Goal: Task Accomplishment & Management: Complete application form

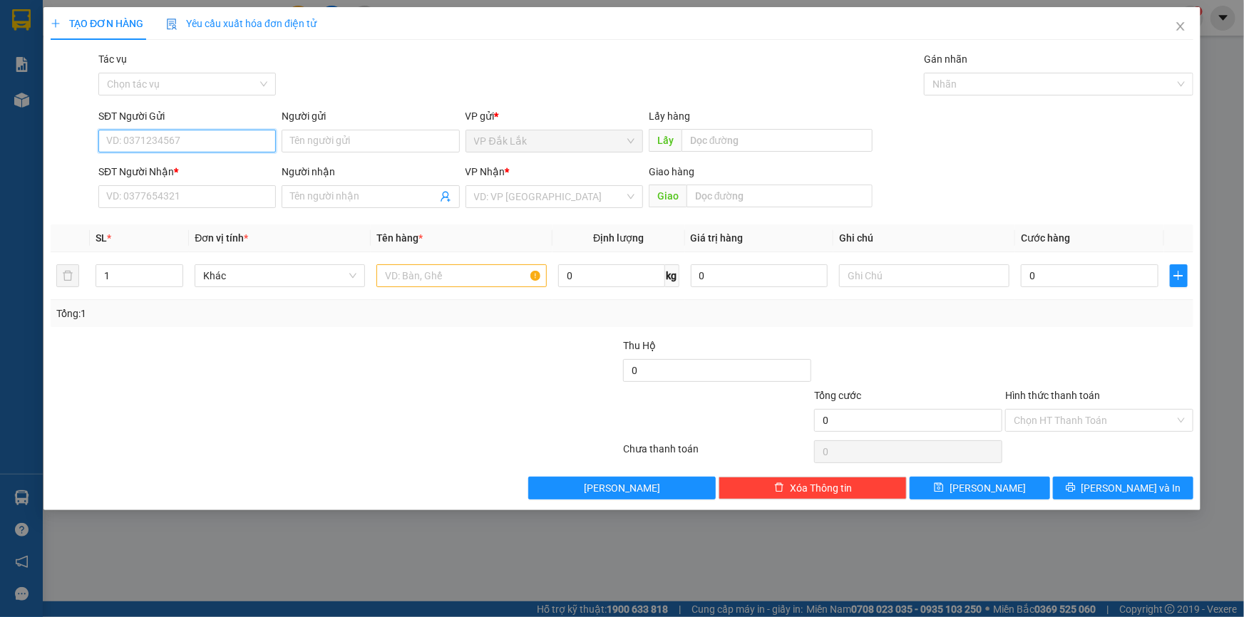
click at [232, 139] on input "SĐT Người Gửi" at bounding box center [187, 141] width 178 height 23
click at [194, 170] on div "0858287335 - ANH" at bounding box center [187, 170] width 160 height 16
type input "0858287335"
type input "ANH"
type input "0976049510"
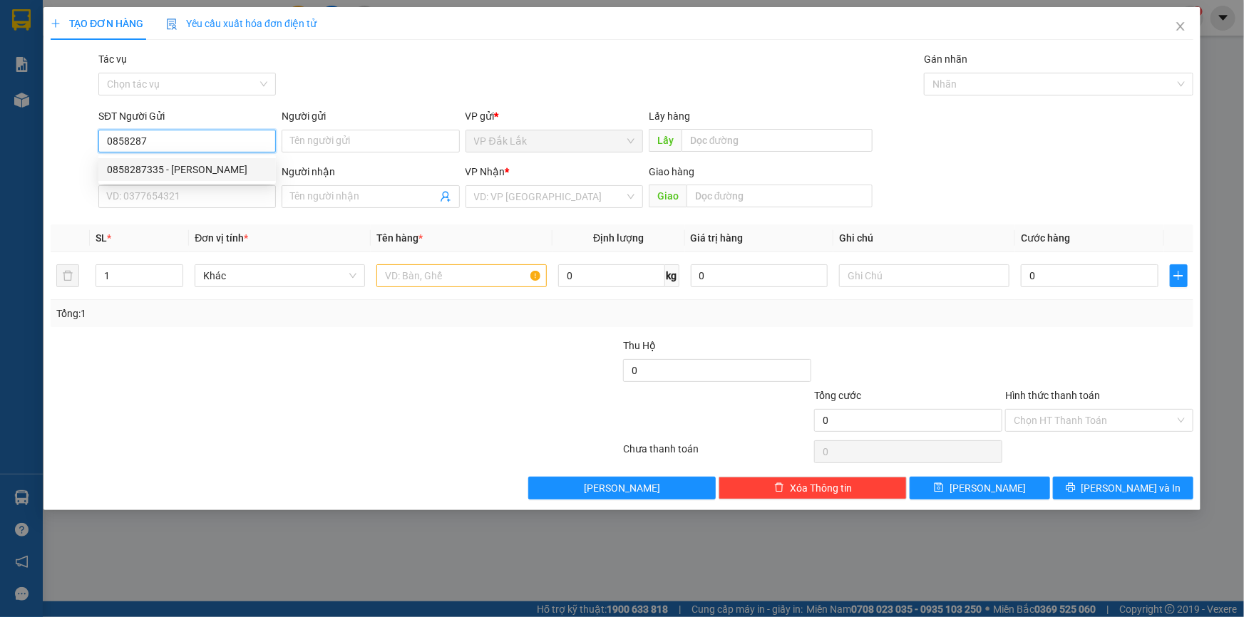
type input "NGUYÊN"
type input "BÀU BÀNG"
type input "0858287335"
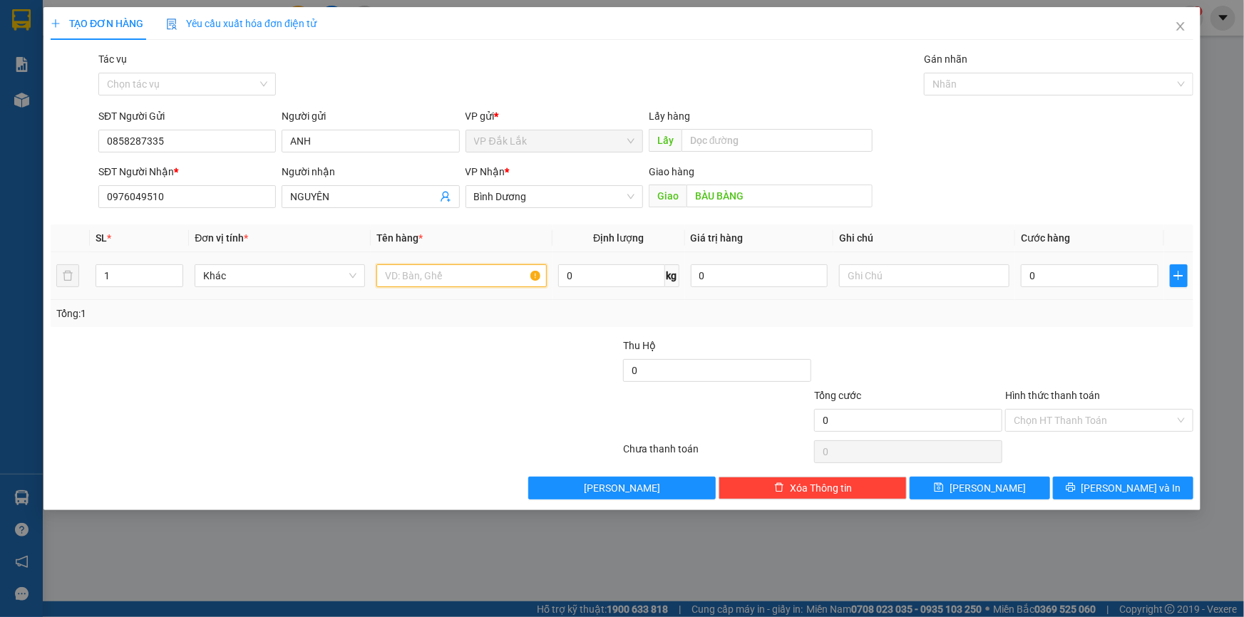
click at [472, 278] on input "text" at bounding box center [461, 275] width 170 height 23
type input "1 THÙNG GIẤY"
click at [757, 198] on input "BÀU BÀNG" at bounding box center [780, 196] width 186 height 23
click at [715, 185] on input "TRỪVĂN THỐ" at bounding box center [780, 196] width 186 height 23
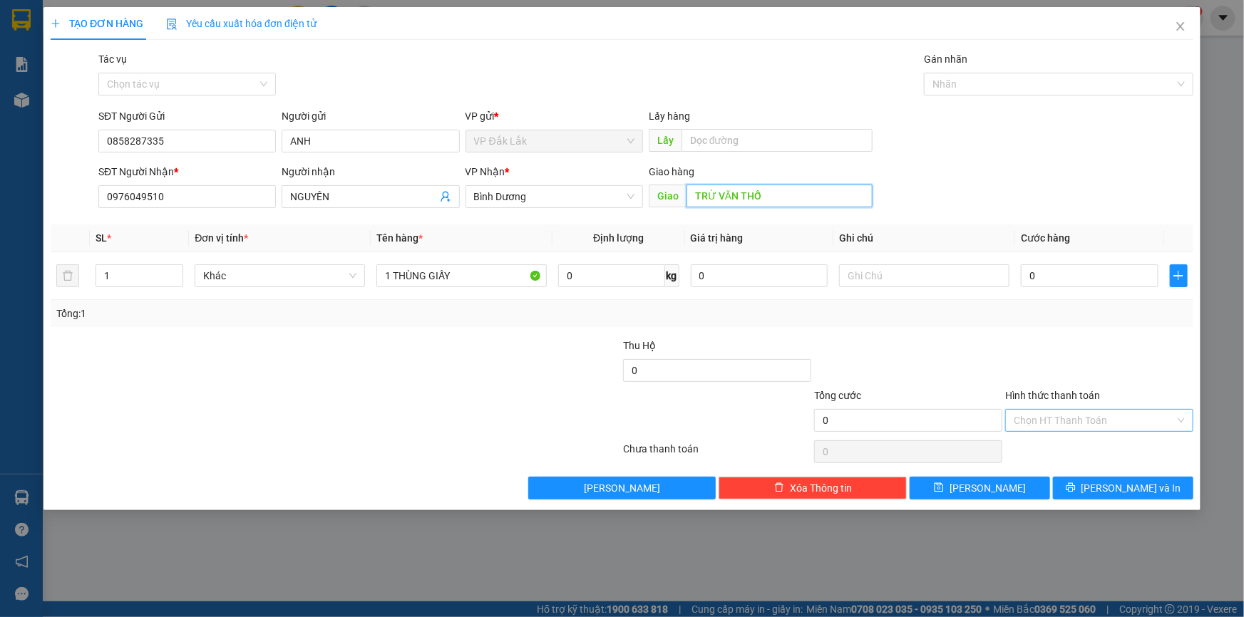
type input "TRỪ VĂN THỐ"
click at [1052, 424] on input "Hình thức thanh toán" at bounding box center [1094, 420] width 161 height 21
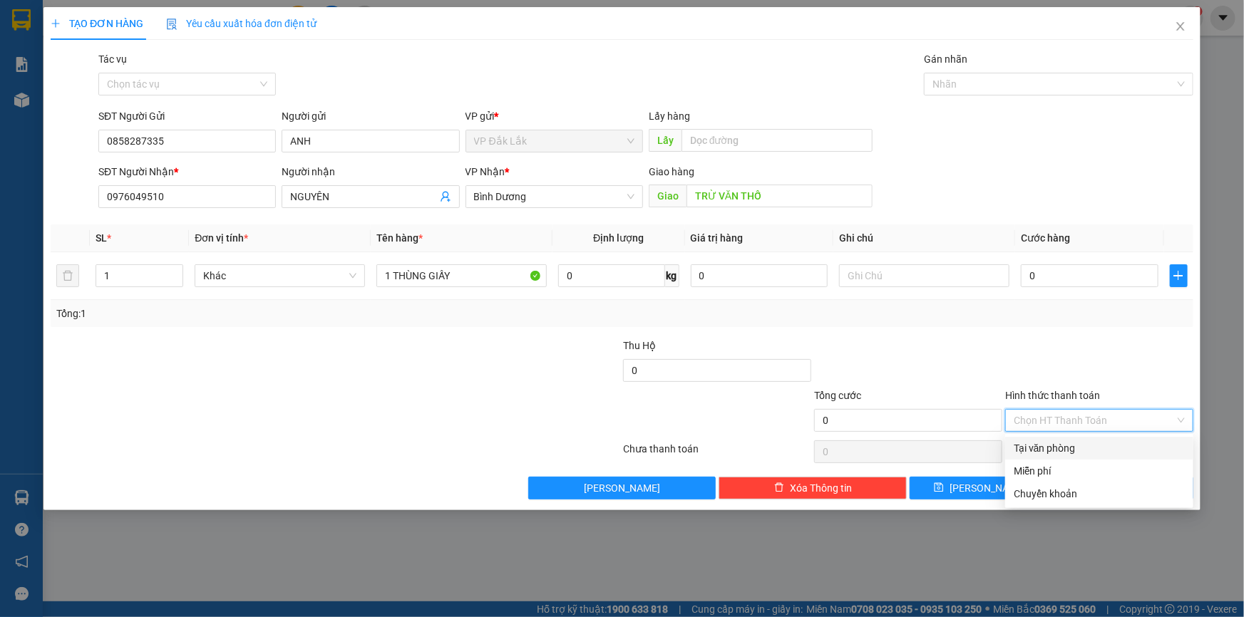
click at [1050, 443] on div "Tại văn phòng" at bounding box center [1099, 449] width 171 height 16
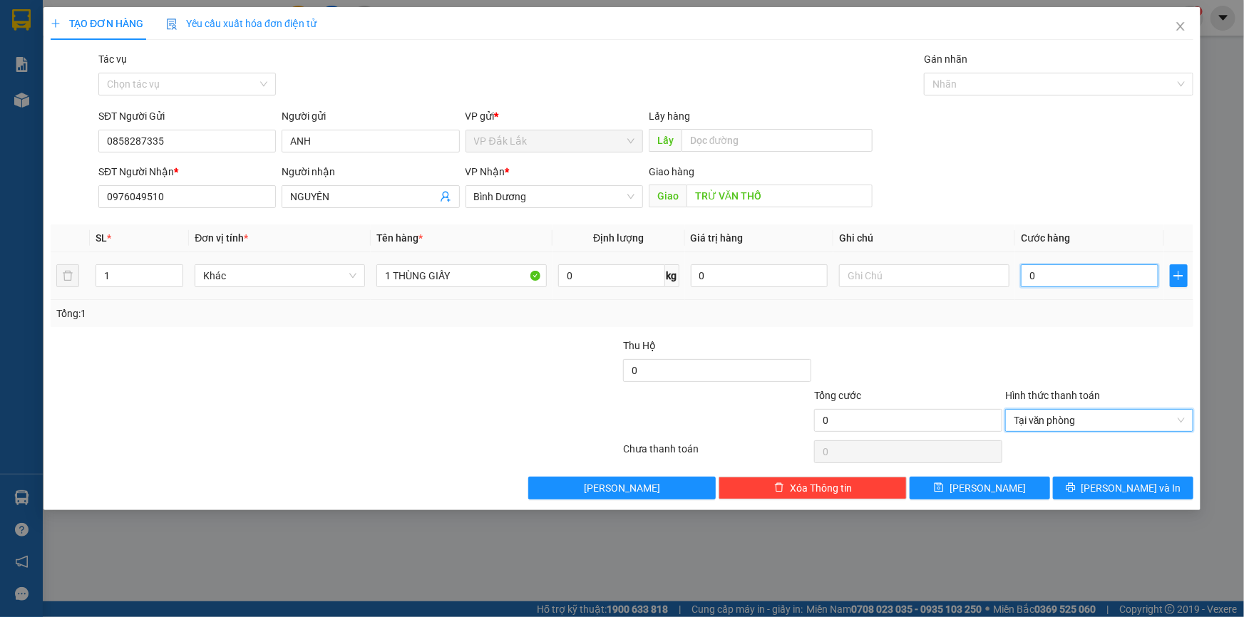
click at [1029, 277] on input "0" at bounding box center [1090, 275] width 138 height 23
type input "5"
type input "50"
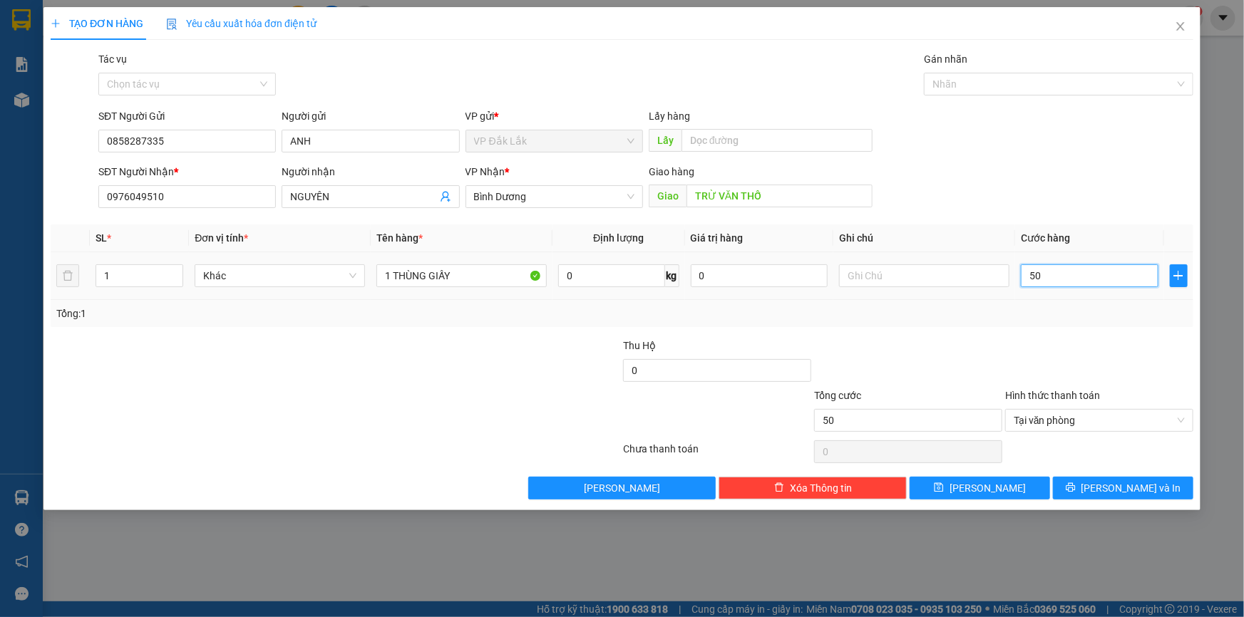
type input "500"
type input "5.000"
type input "50.000"
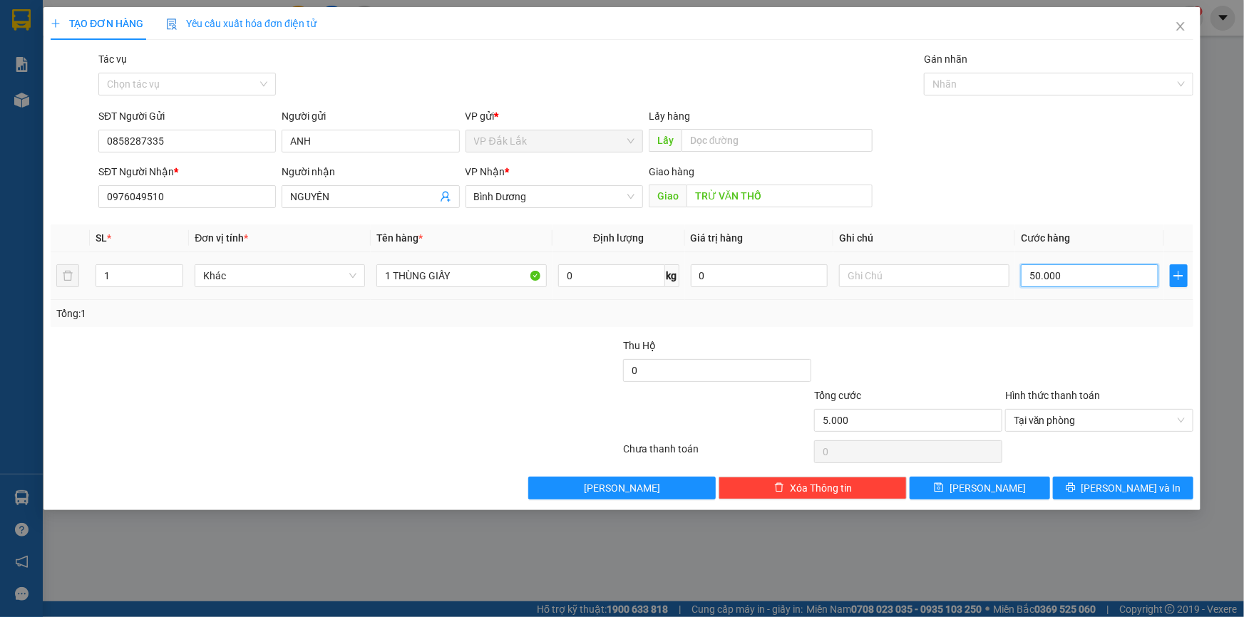
type input "50.000"
click at [1092, 480] on button "[PERSON_NAME] và In" at bounding box center [1123, 488] width 140 height 23
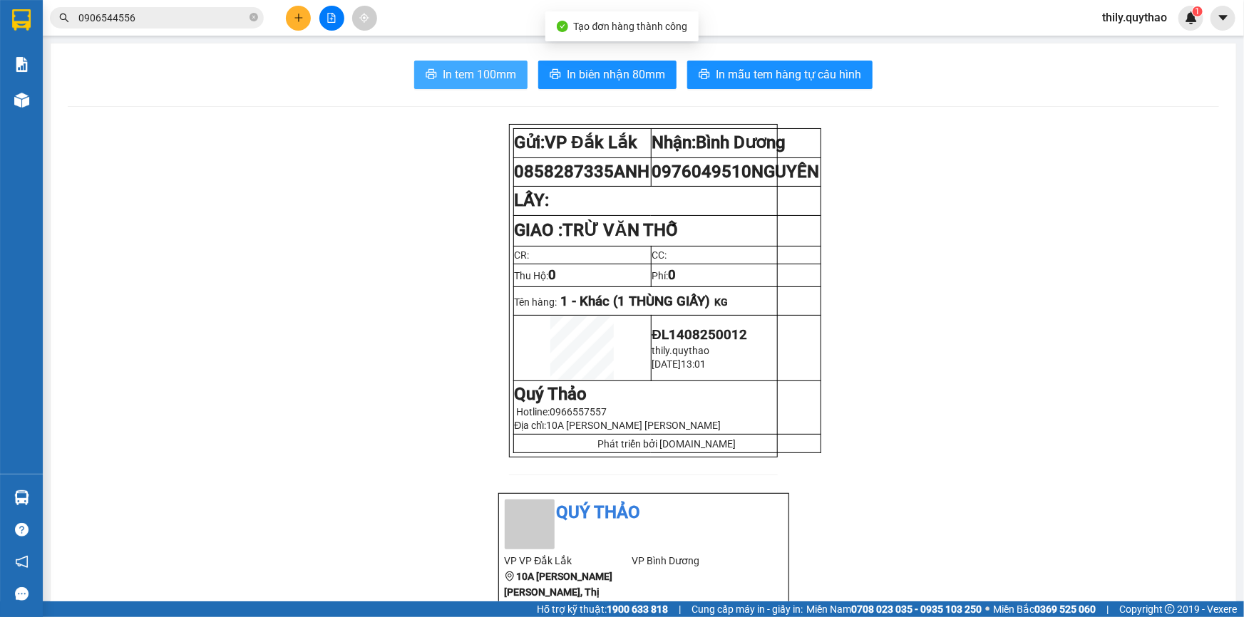
click at [480, 70] on span "In tem 100mm" at bounding box center [479, 75] width 73 height 18
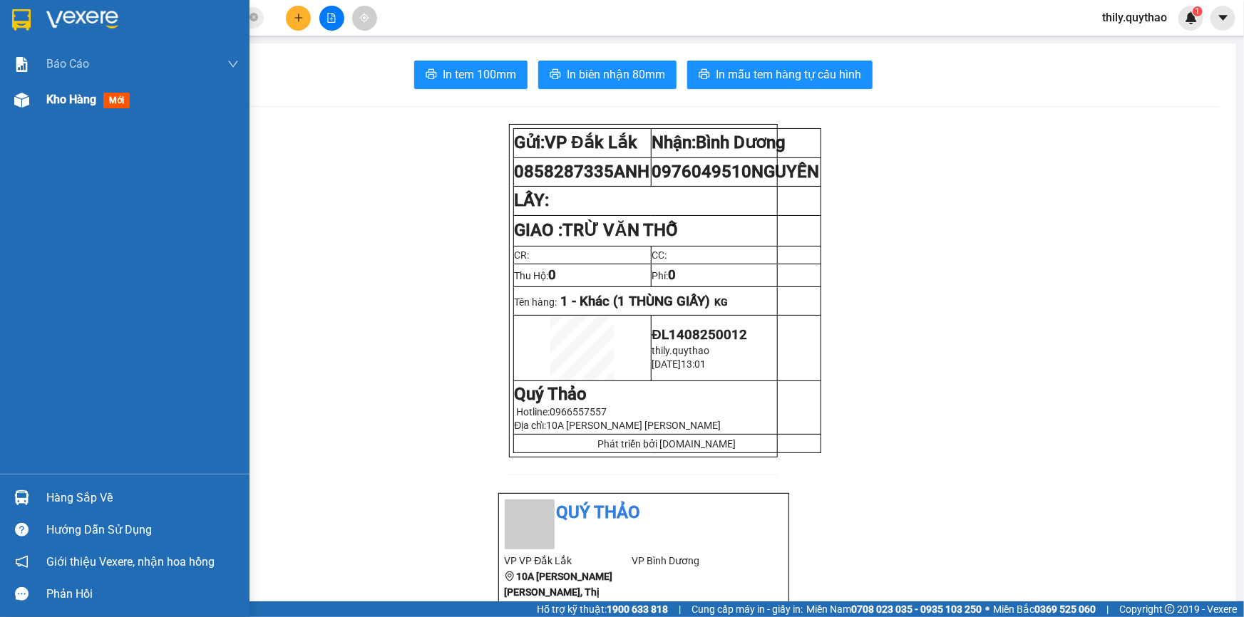
click at [27, 89] on div at bounding box center [21, 100] width 25 height 25
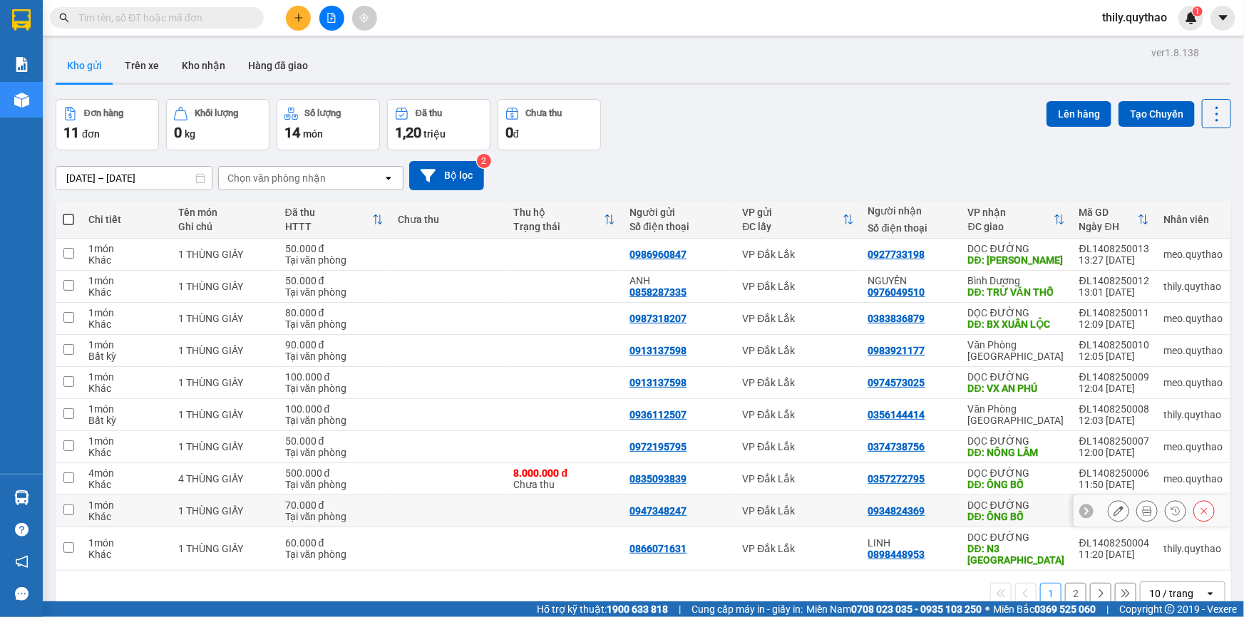
scroll to position [65, 0]
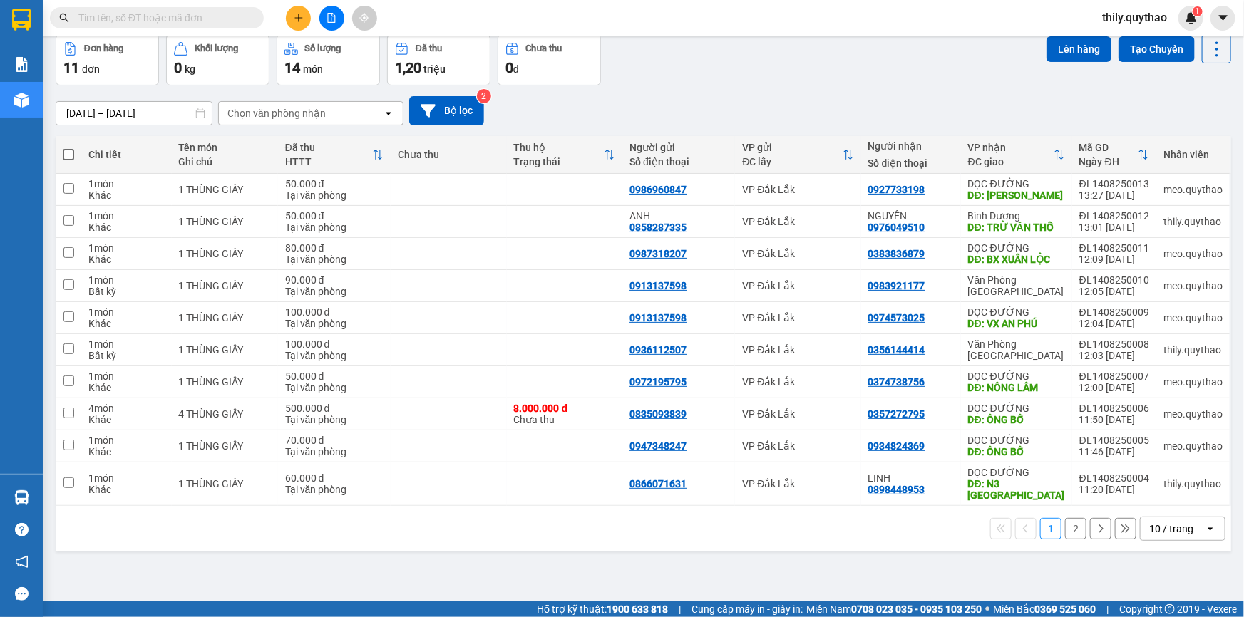
click at [1065, 518] on button "2" at bounding box center [1075, 528] width 21 height 21
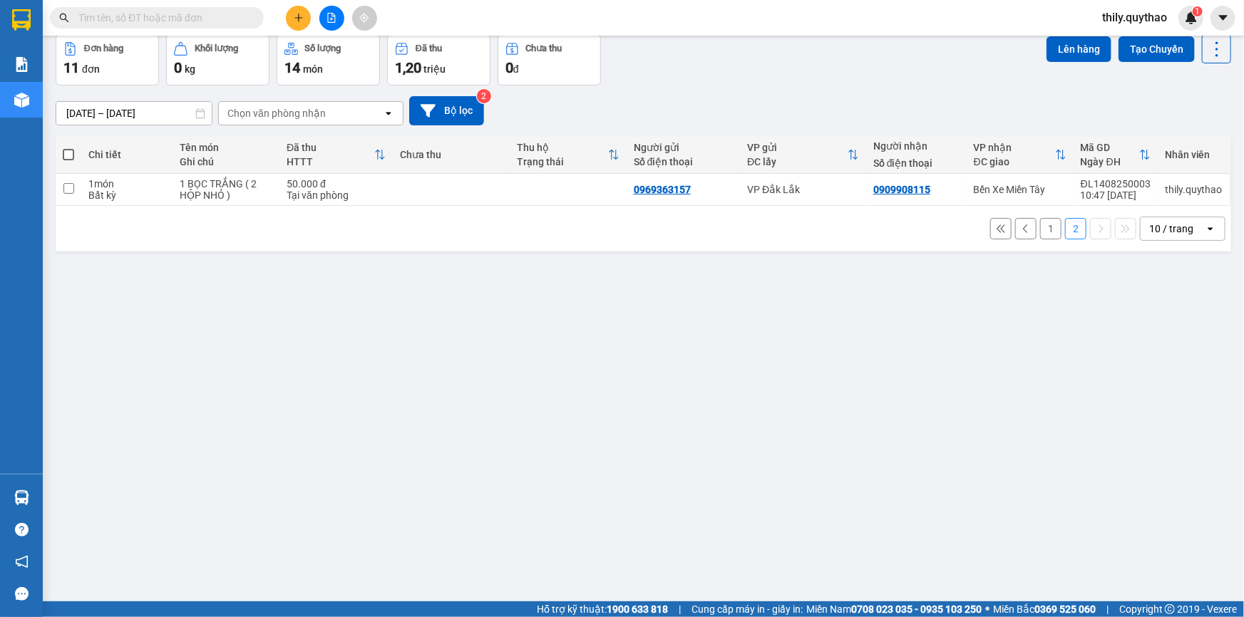
click at [285, 14] on div at bounding box center [331, 18] width 107 height 25
click at [298, 21] on icon "plus" at bounding box center [298, 18] width 1 height 8
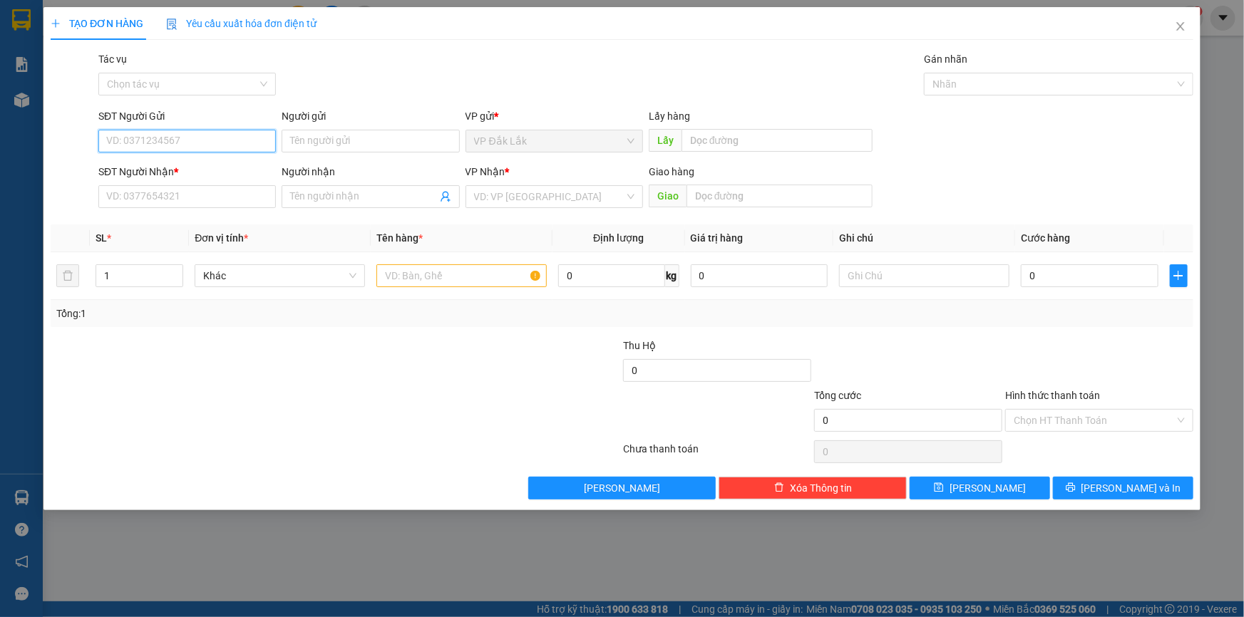
click at [151, 140] on input "SĐT Người Gửi" at bounding box center [187, 141] width 178 height 23
type input "0934931941"
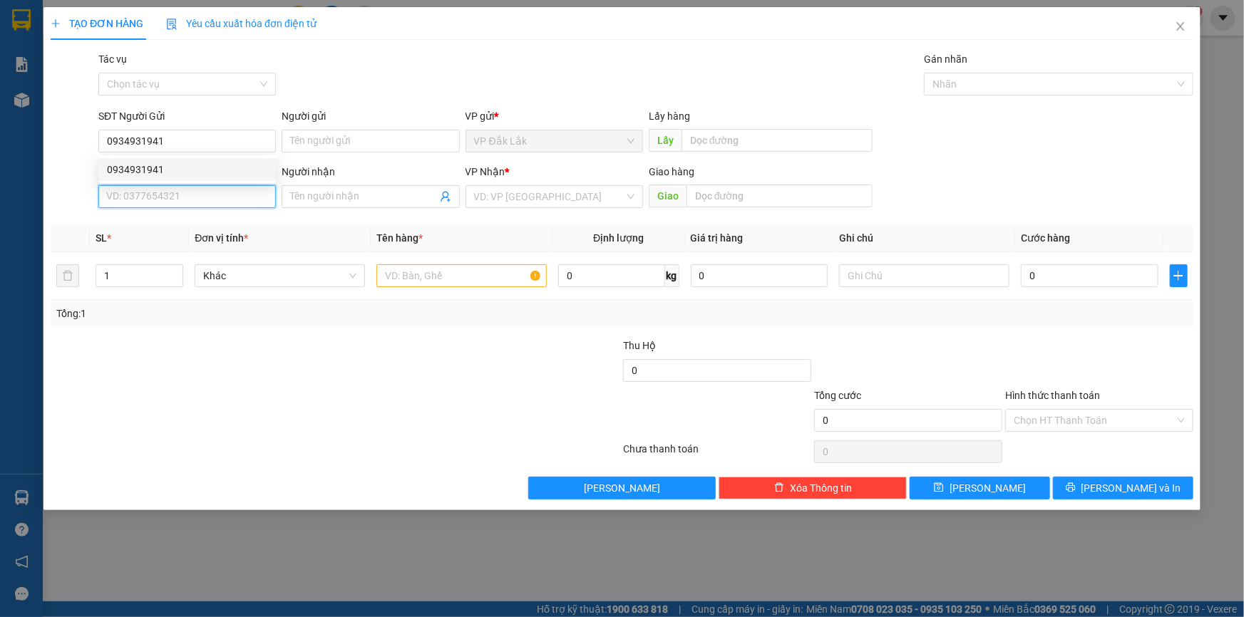
click at [145, 197] on input "SĐT Người Nhận *" at bounding box center [187, 196] width 178 height 23
click at [149, 227] on div "0961803847" at bounding box center [187, 225] width 160 height 16
type input "0961803847"
click at [388, 278] on input "text" at bounding box center [461, 275] width 170 height 23
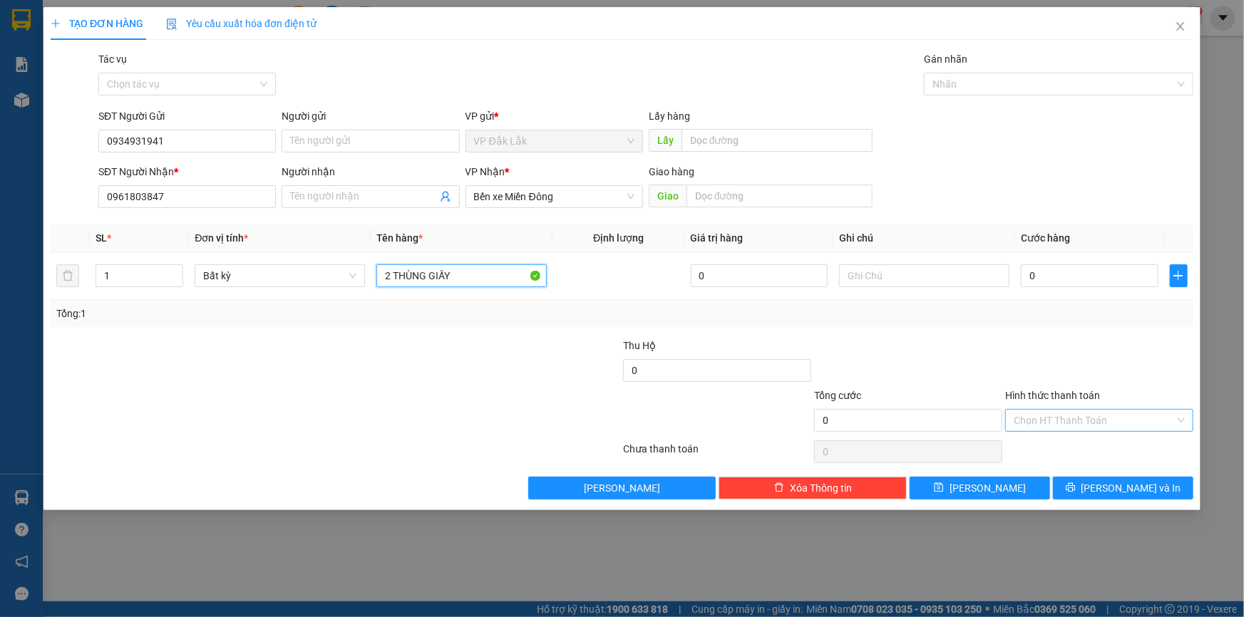
type input "2 THÙNG GIẤY"
click at [1105, 419] on input "Hình thức thanh toán" at bounding box center [1094, 420] width 161 height 21
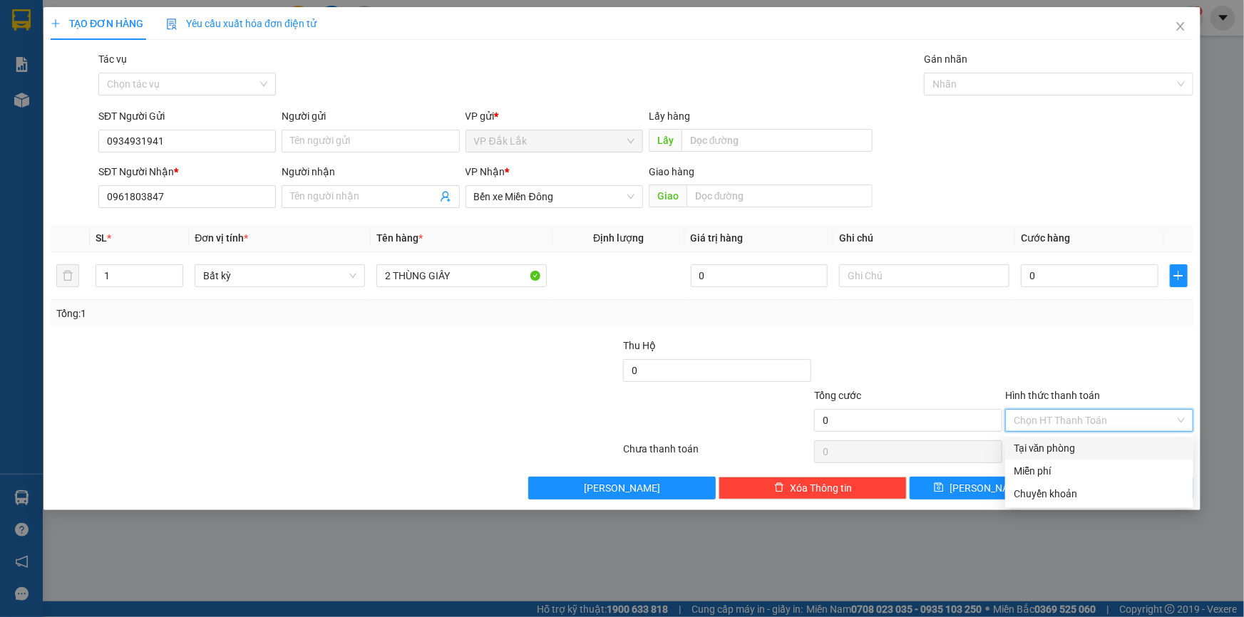
click at [1100, 442] on div "Tại văn phòng" at bounding box center [1099, 449] width 171 height 16
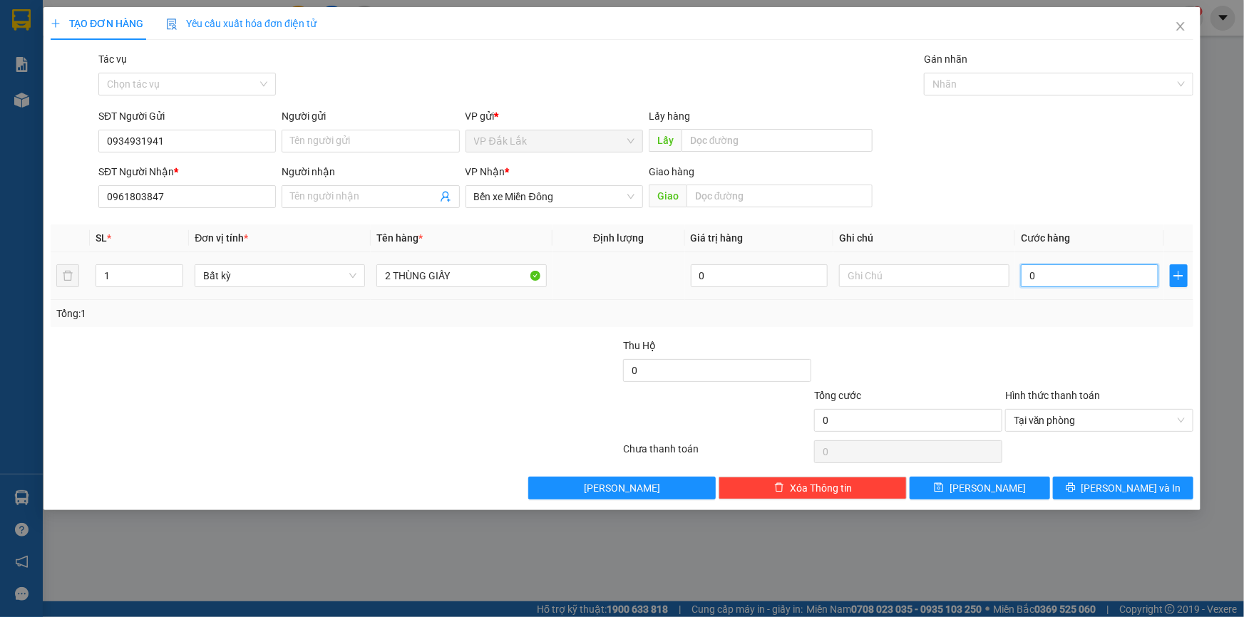
click at [1026, 274] on input "0" at bounding box center [1090, 275] width 138 height 23
type input "1"
type input "17"
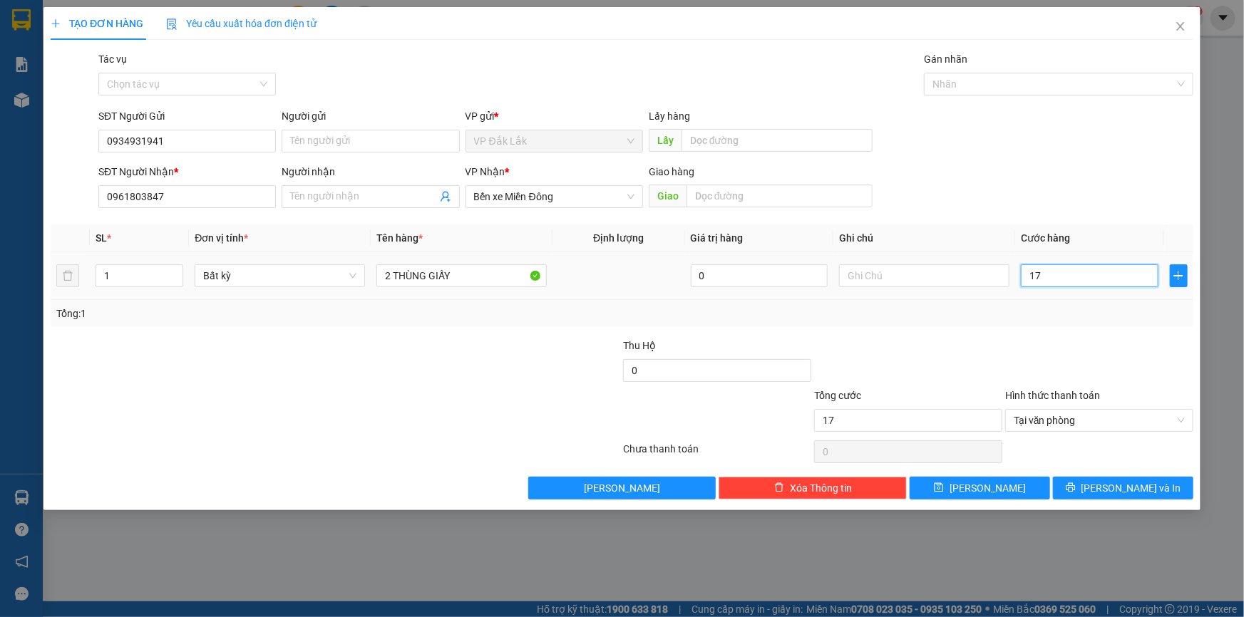
type input "170"
type input "1.700"
type input "17.000"
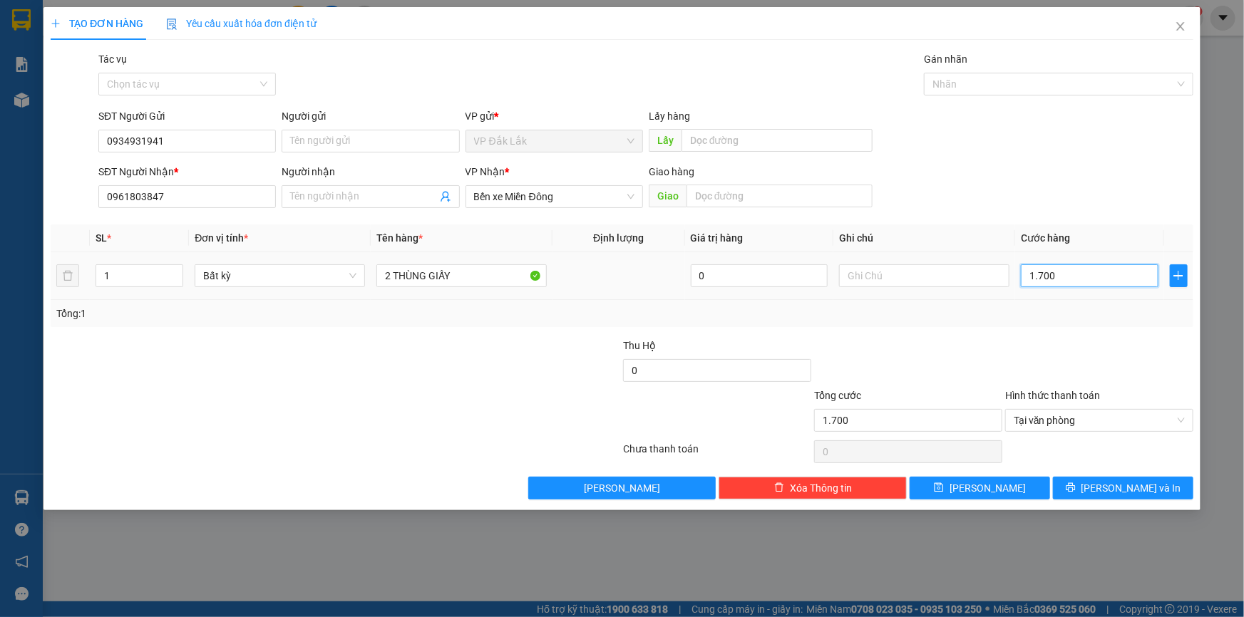
type input "17.000"
type input "170.000"
click at [1072, 492] on button "[PERSON_NAME] và In" at bounding box center [1123, 488] width 140 height 23
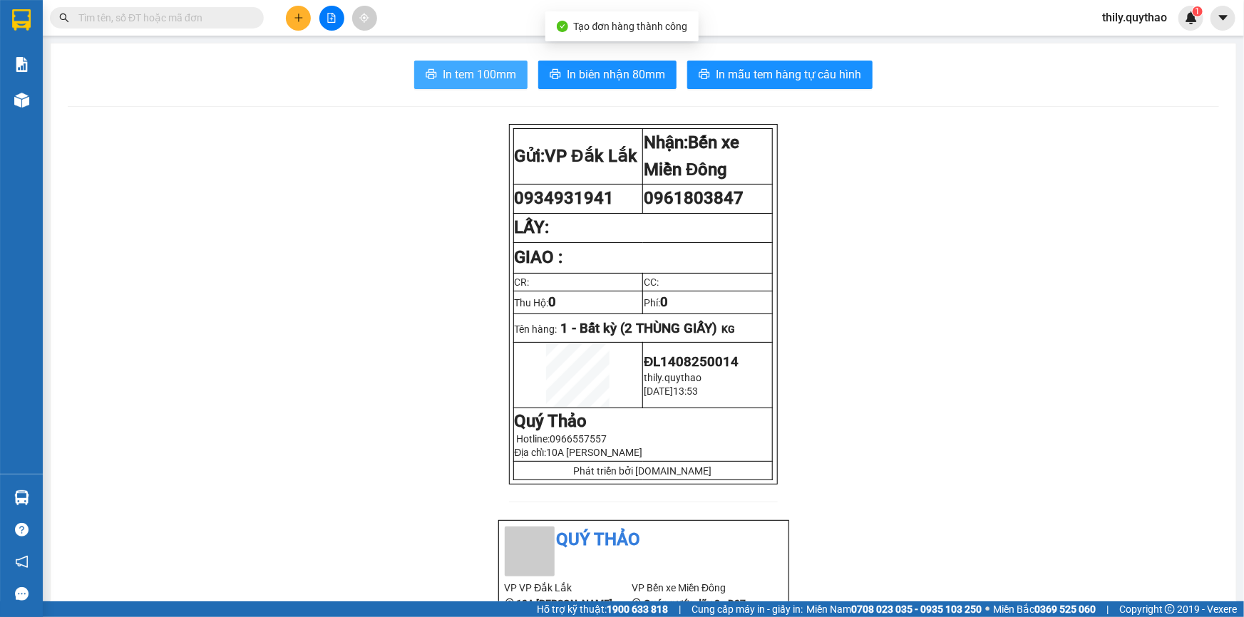
click at [482, 76] on span "In tem 100mm" at bounding box center [479, 75] width 73 height 18
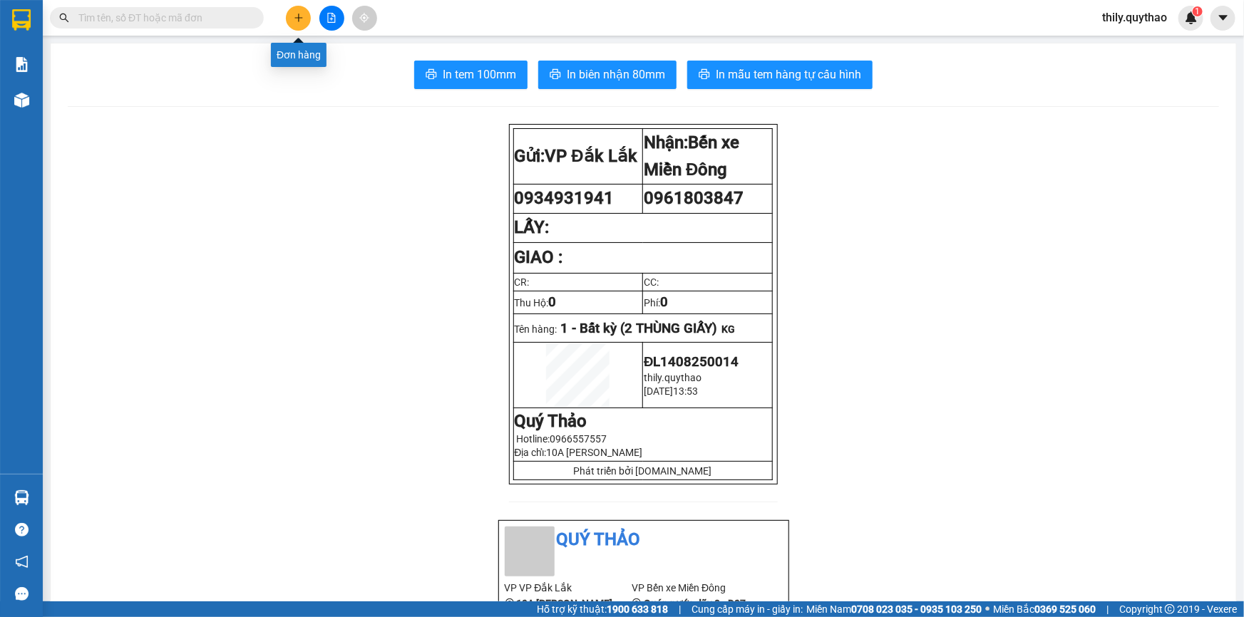
click at [302, 16] on icon "plus" at bounding box center [299, 18] width 10 height 10
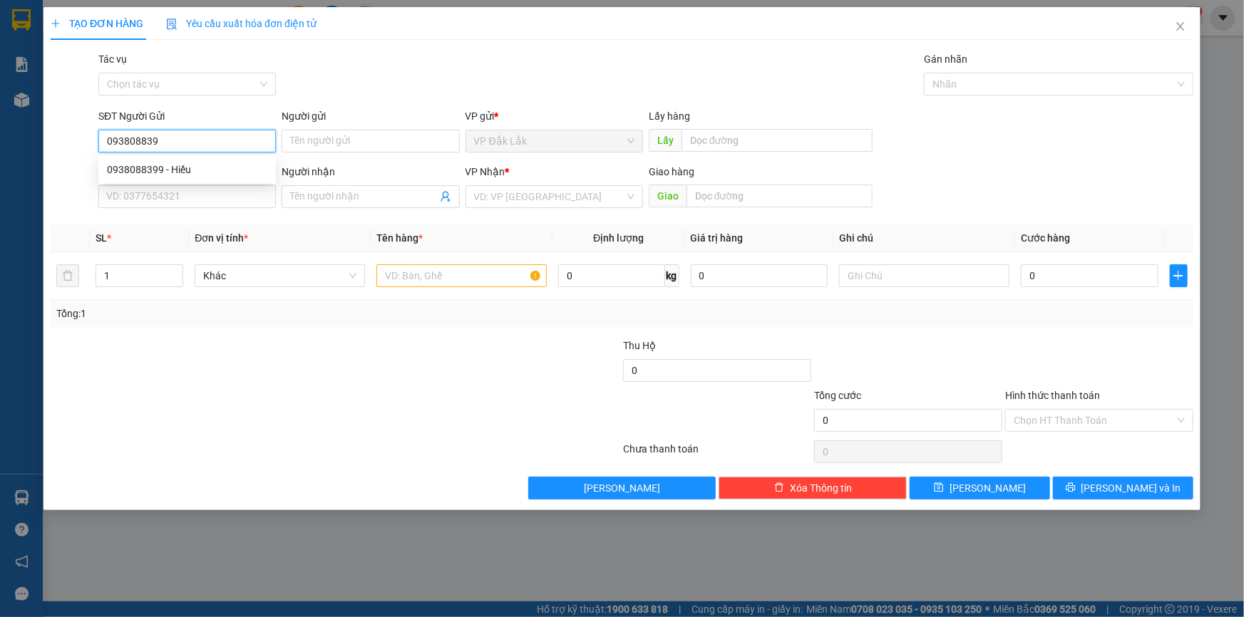
type input "0938088399"
click at [177, 165] on div "0938088399 - Hiếu" at bounding box center [187, 170] width 160 height 16
type input "Hiếu"
type input "0988811207"
type input "0938088399"
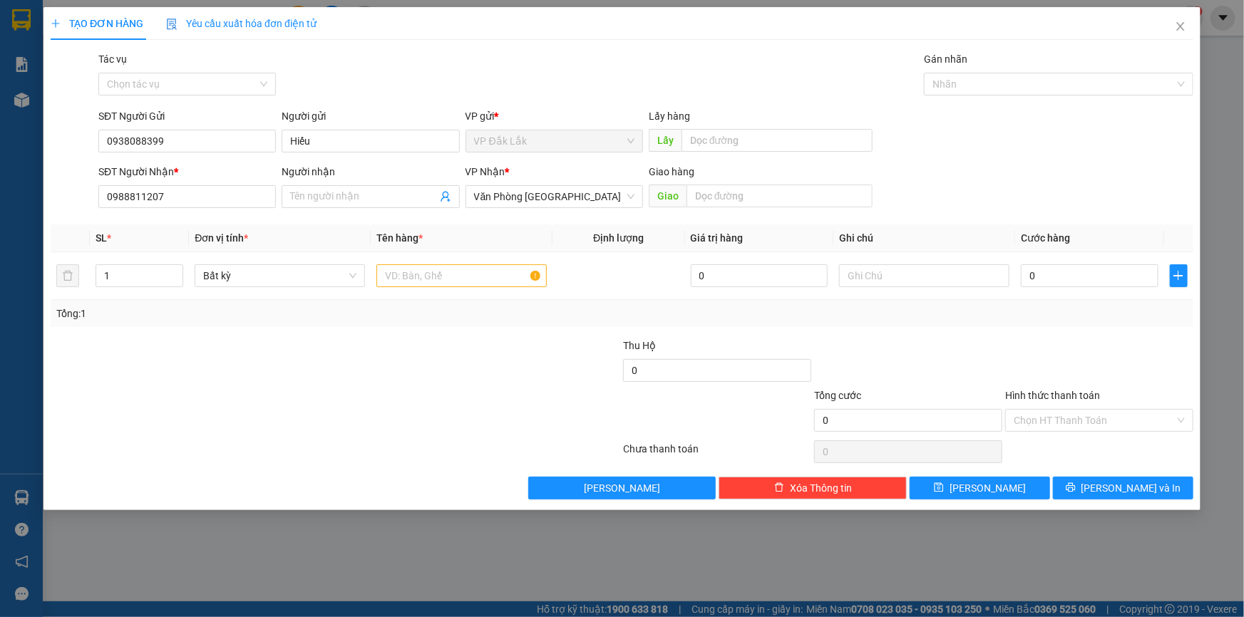
click at [219, 170] on div "SĐT Người Nhận *" at bounding box center [187, 172] width 178 height 16
click at [219, 185] on input "0988811207" at bounding box center [187, 196] width 178 height 23
type input "0"
click at [585, 205] on span "Văn Phòng [GEOGRAPHIC_DATA]" at bounding box center [554, 196] width 160 height 21
type input "0908589262"
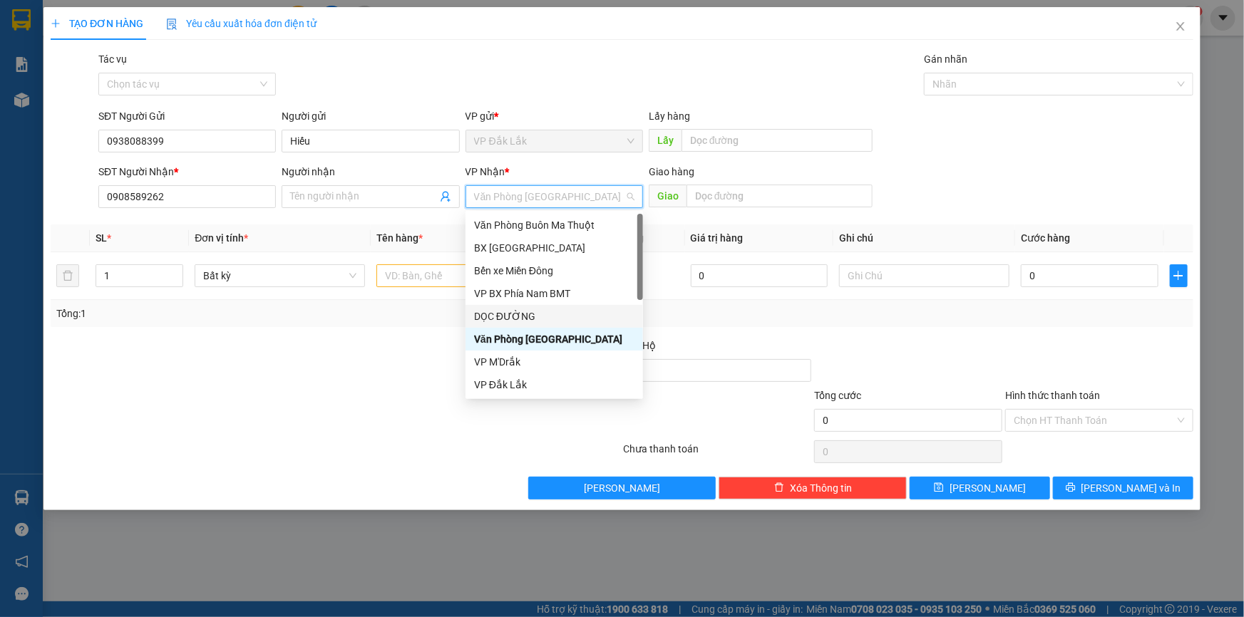
scroll to position [194, 0]
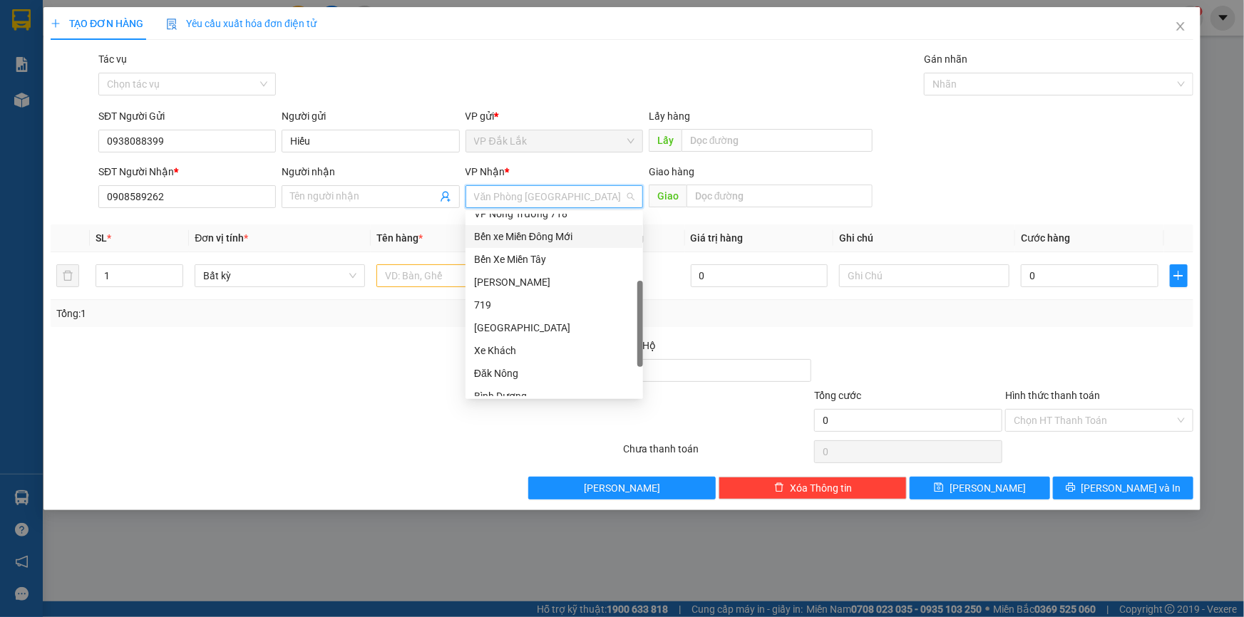
click at [574, 237] on div "Bến xe Miền Đông Mới" at bounding box center [554, 237] width 160 height 16
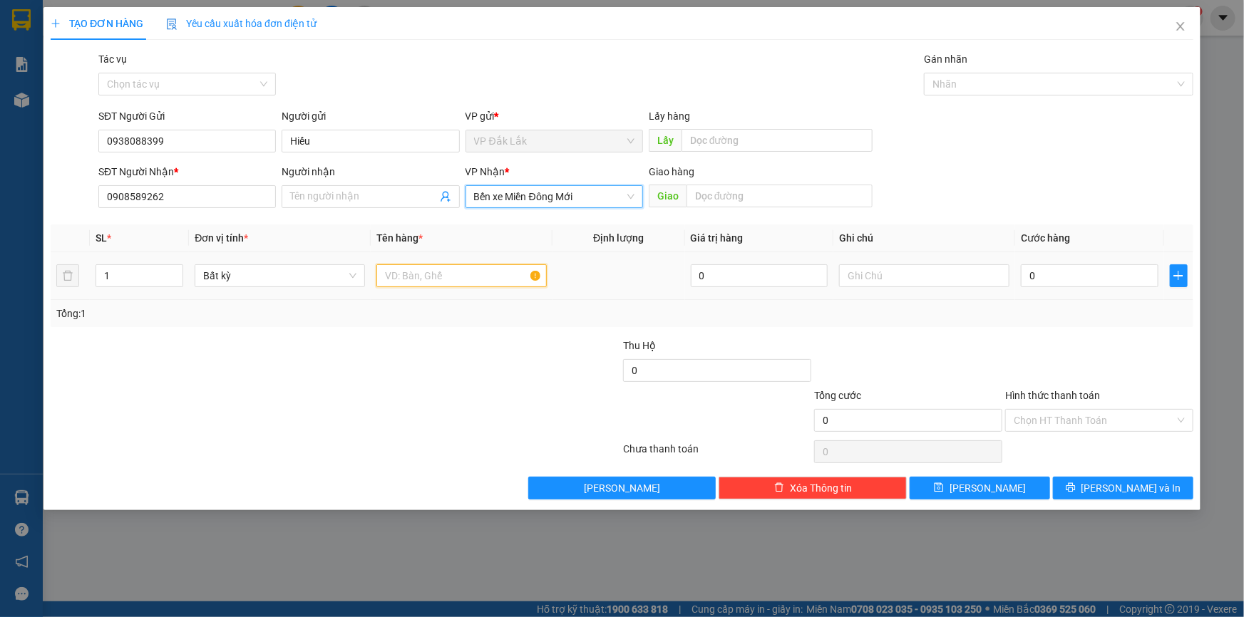
click at [446, 272] on input "text" at bounding box center [461, 275] width 170 height 23
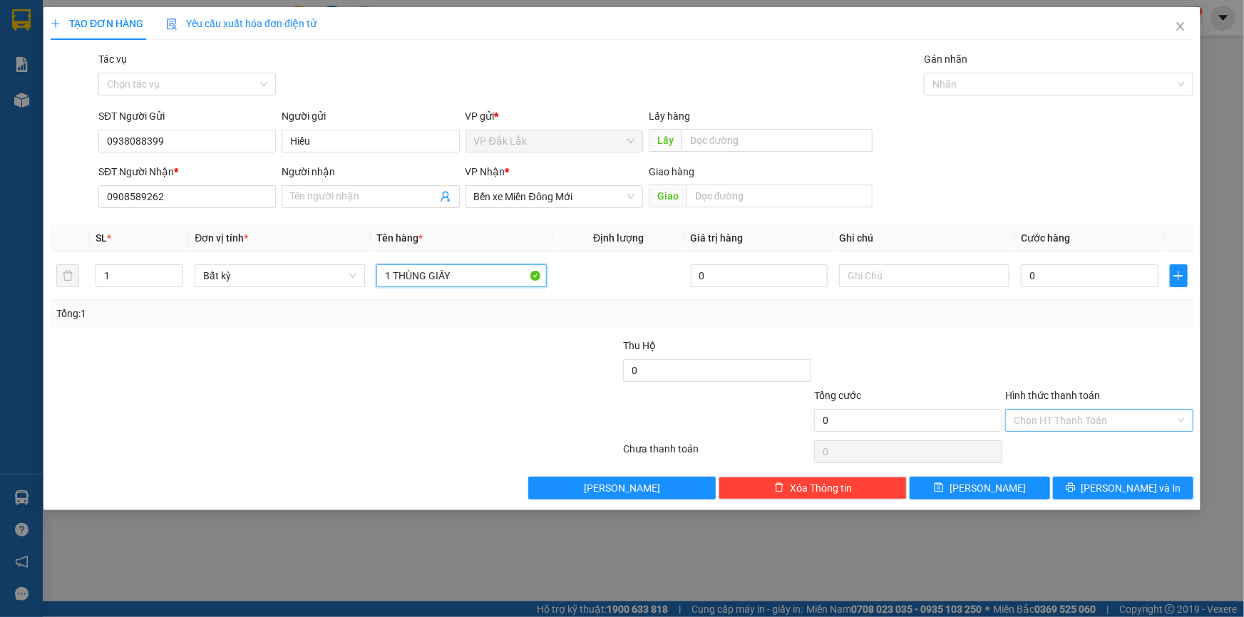
type input "1 THÙNG GIẤY"
click at [1026, 413] on input "Hình thức thanh toán" at bounding box center [1094, 420] width 161 height 21
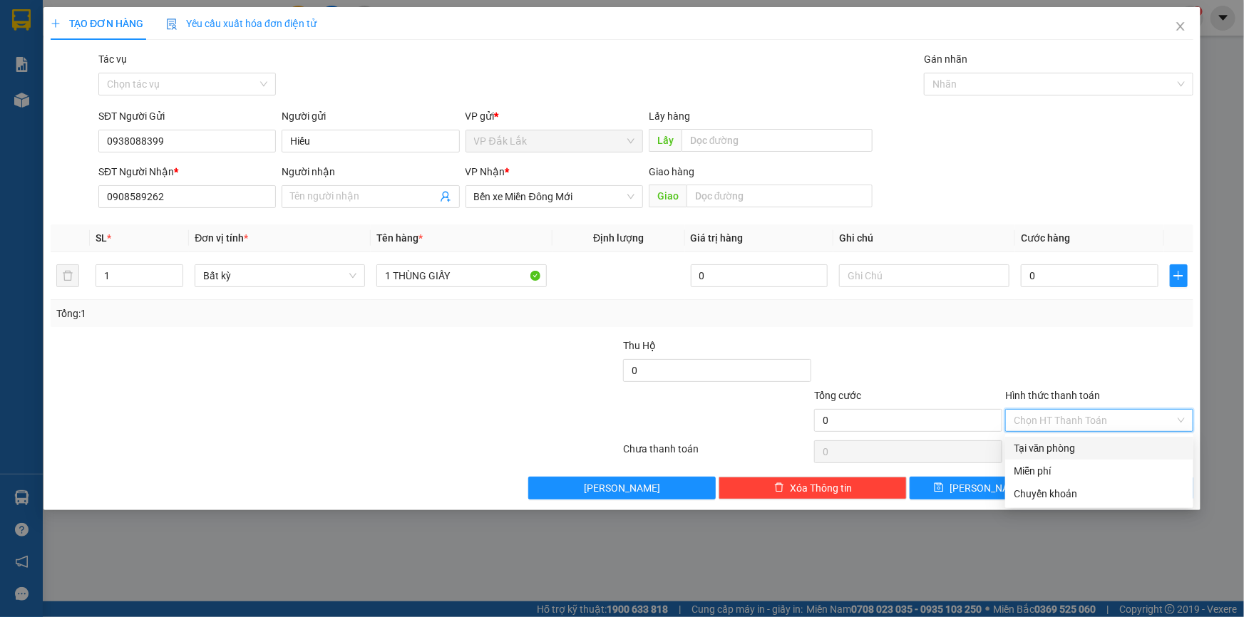
click at [1038, 448] on div "Tại văn phòng" at bounding box center [1099, 449] width 171 height 16
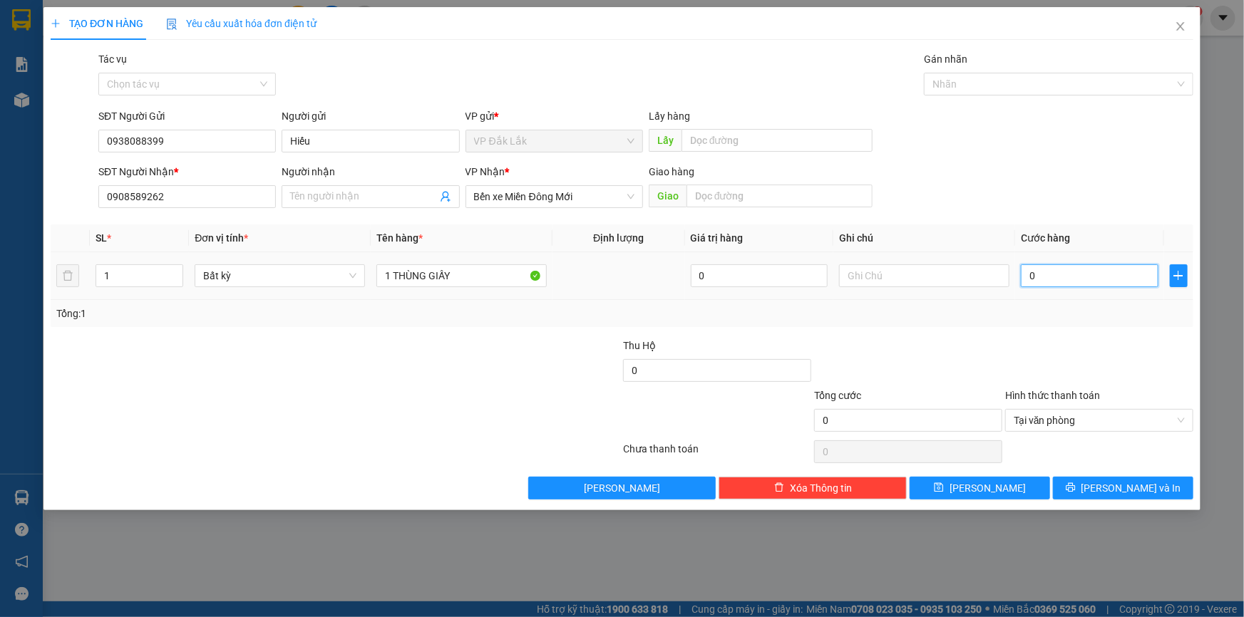
click at [1025, 274] on input "0" at bounding box center [1090, 275] width 138 height 23
type input "8"
type input "80"
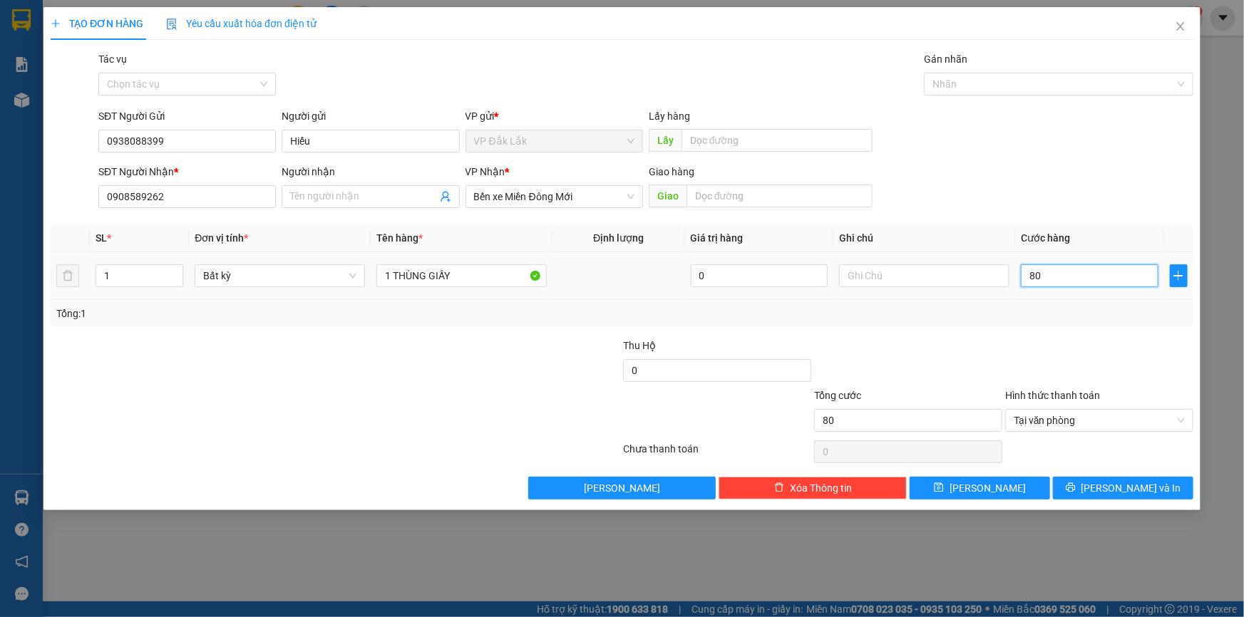
type input "800"
type input "8.000"
type input "80.000"
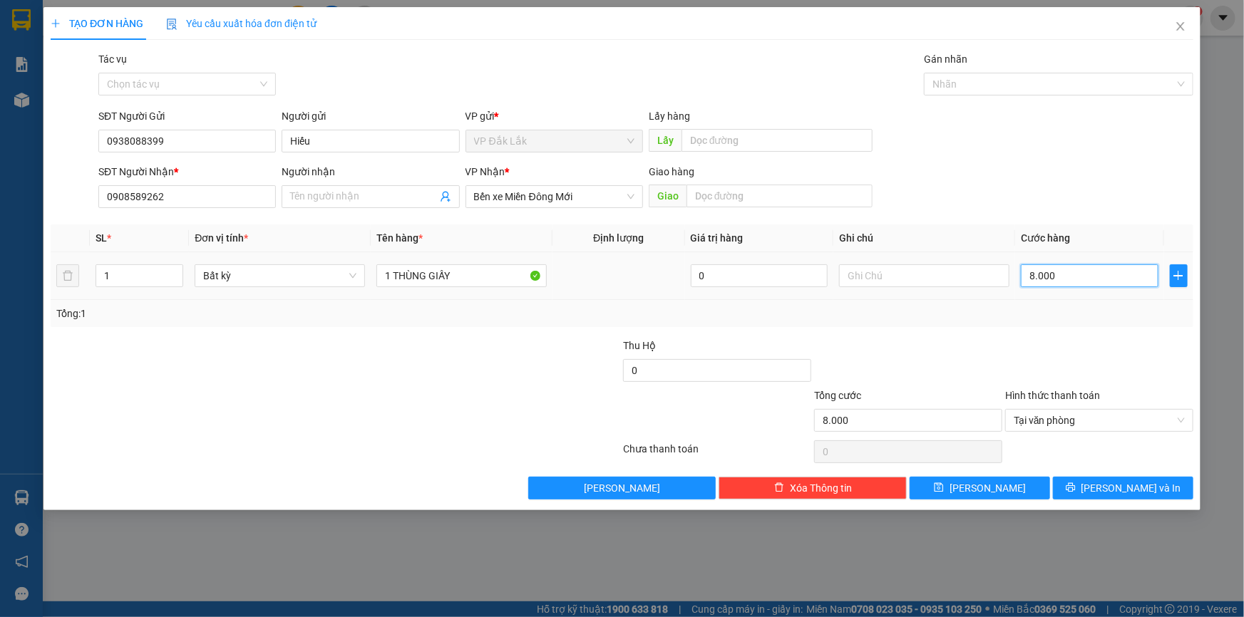
type input "80.000"
click at [459, 272] on input "1 THÙNG GIẤY" at bounding box center [461, 275] width 170 height 23
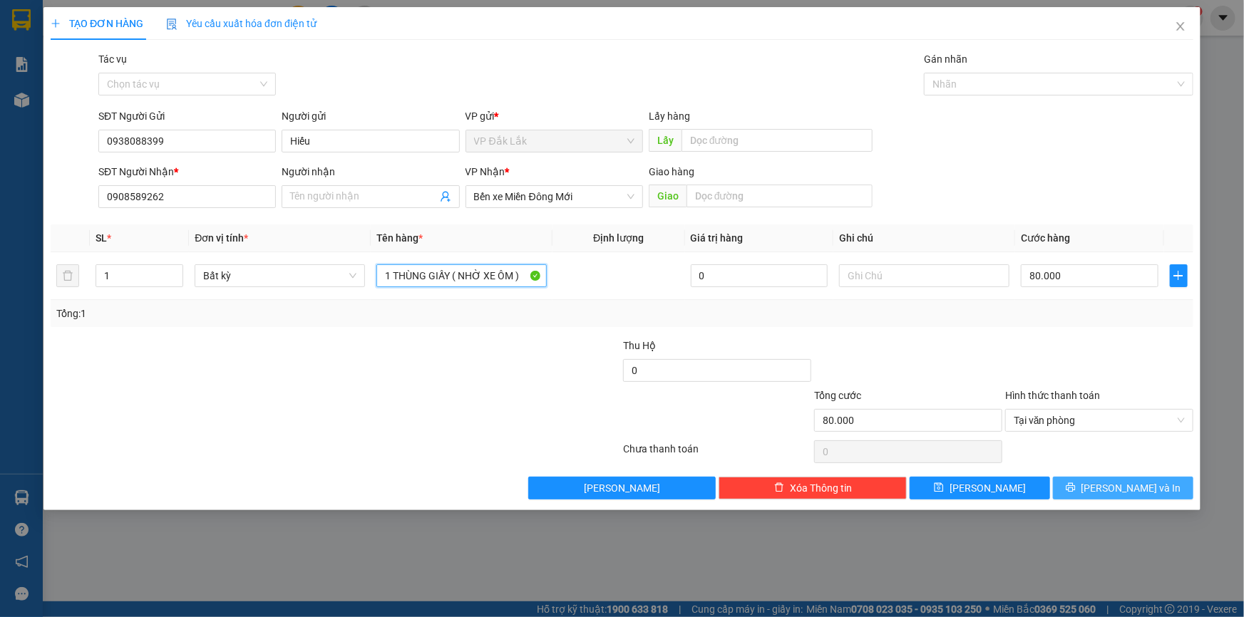
type input "1 THÙNG GIẤY ( NHỜ XE ÔM )"
click at [1090, 483] on button "[PERSON_NAME] và In" at bounding box center [1123, 488] width 140 height 23
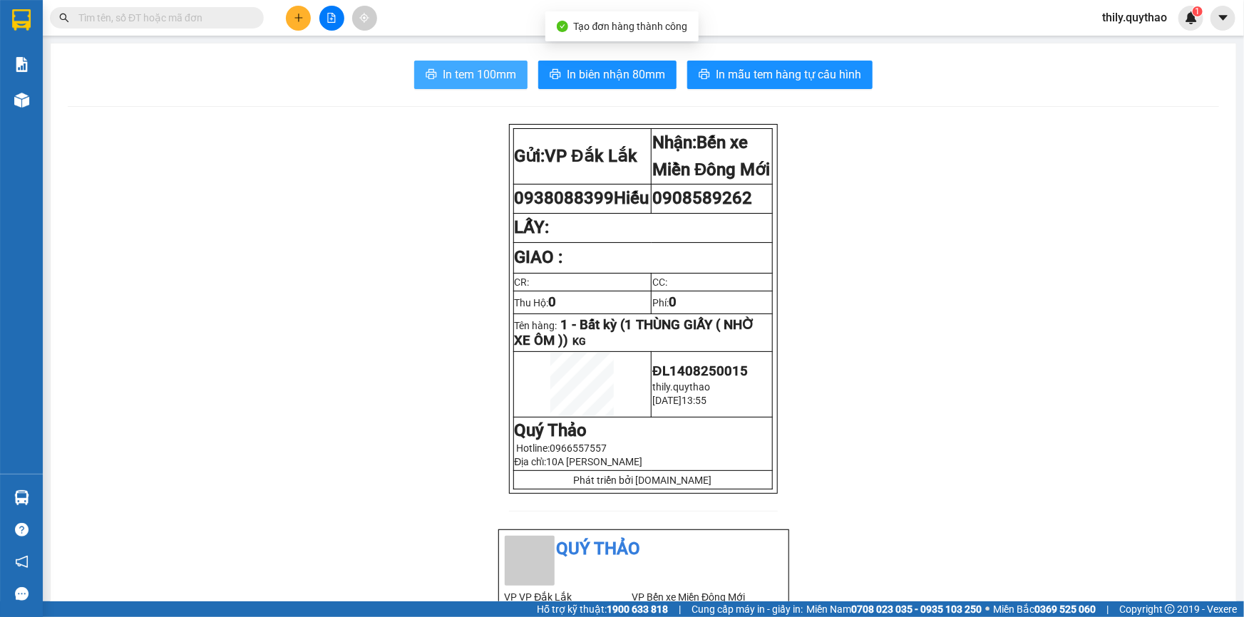
click at [435, 72] on button "In tem 100mm" at bounding box center [470, 75] width 113 height 29
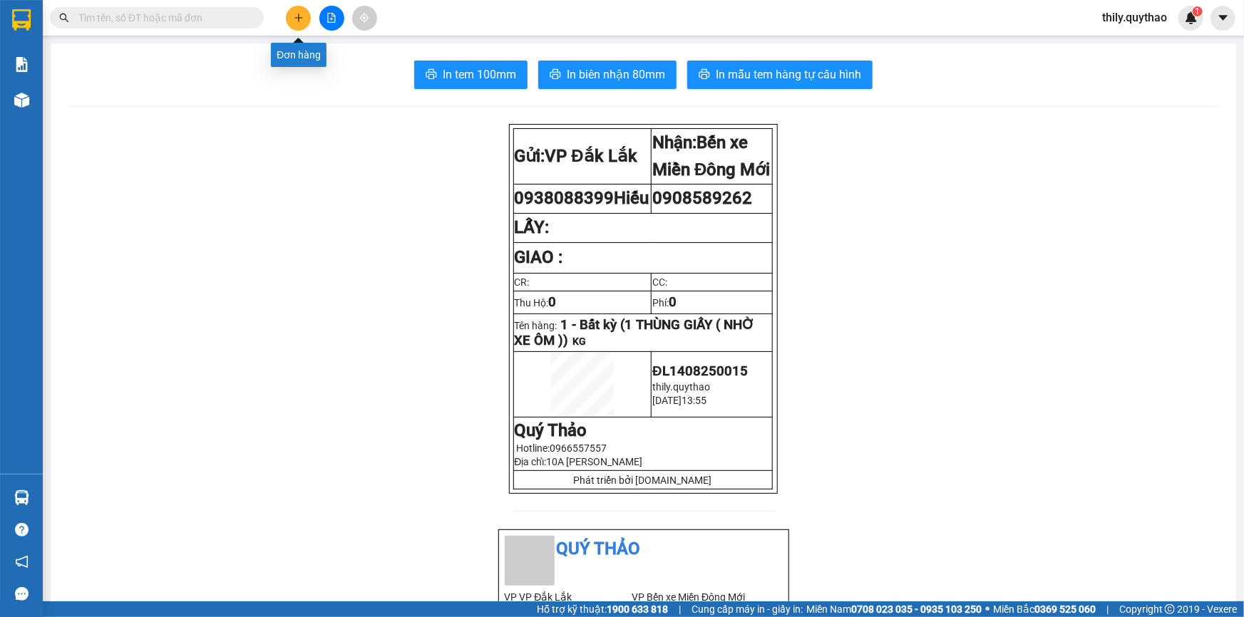
click at [302, 22] on icon "plus" at bounding box center [299, 18] width 10 height 10
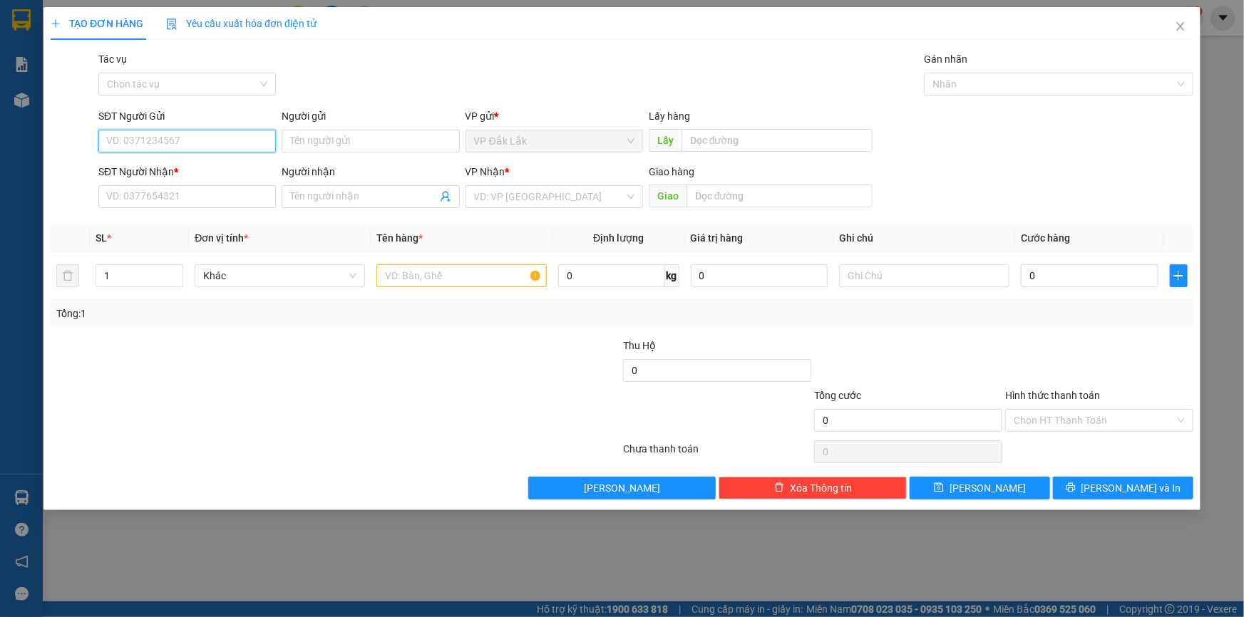
click at [242, 147] on input "SĐT Người Gửi" at bounding box center [187, 141] width 178 height 23
click at [240, 143] on input "SĐT Người Gửi" at bounding box center [187, 141] width 178 height 23
type input "0964586747"
click at [210, 175] on div "0964586747" at bounding box center [187, 170] width 160 height 16
type input "0778011440"
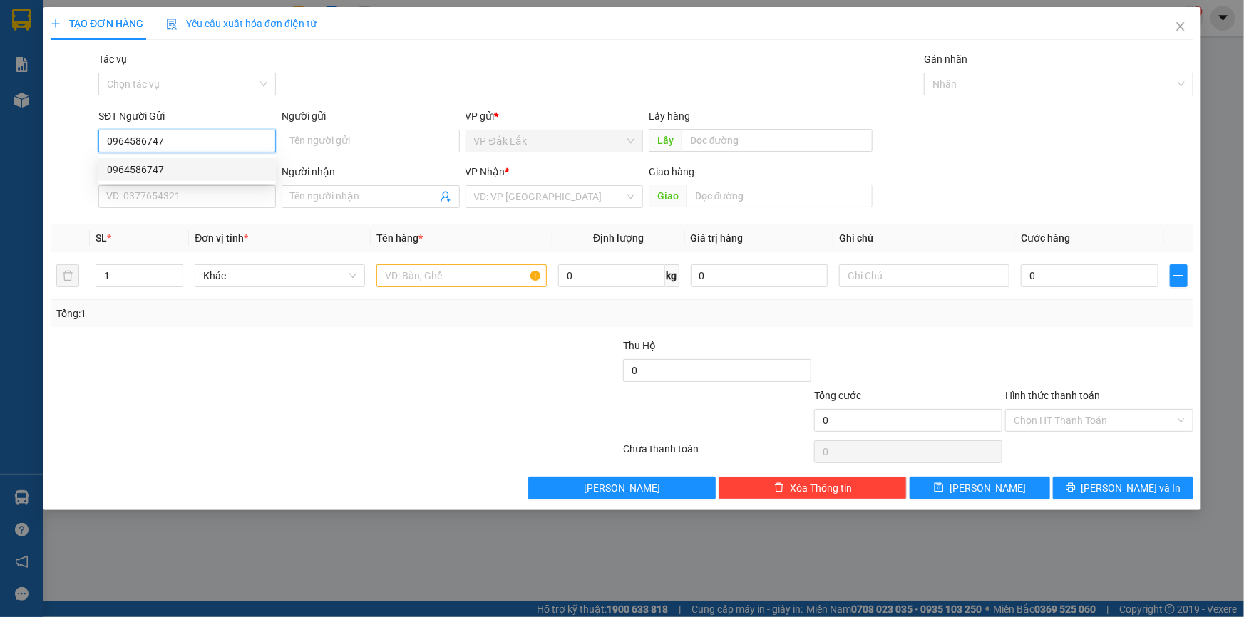
type input "TÂN THỚI HIỆP"
type input "0964586747"
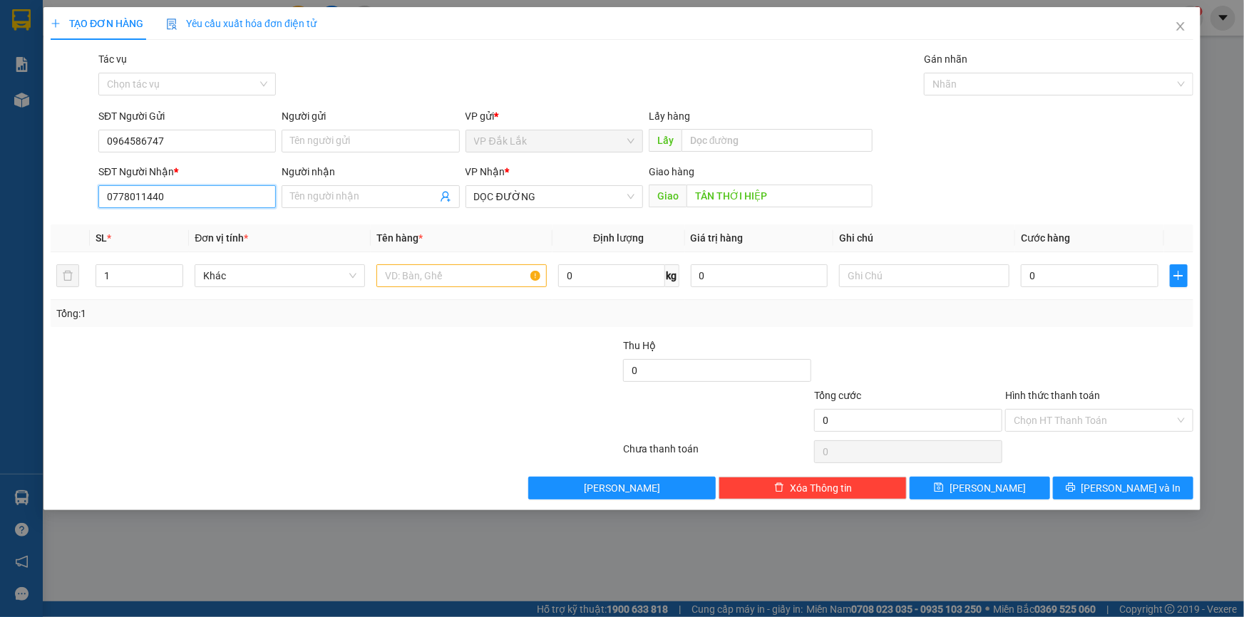
click at [194, 200] on input "0778011440" at bounding box center [187, 196] width 178 height 23
click at [200, 221] on div "0778011440" at bounding box center [187, 225] width 160 height 16
click at [456, 272] on input "text" at bounding box center [461, 275] width 170 height 23
type input "1 THÙNG GIẤY"
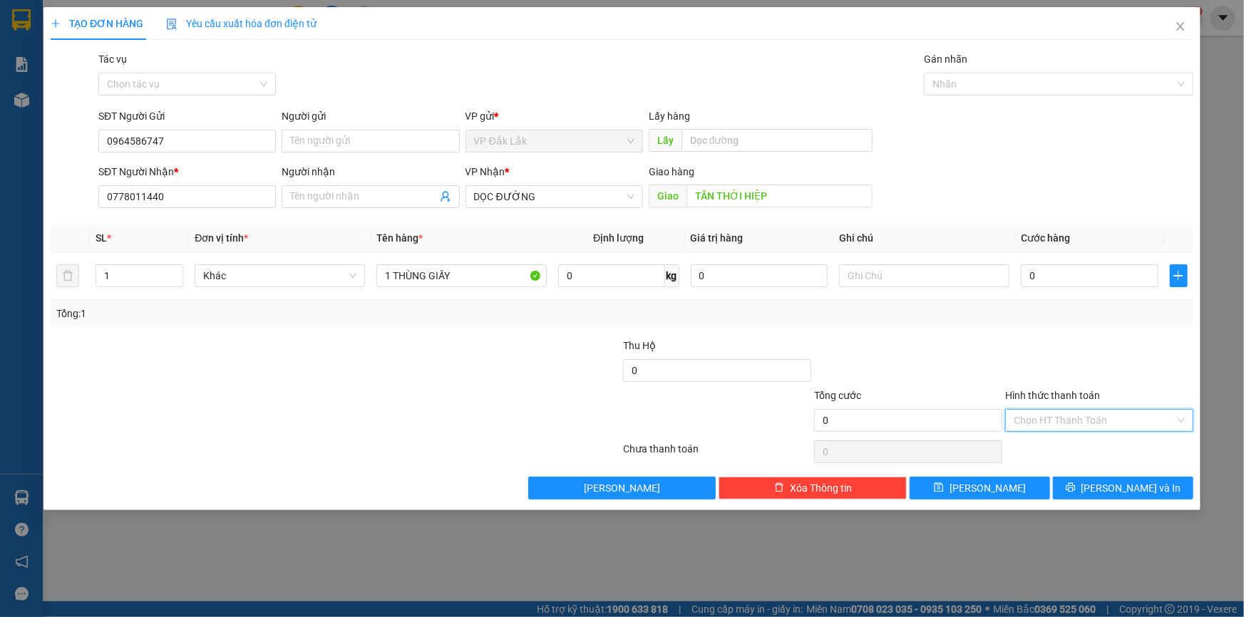
click at [1143, 423] on input "Hình thức thanh toán" at bounding box center [1094, 420] width 161 height 21
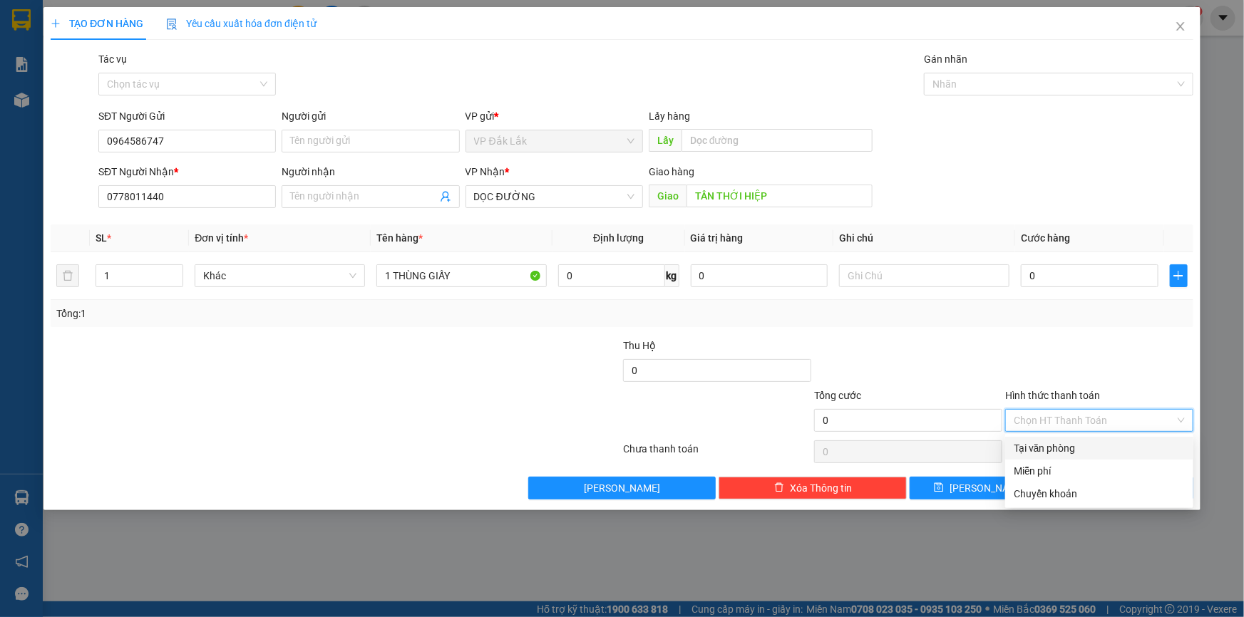
click at [1139, 453] on div "Tại văn phòng" at bounding box center [1099, 449] width 171 height 16
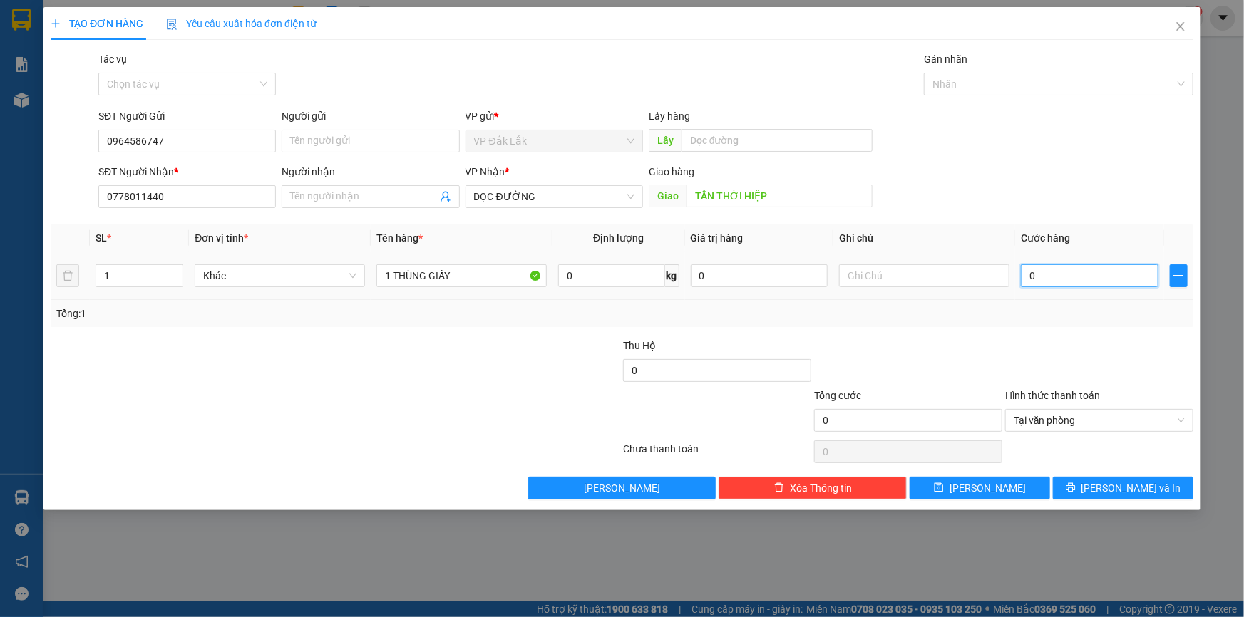
click at [1028, 275] on input "0" at bounding box center [1090, 275] width 138 height 23
type input "7"
type input "70"
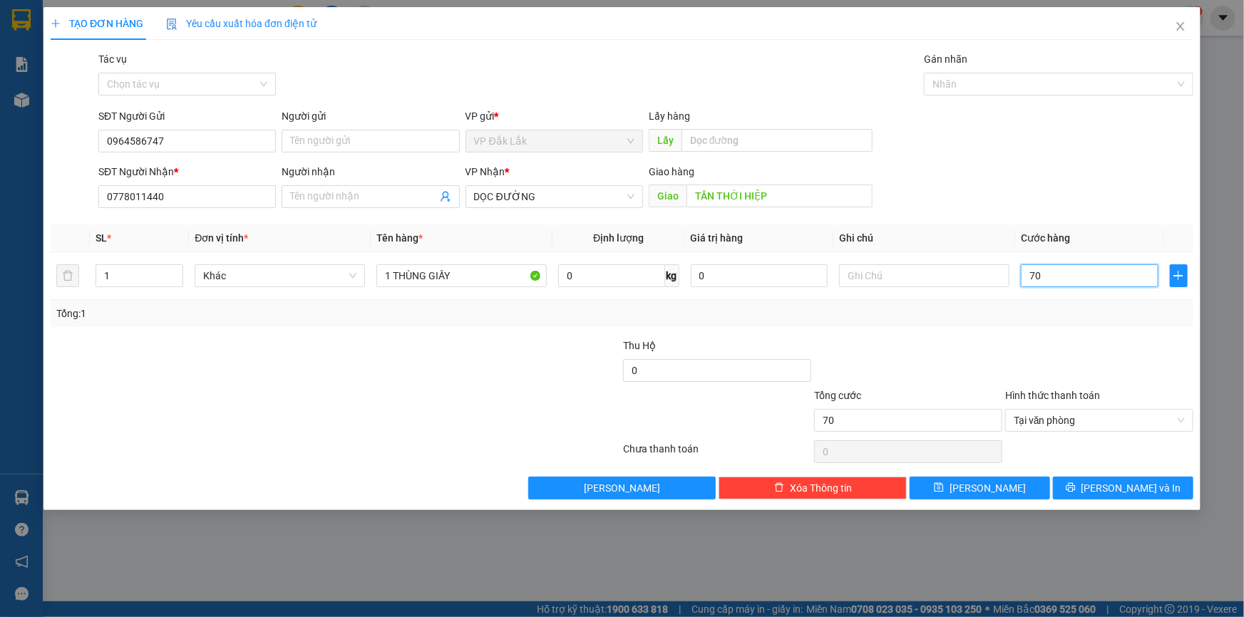
type input "700"
type input "7.000"
type input "70.000"
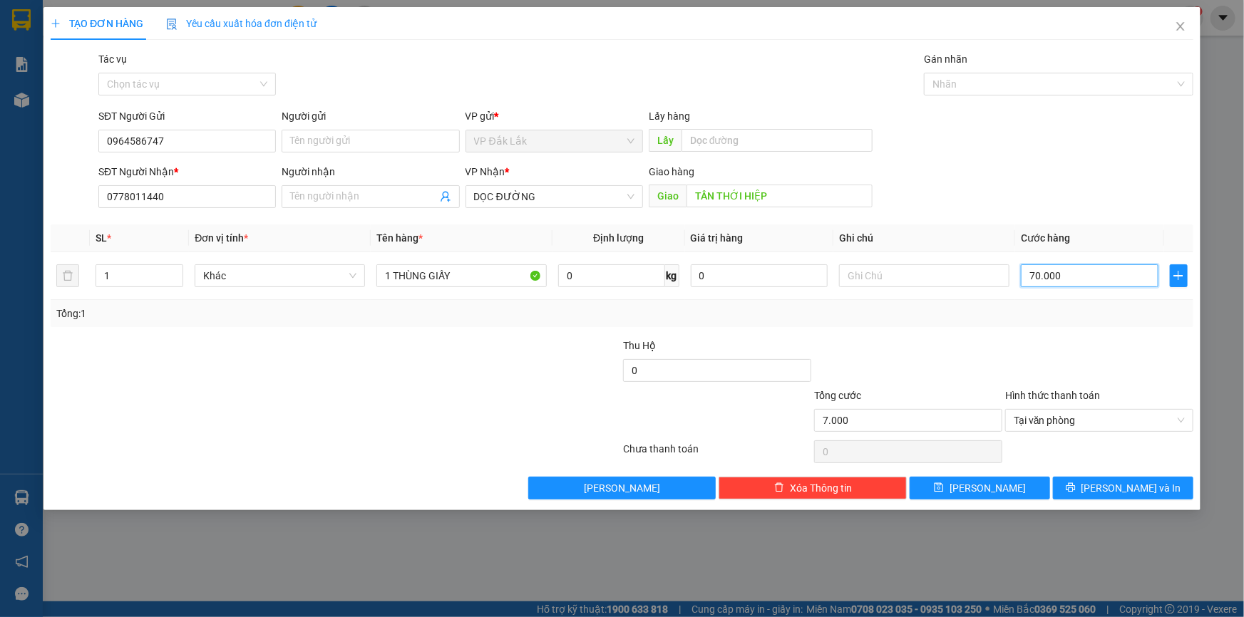
type input "70.000"
click at [1076, 492] on icon "printer" at bounding box center [1071, 488] width 10 height 10
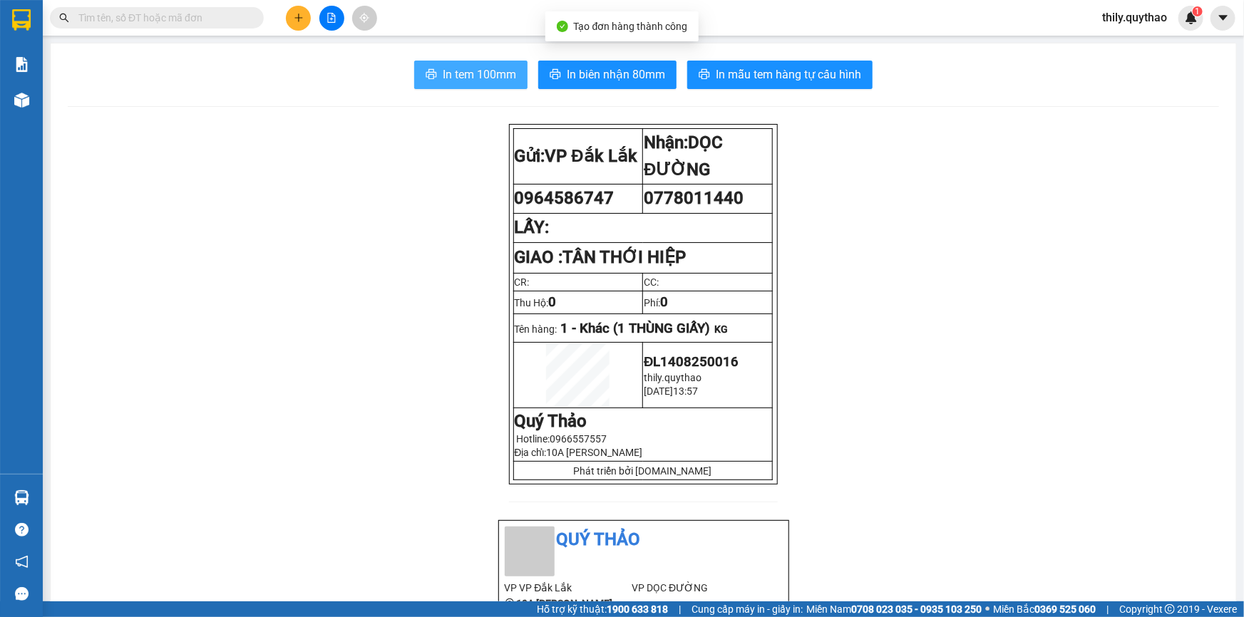
click at [476, 78] on span "In tem 100mm" at bounding box center [479, 75] width 73 height 18
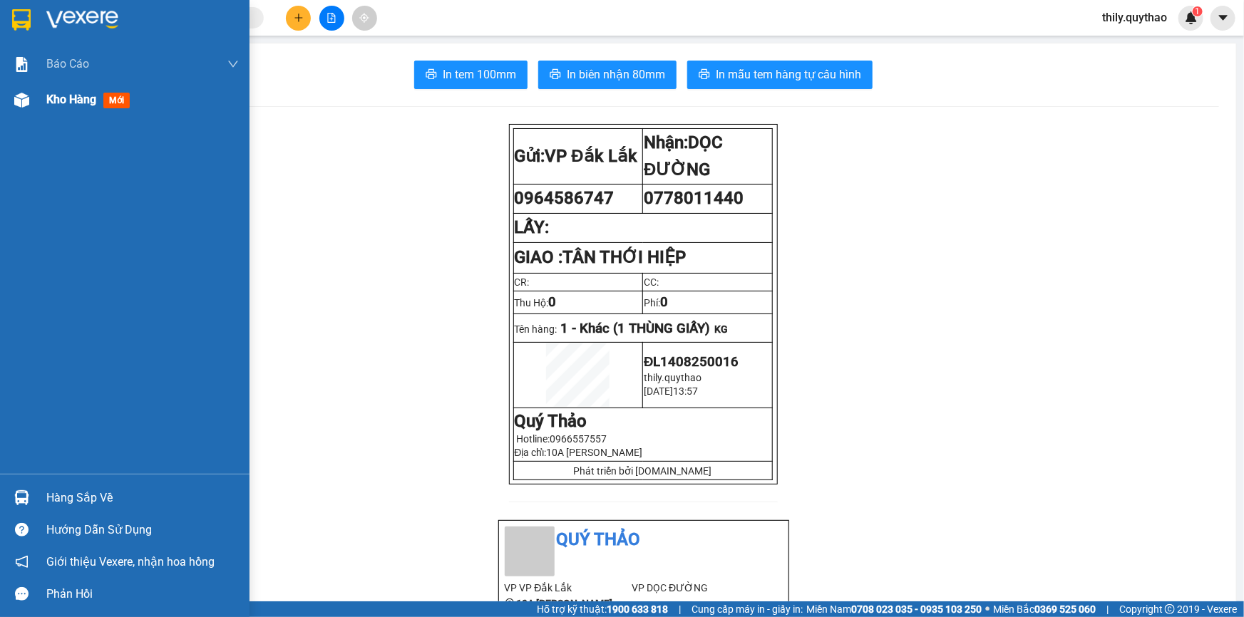
click at [26, 101] on img at bounding box center [21, 100] width 15 height 15
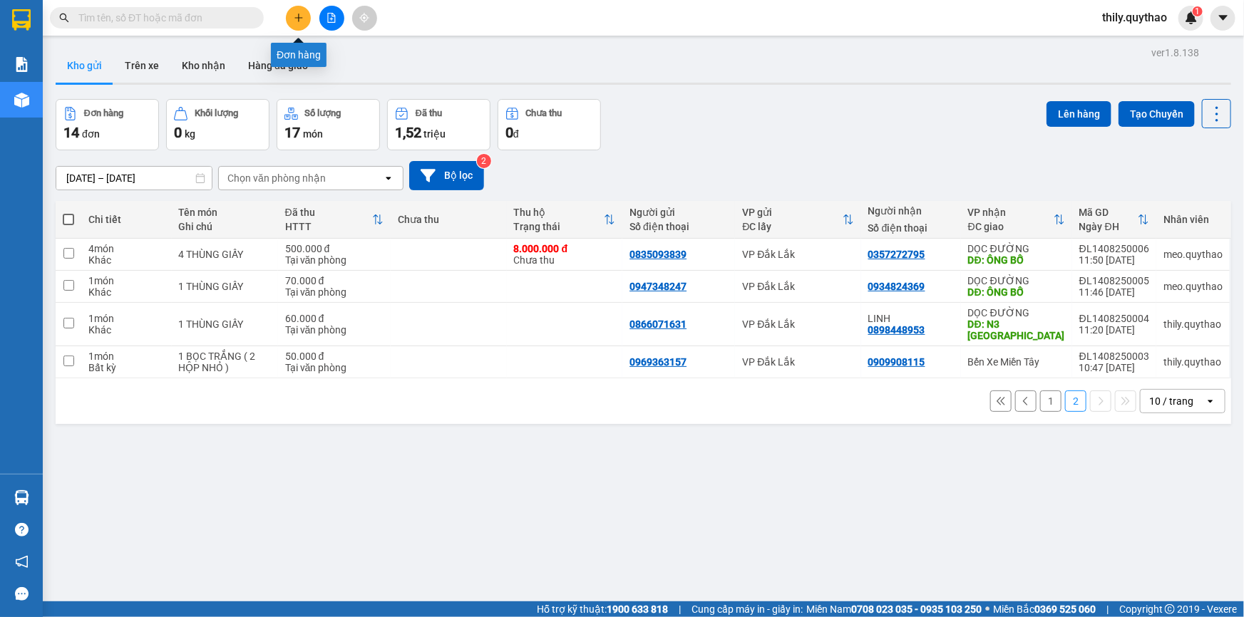
click at [294, 13] on icon "plus" at bounding box center [299, 18] width 10 height 10
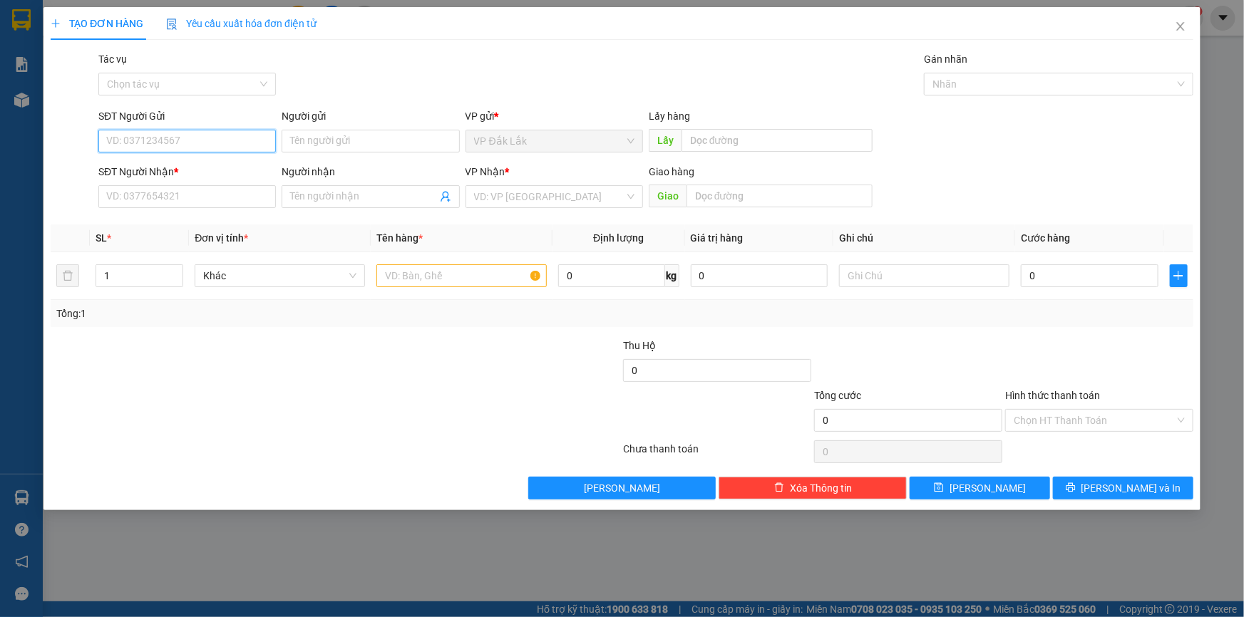
click at [163, 147] on input "SĐT Người Gửi" at bounding box center [187, 141] width 178 height 23
click at [153, 140] on input "SĐT Người Gửi" at bounding box center [187, 141] width 178 height 23
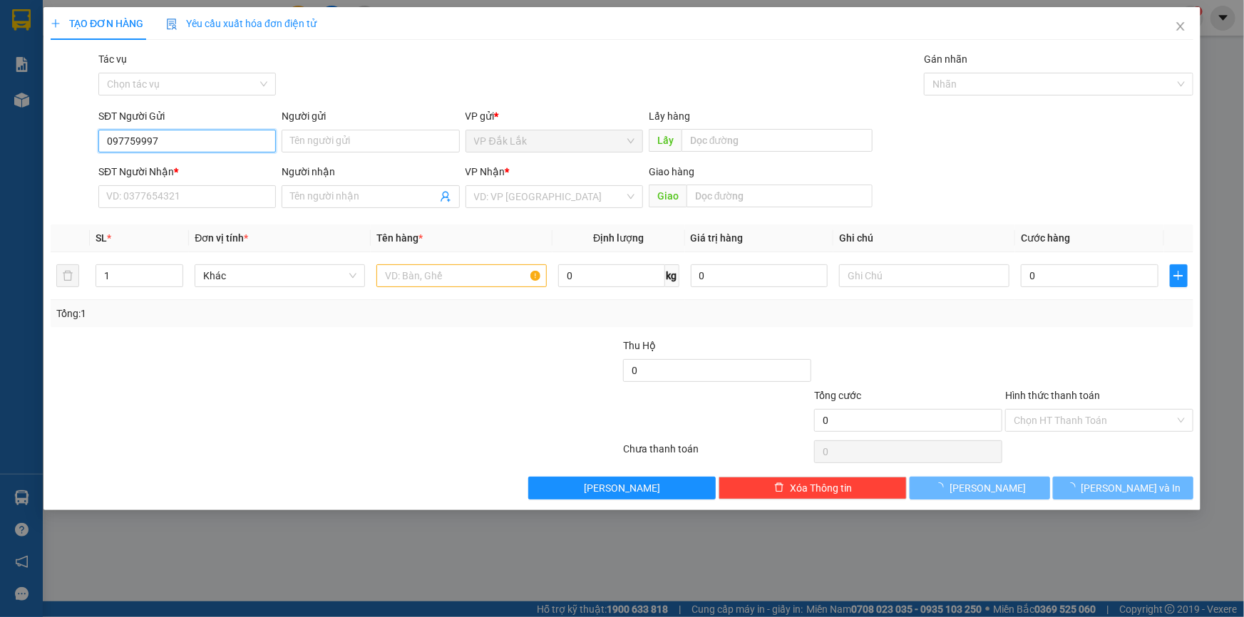
type input "0977599973"
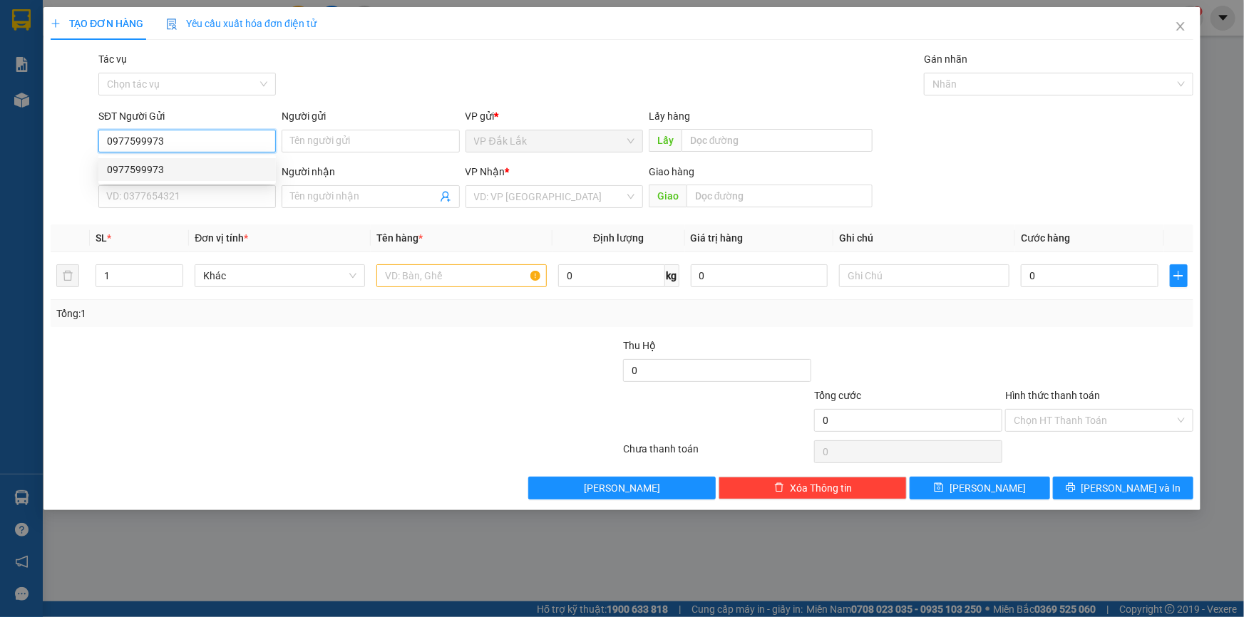
click at [197, 175] on div "0977599973" at bounding box center [187, 170] width 160 height 16
type input "0963554499"
type input "CX SỐ 4"
type input "0977599973"
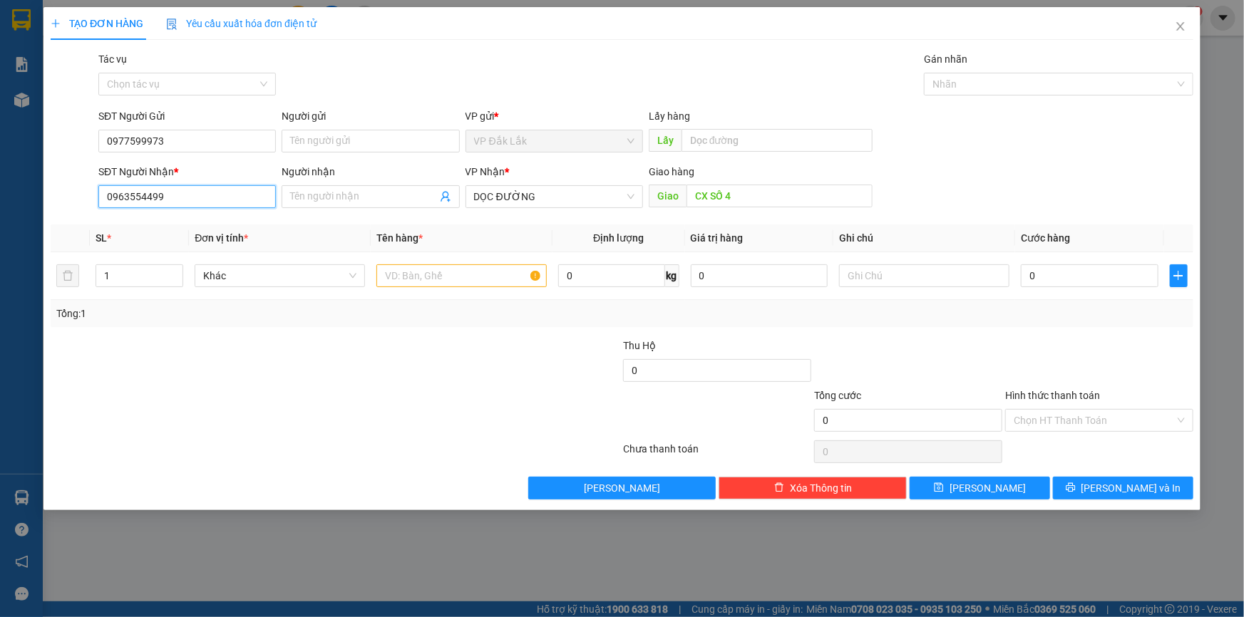
click at [191, 197] on input "0963554499" at bounding box center [187, 196] width 178 height 23
click at [446, 284] on input "text" at bounding box center [461, 275] width 170 height 23
type input "1 THÙNG GIẤY"
click at [1100, 415] on input "Hình thức thanh toán" at bounding box center [1094, 420] width 161 height 21
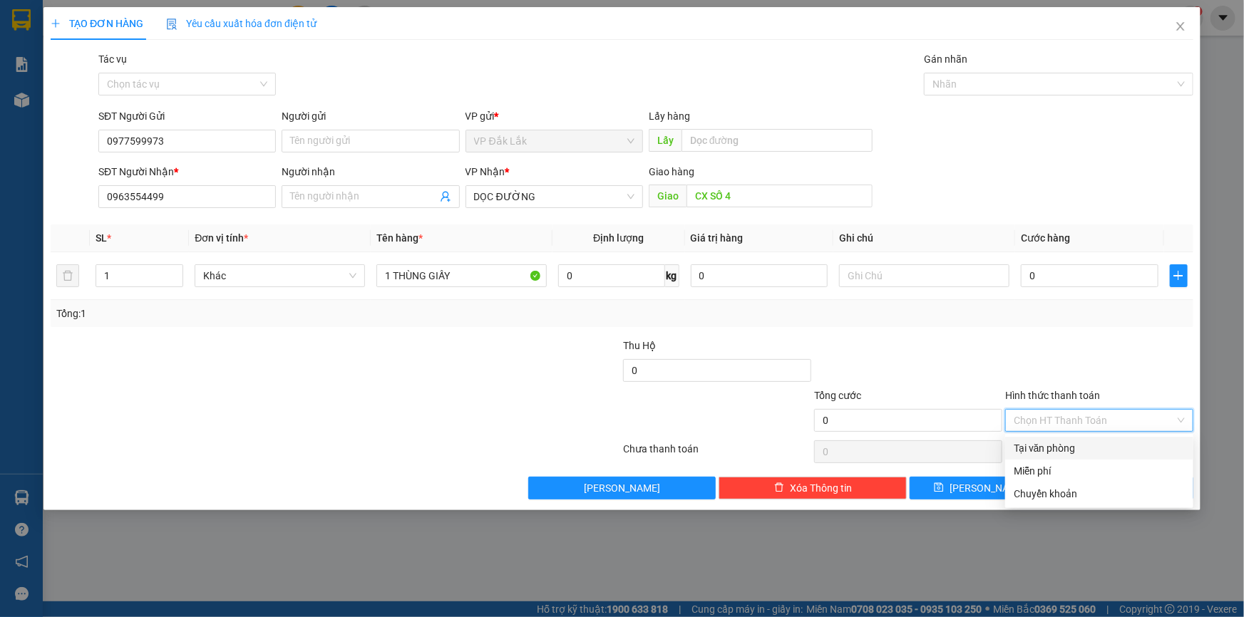
click at [1092, 445] on div "Tại văn phòng" at bounding box center [1099, 449] width 171 height 16
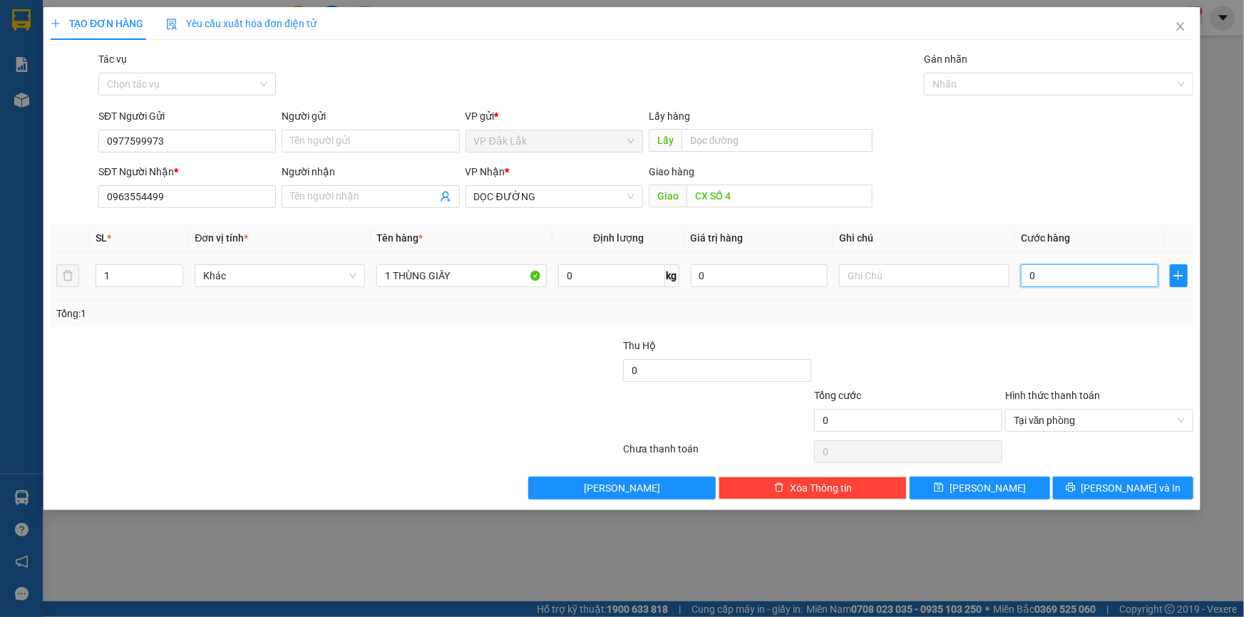
click at [1033, 285] on input "0" at bounding box center [1090, 275] width 138 height 23
type input "9"
type input "90"
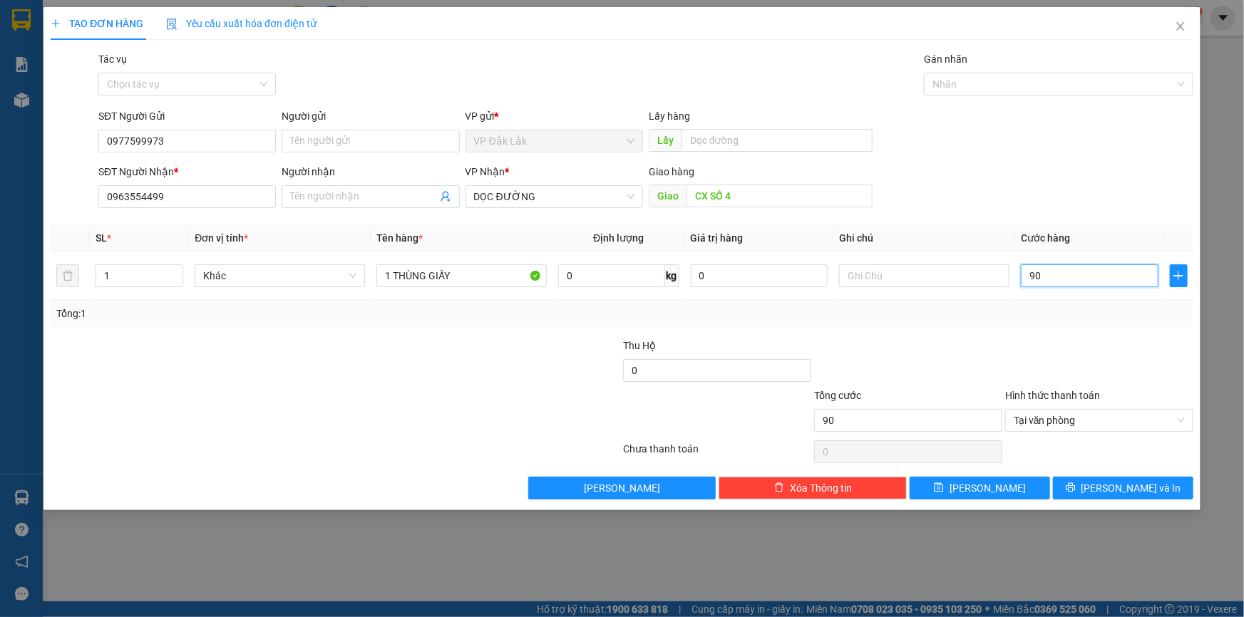
type input "900"
type input "9.000"
type input "90.000"
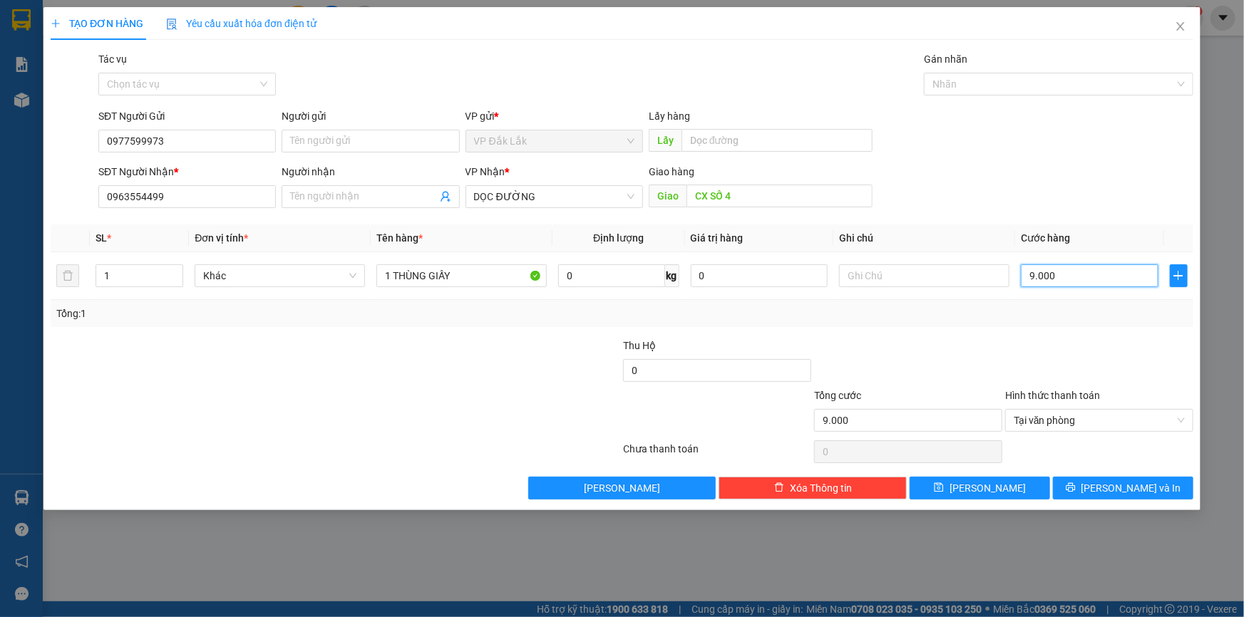
type input "90.000"
click at [1076, 483] on icon "printer" at bounding box center [1071, 488] width 10 height 10
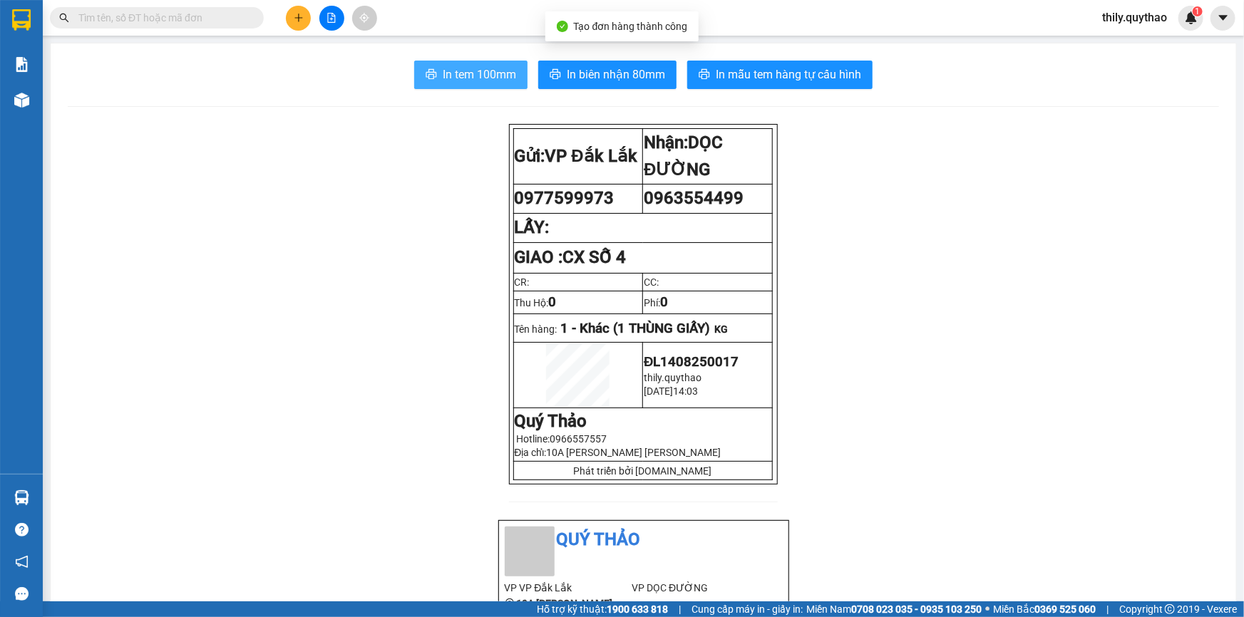
click at [443, 71] on span "In tem 100mm" at bounding box center [479, 75] width 73 height 18
click at [301, 25] on button at bounding box center [298, 18] width 25 height 25
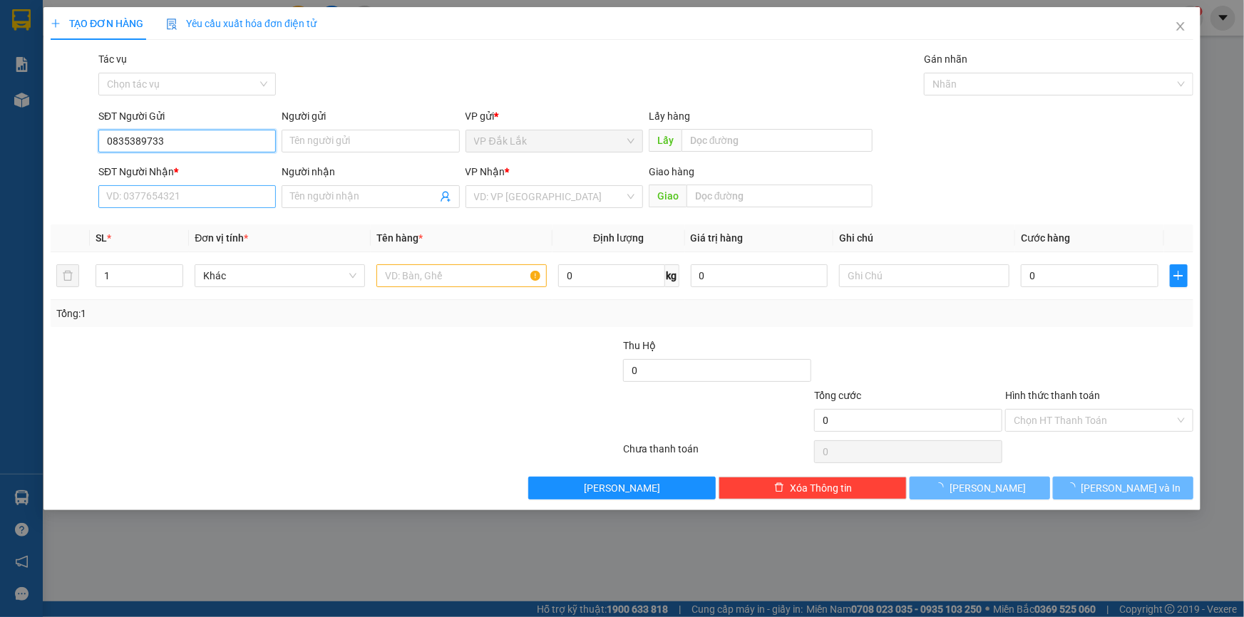
type input "0835389733"
click at [187, 192] on input "SĐT Người Nhận *" at bounding box center [187, 196] width 178 height 23
click at [187, 196] on input "SĐT Người Nhận *" at bounding box center [187, 196] width 178 height 23
type input "0329480823"
click at [338, 195] on input "Người nhận" at bounding box center [363, 197] width 146 height 16
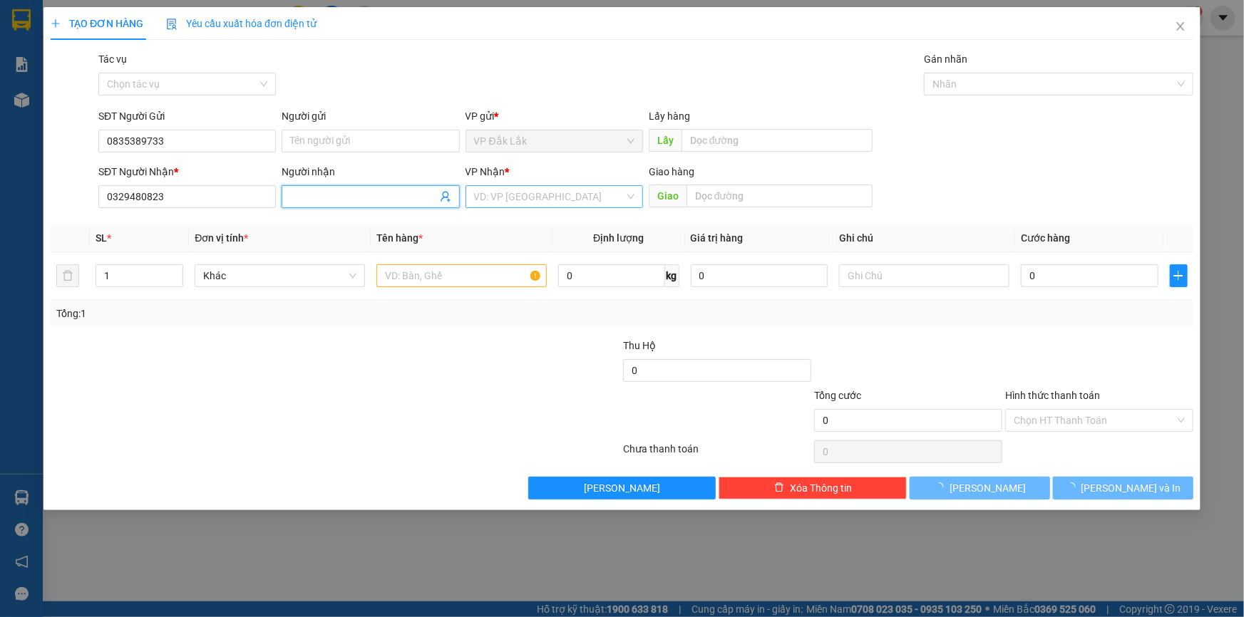
click at [590, 200] on input "search" at bounding box center [549, 196] width 150 height 21
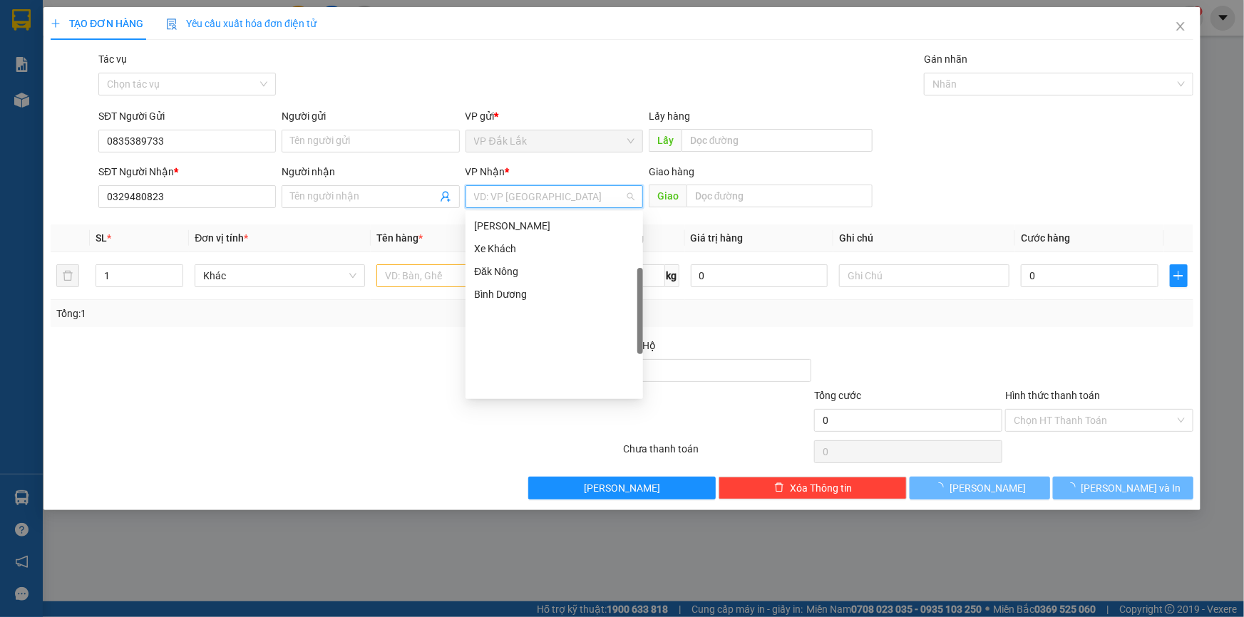
scroll to position [166, 0]
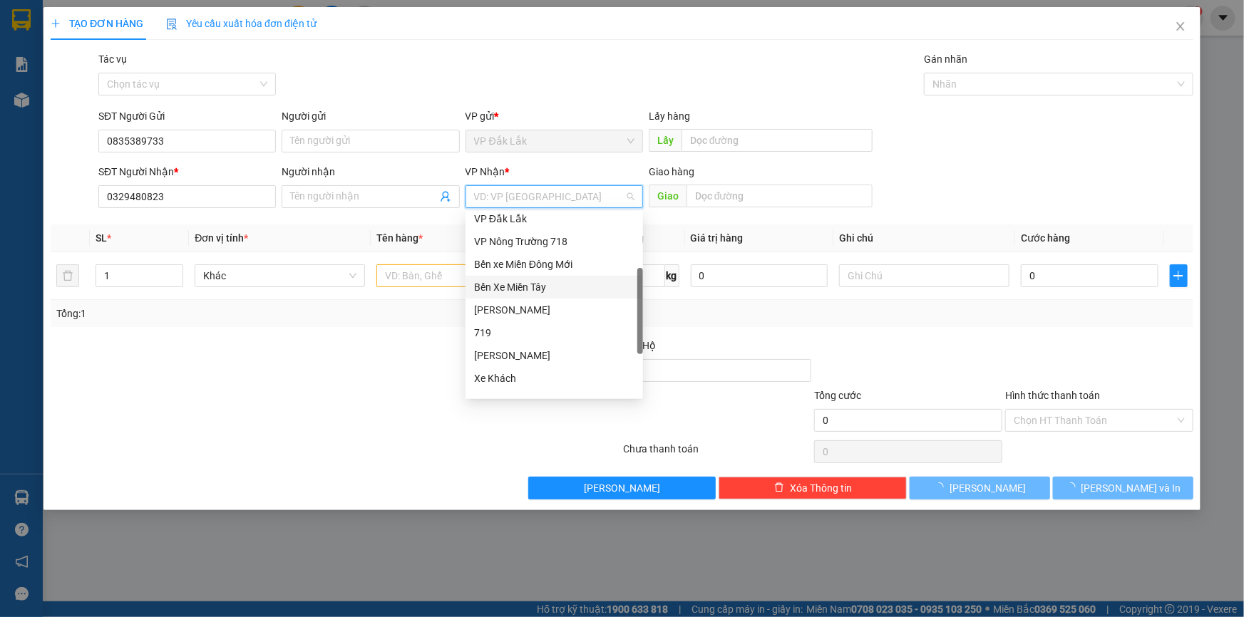
click at [557, 287] on div "Bến Xe Miền Tây" at bounding box center [554, 287] width 160 height 16
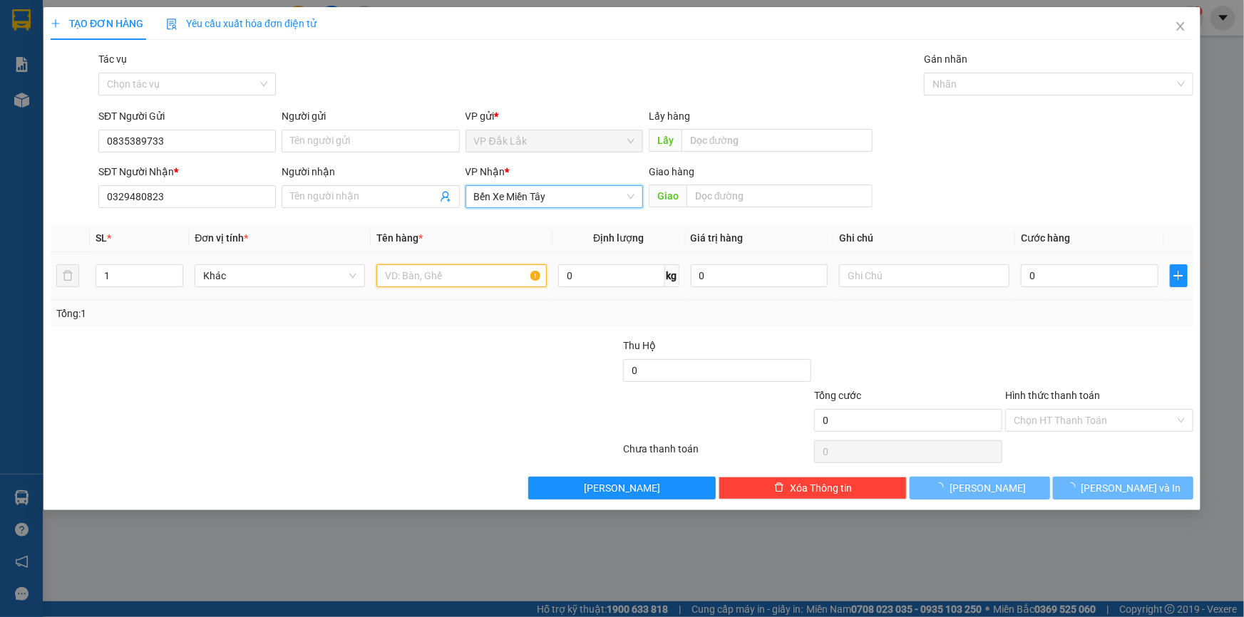
click at [520, 278] on input "text" at bounding box center [461, 275] width 170 height 23
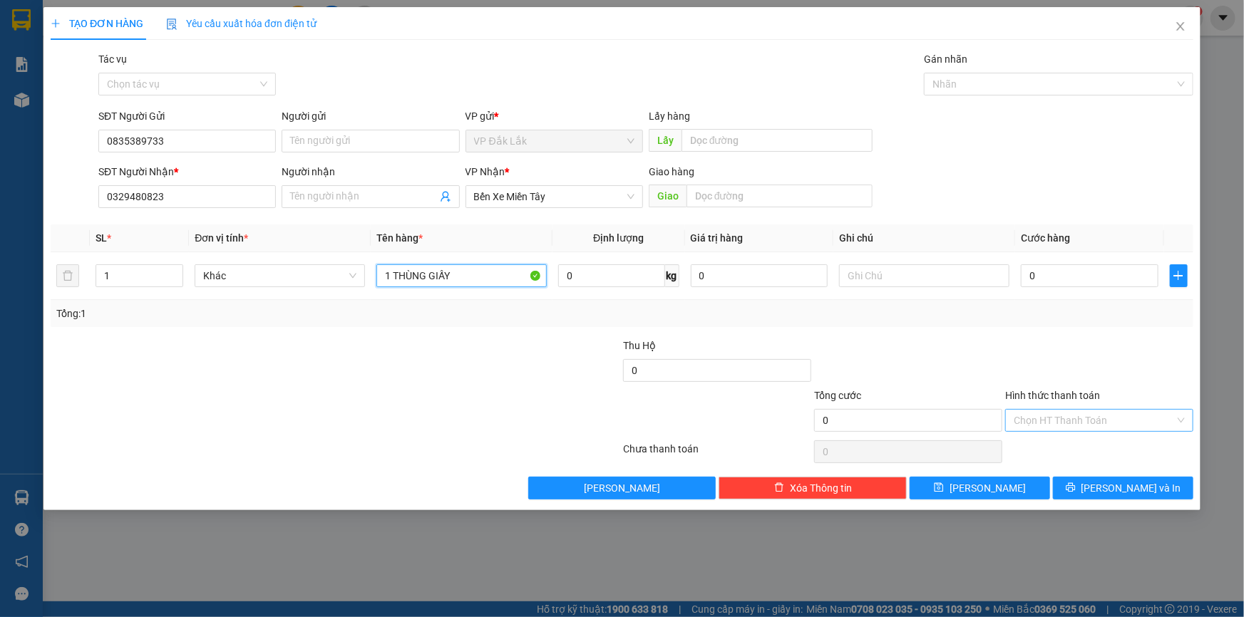
type input "1 THÙNG GIẤY"
click at [1032, 424] on input "Hình thức thanh toán" at bounding box center [1094, 420] width 161 height 21
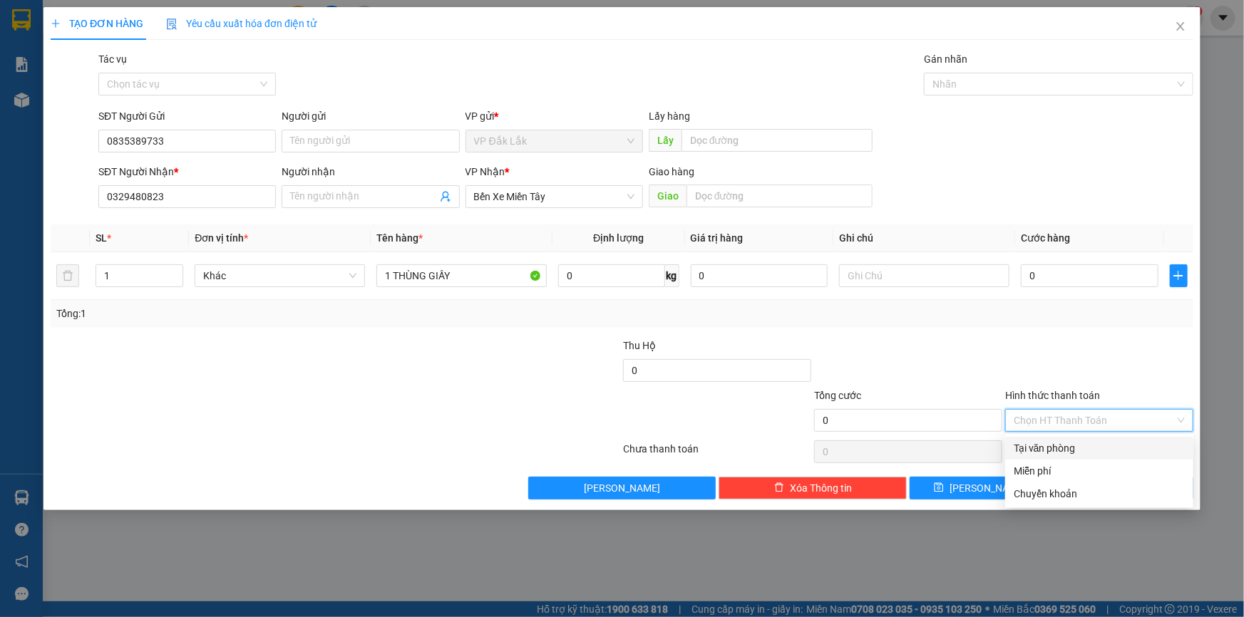
drag, startPoint x: 1044, startPoint y: 456, endPoint x: 1051, endPoint y: 443, distance: 13.7
click at [1045, 456] on div "Tại văn phòng" at bounding box center [1099, 449] width 171 height 16
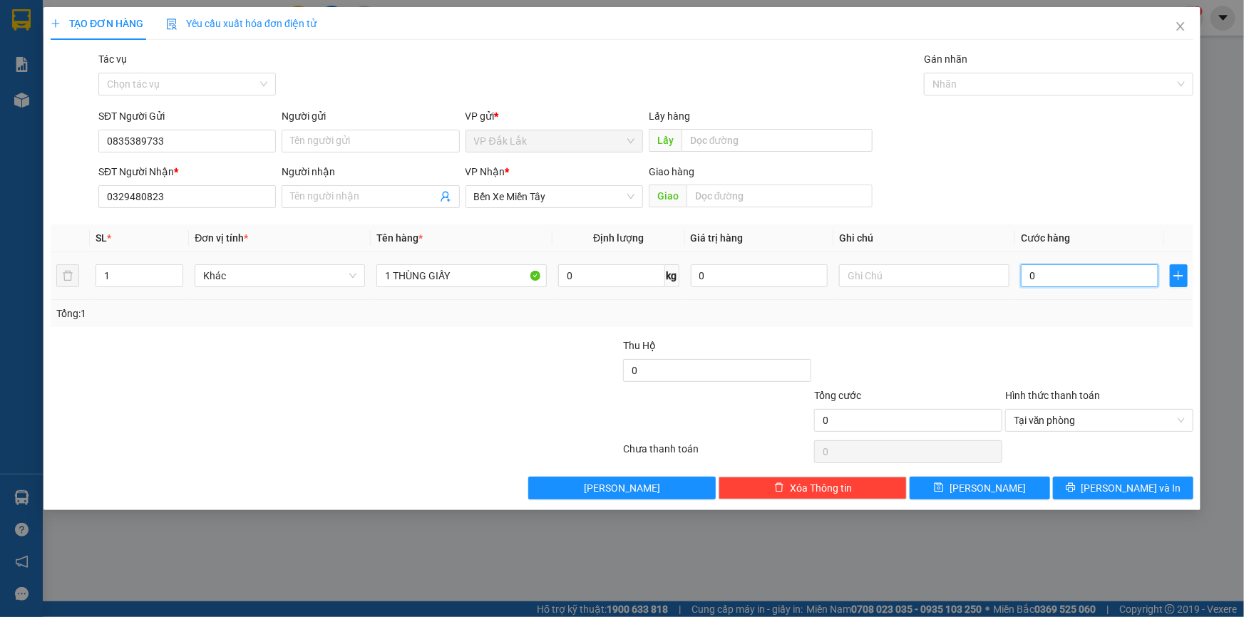
click at [1022, 277] on input "0" at bounding box center [1090, 275] width 138 height 23
type input "6"
type input "60"
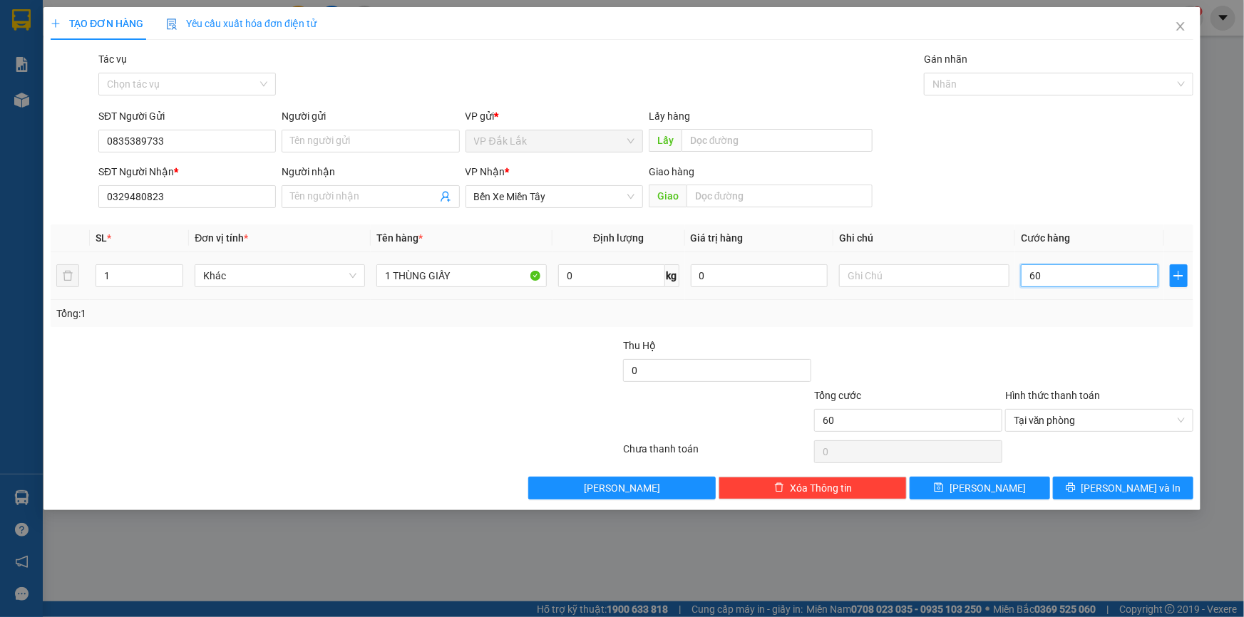
type input "600"
type input "6.000"
type input "60.000"
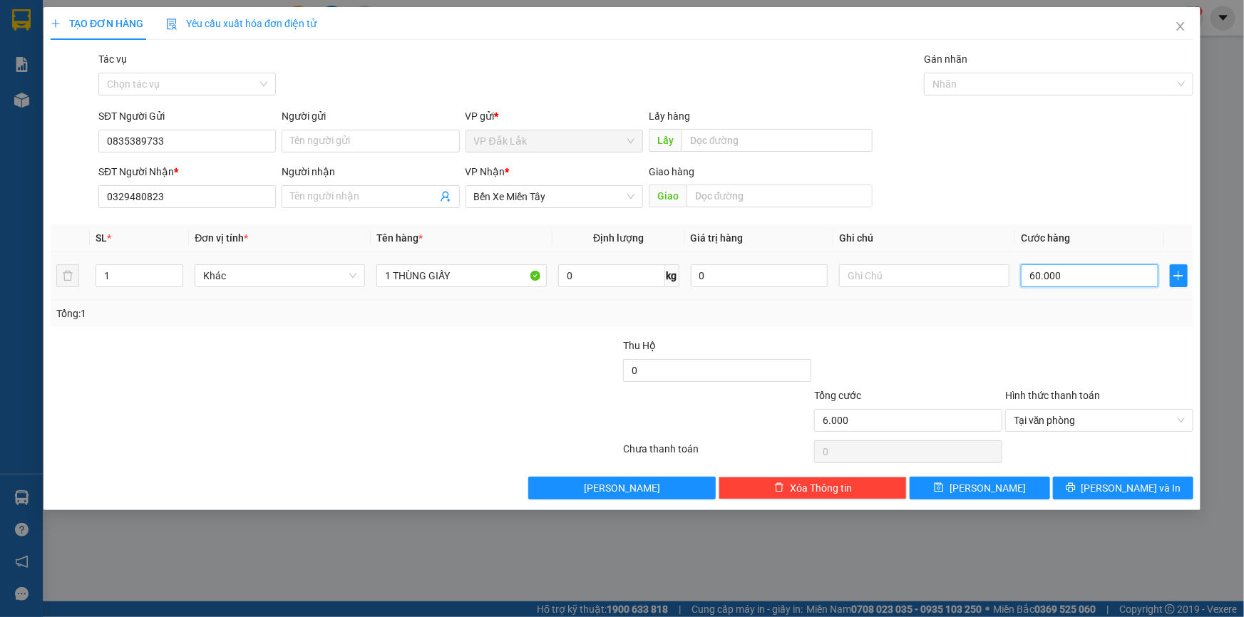
type input "60.000"
click at [1136, 487] on span "Lưu và In" at bounding box center [1131, 488] width 100 height 16
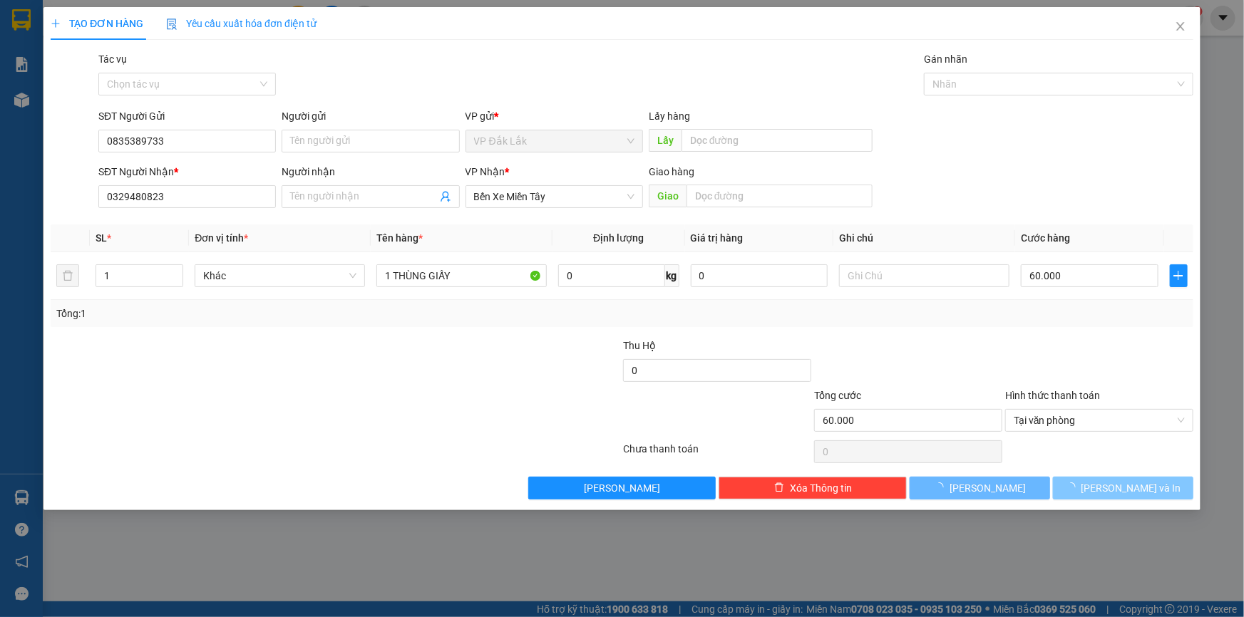
click at [1078, 490] on icon "loading" at bounding box center [1071, 487] width 14 height 14
click at [1077, 490] on icon "loading" at bounding box center [1070, 487] width 13 height 13
click at [1076, 490] on icon "loading" at bounding box center [1070, 487] width 13 height 13
click at [1075, 490] on icon "loading" at bounding box center [1070, 488] width 10 height 10
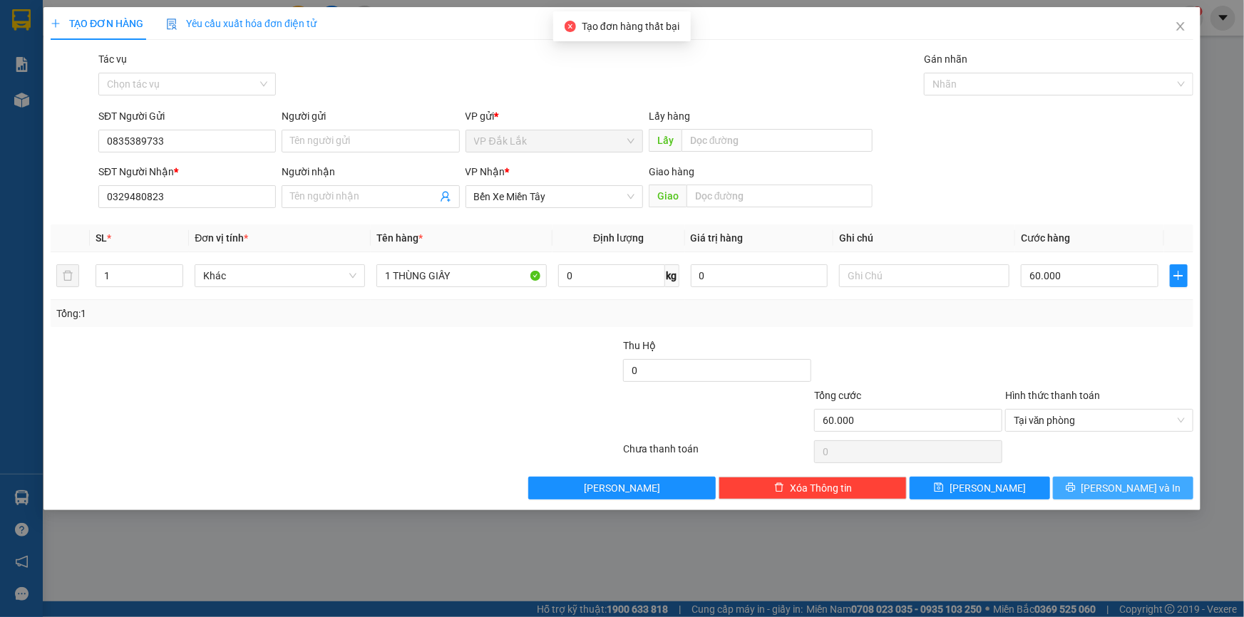
click at [1075, 490] on icon "printer" at bounding box center [1070, 487] width 9 height 9
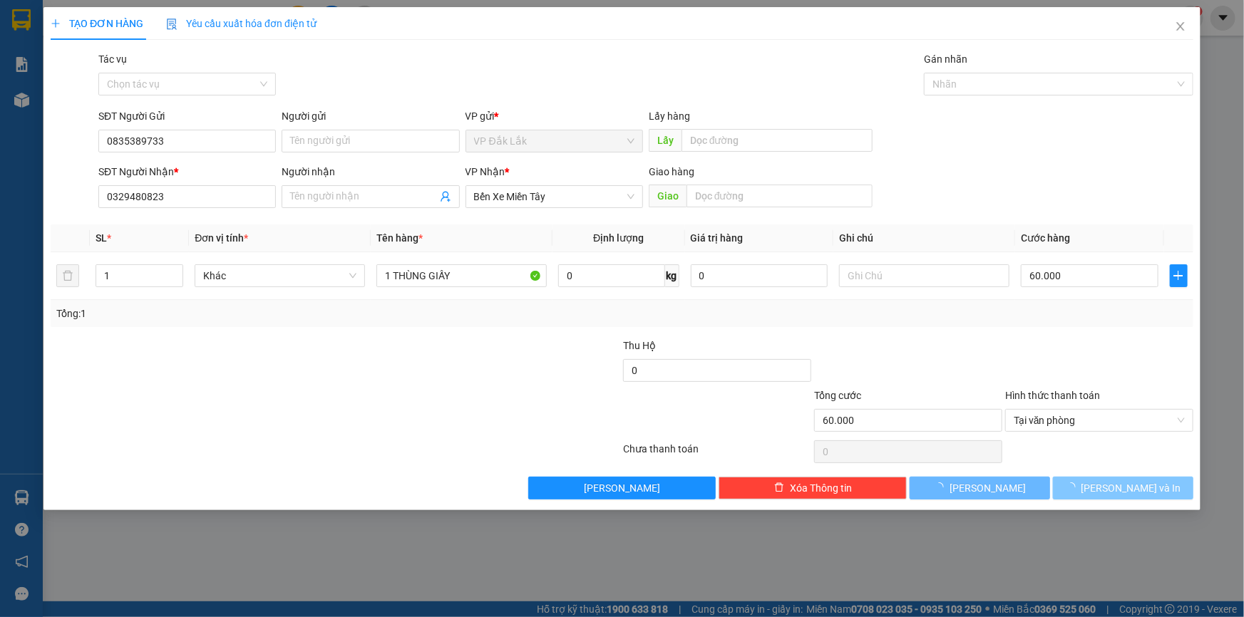
click at [1081, 488] on span "loading" at bounding box center [1074, 488] width 16 height 10
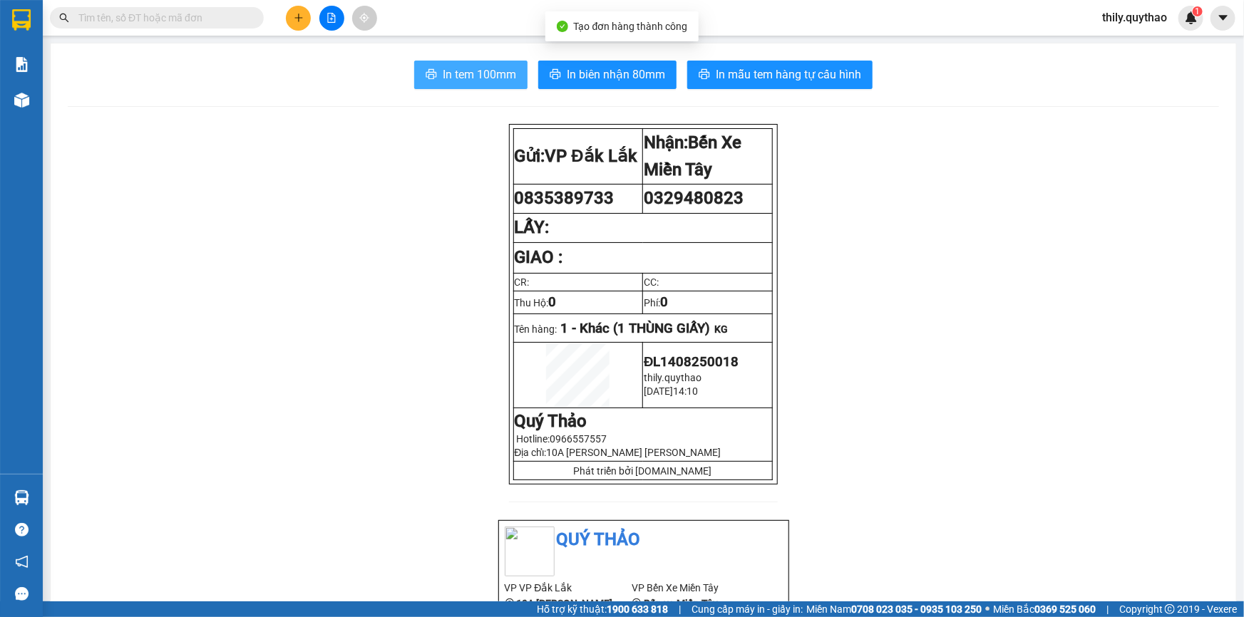
click at [494, 73] on span "In tem 100mm" at bounding box center [479, 75] width 73 height 18
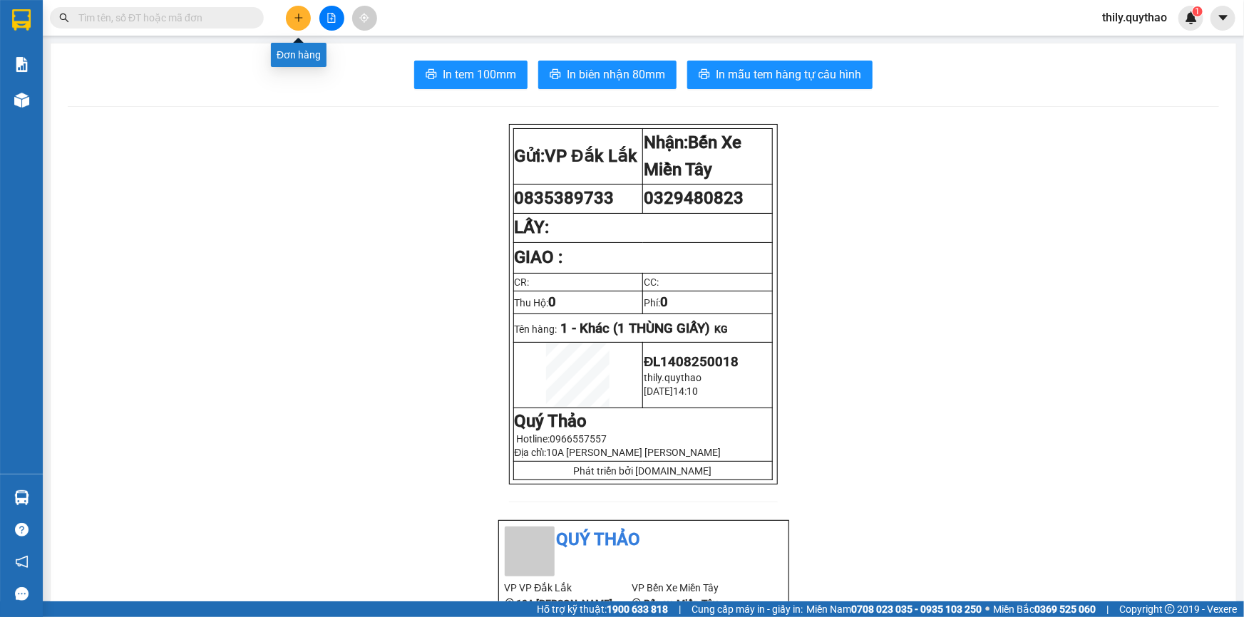
click at [300, 16] on icon "plus" at bounding box center [299, 18] width 10 height 10
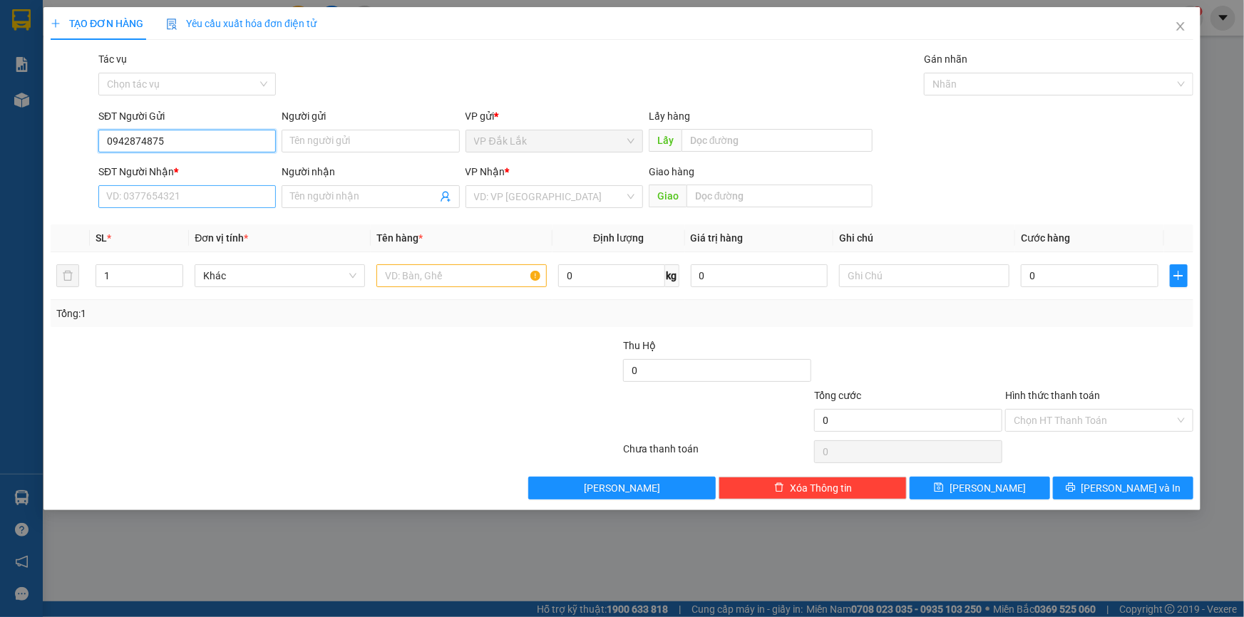
type input "0942874875"
click at [187, 191] on input "SĐT Người Nhận *" at bounding box center [187, 196] width 178 height 23
click at [504, 281] on input "text" at bounding box center [461, 275] width 170 height 23
type input "1 THÙNG GIẤY"
click at [1081, 421] on input "Hình thức thanh toán" at bounding box center [1094, 420] width 161 height 21
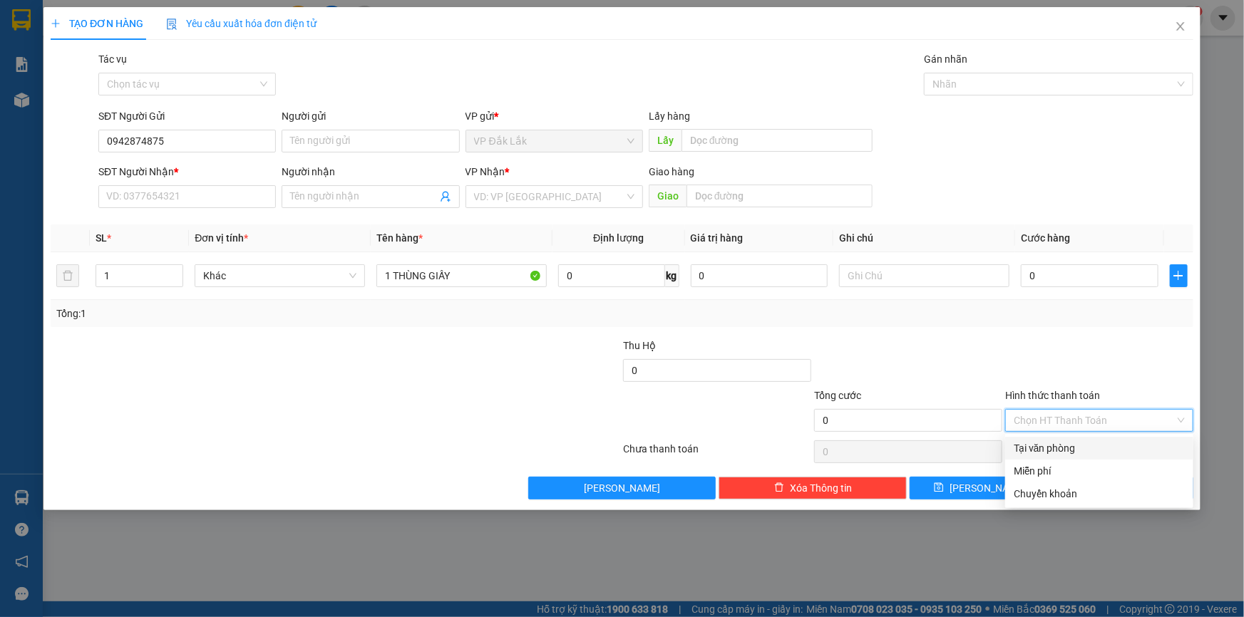
click at [1084, 450] on div "Tại văn phòng" at bounding box center [1099, 449] width 171 height 16
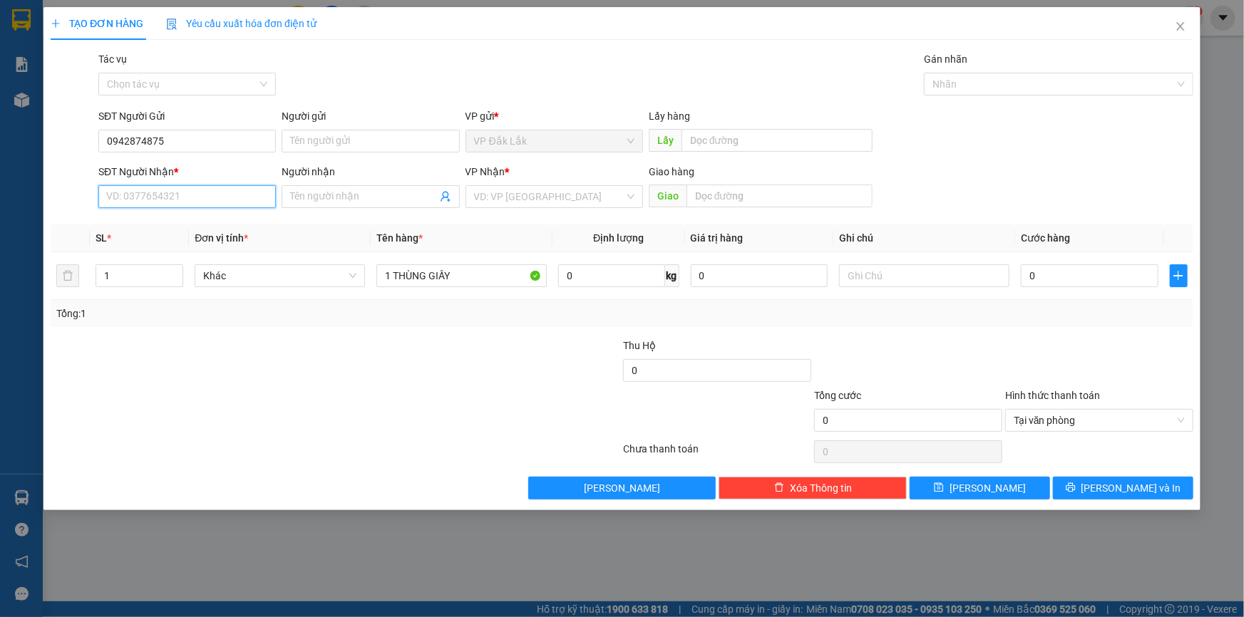
click at [197, 197] on input "SĐT Người Nhận *" at bounding box center [187, 196] width 178 height 23
type input "0385434614"
click at [208, 217] on div "0385434614 - 0915323970" at bounding box center [187, 225] width 160 height 16
type input "0915323970"
type input "TRẢNG BÀNG"
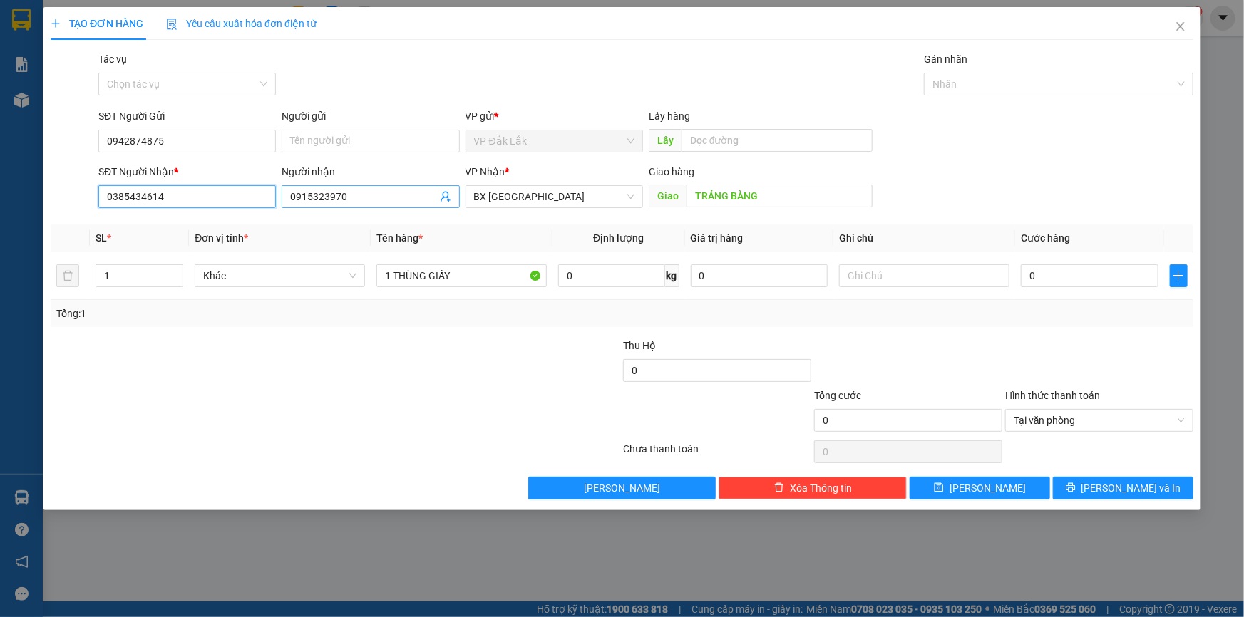
type input "0385434614"
click at [350, 200] on input "0915323970" at bounding box center [363, 197] width 146 height 16
type input "0"
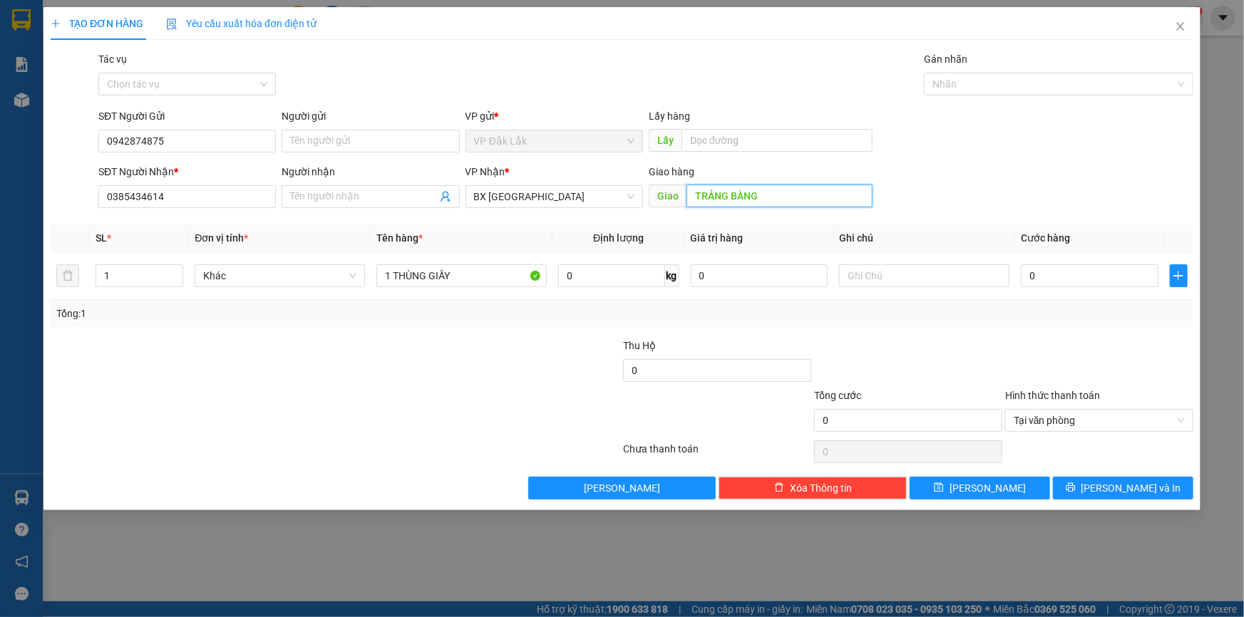
click at [756, 196] on input "TRẢNG BÀNG" at bounding box center [780, 196] width 186 height 23
click at [622, 199] on span "BX Tây Ninh" at bounding box center [554, 196] width 160 height 21
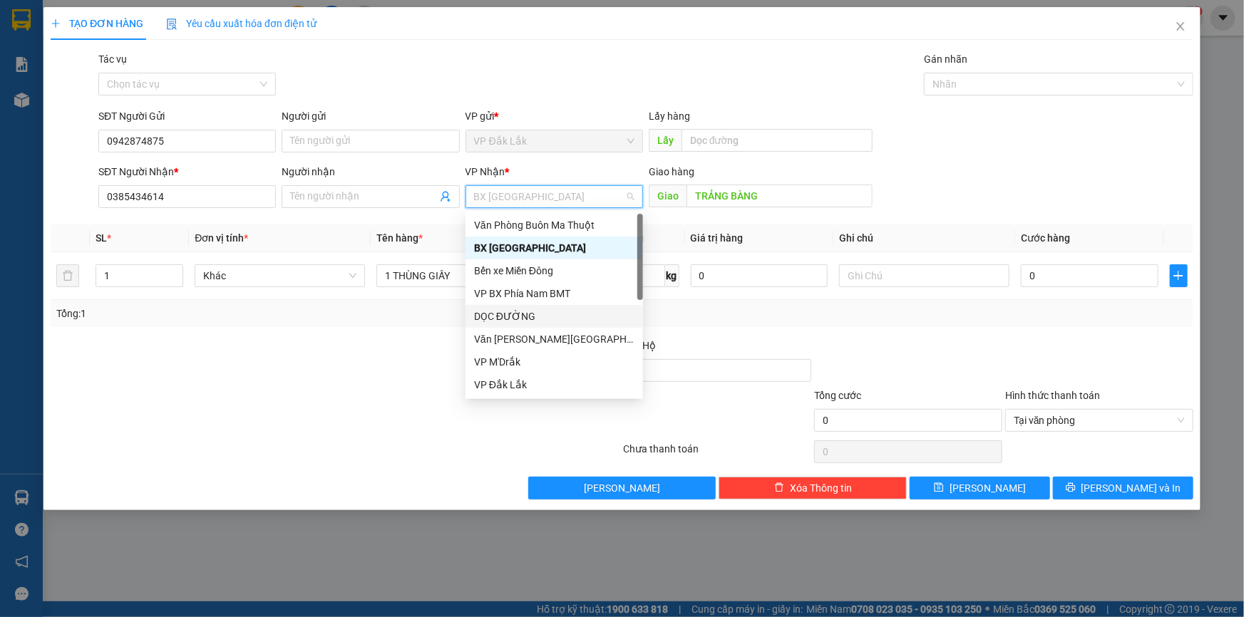
click at [575, 313] on div "DỌC ĐƯỜNG" at bounding box center [554, 317] width 160 height 16
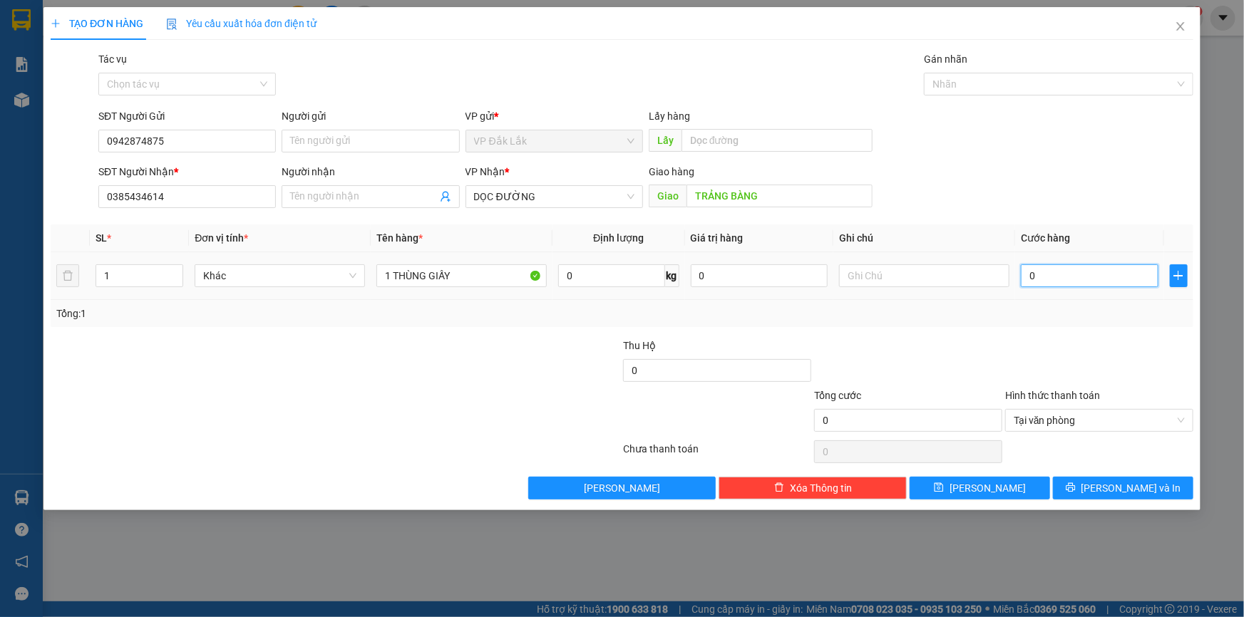
click at [1024, 270] on input "0" at bounding box center [1090, 275] width 138 height 23
type input "2"
type input "20"
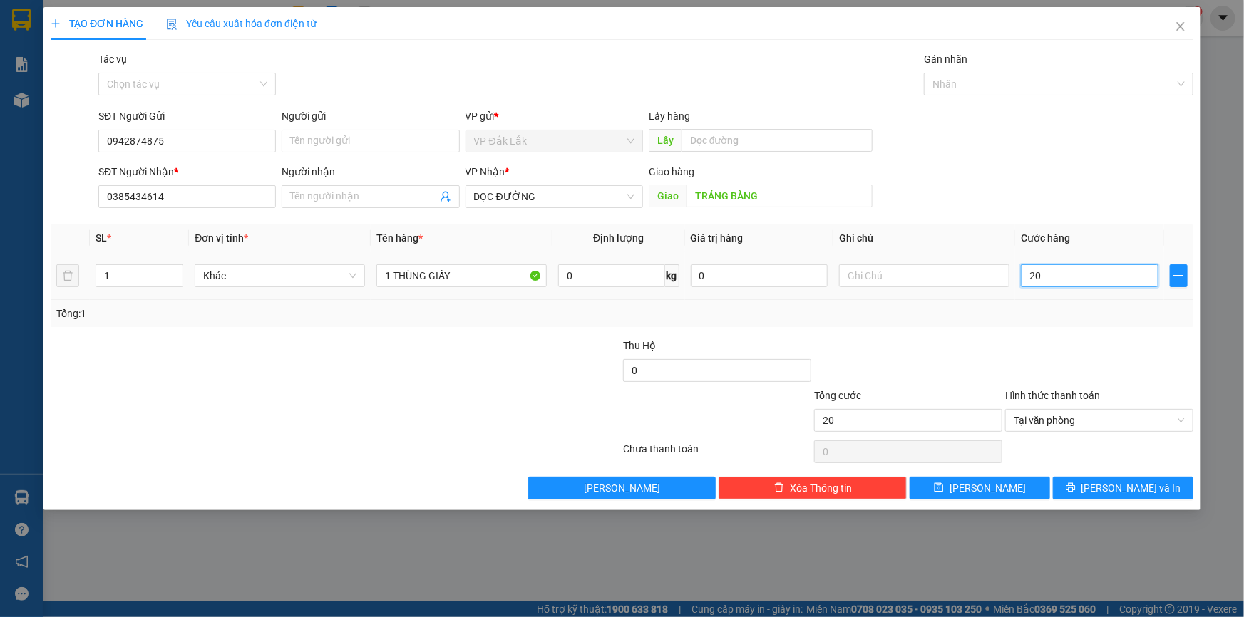
type input "200"
type input "2.000"
type input "20.000"
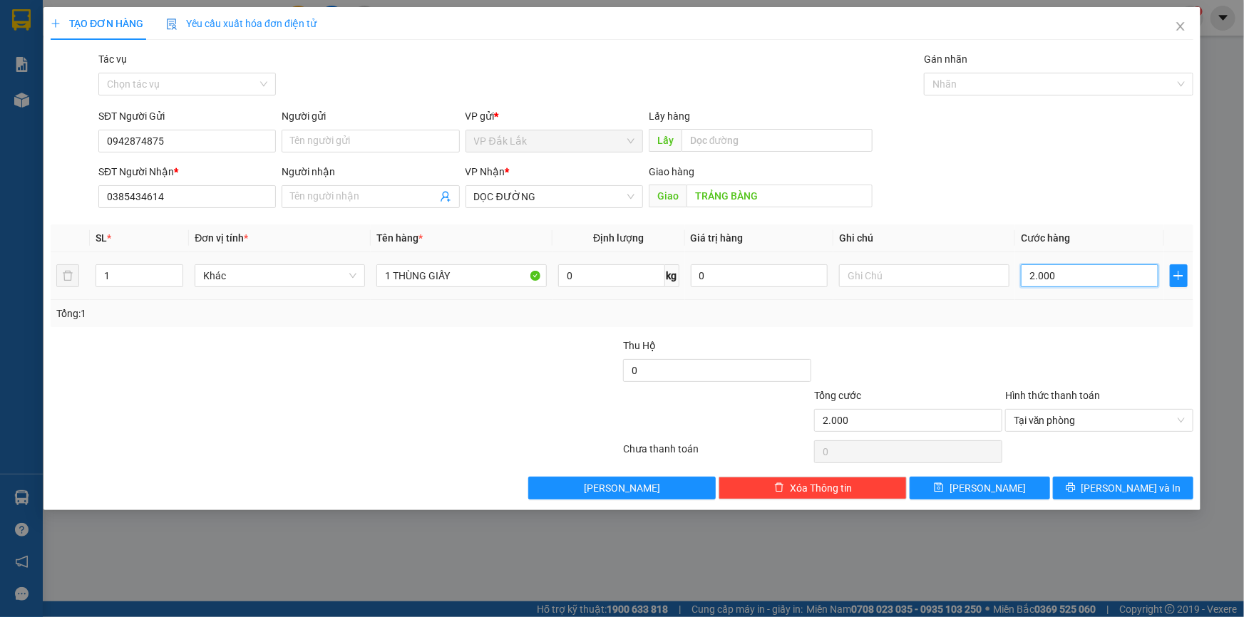
type input "20.000"
type input "200.000"
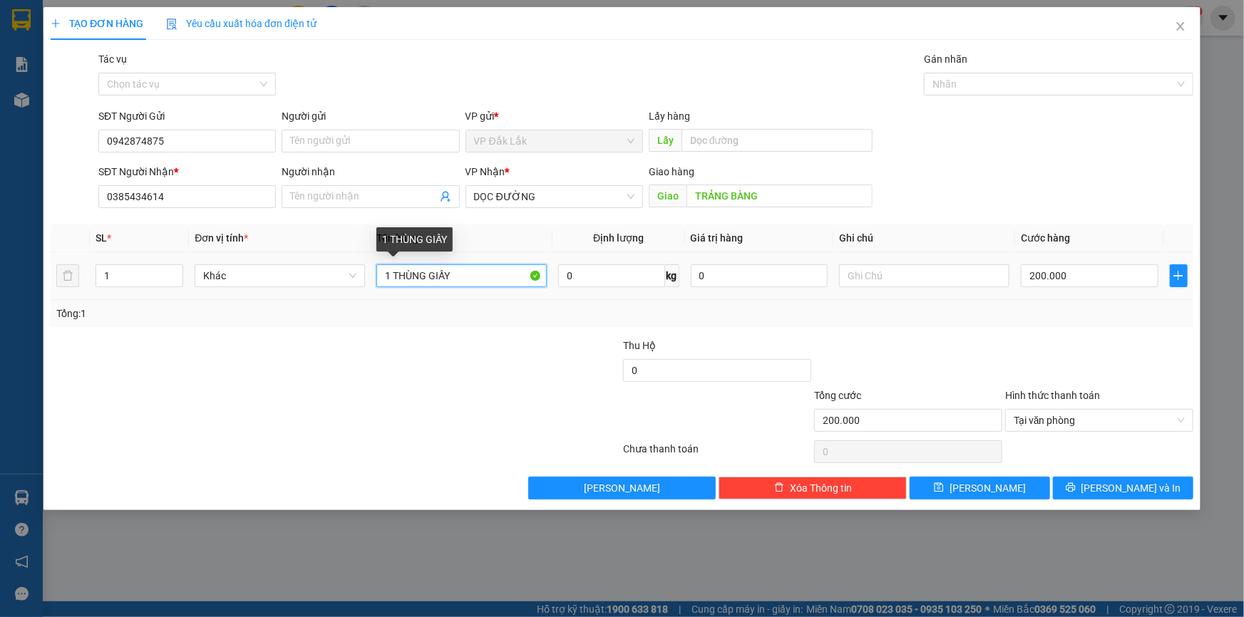
click at [391, 276] on input "1 THÙNG GIẤY" at bounding box center [461, 275] width 170 height 23
type input "2 THÙNG GIẤY"
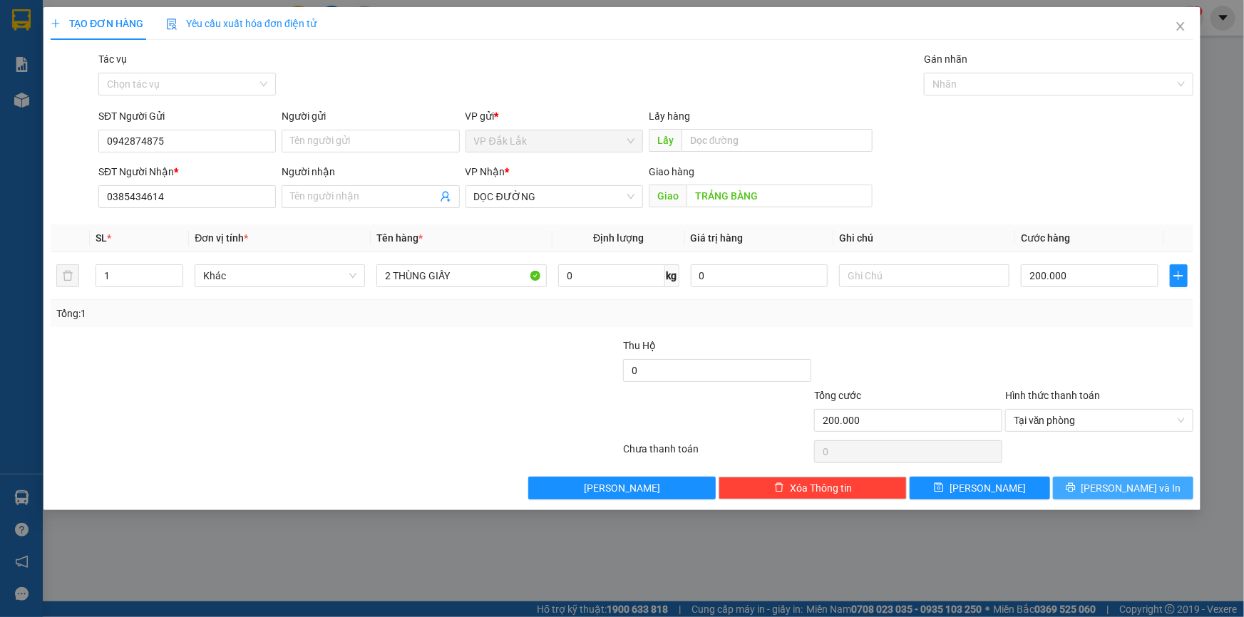
click at [1134, 492] on span "Lưu và In" at bounding box center [1131, 488] width 100 height 16
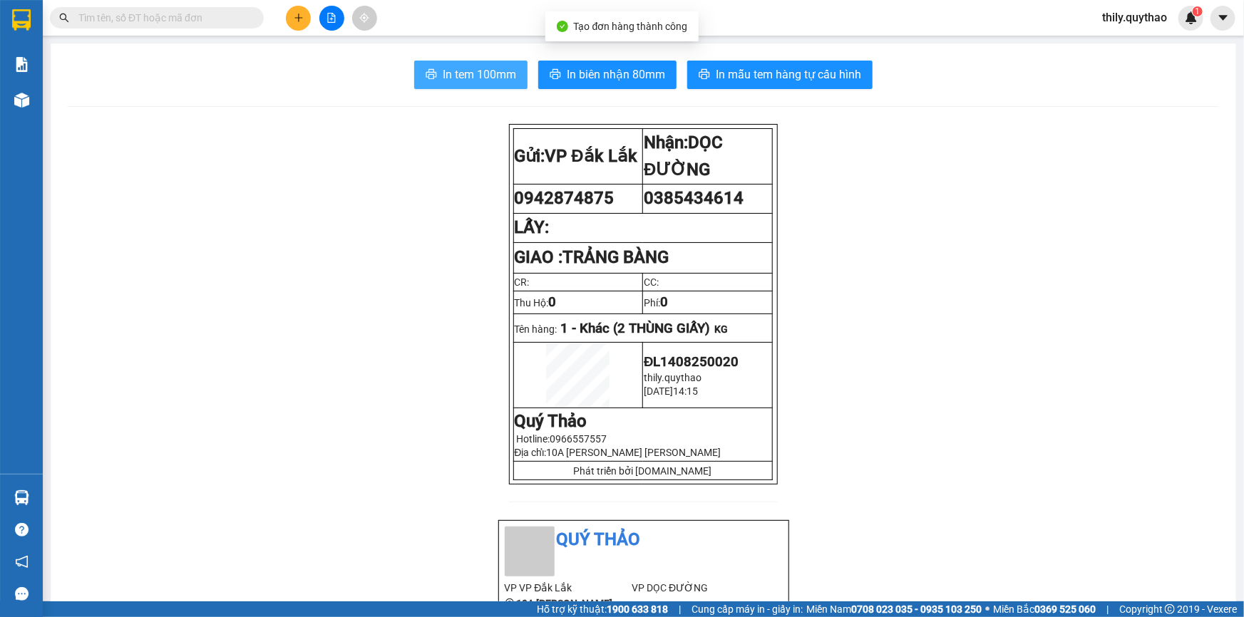
click at [475, 69] on span "In tem 100mm" at bounding box center [479, 75] width 73 height 18
click at [477, 74] on span "In tem 100mm" at bounding box center [479, 75] width 73 height 18
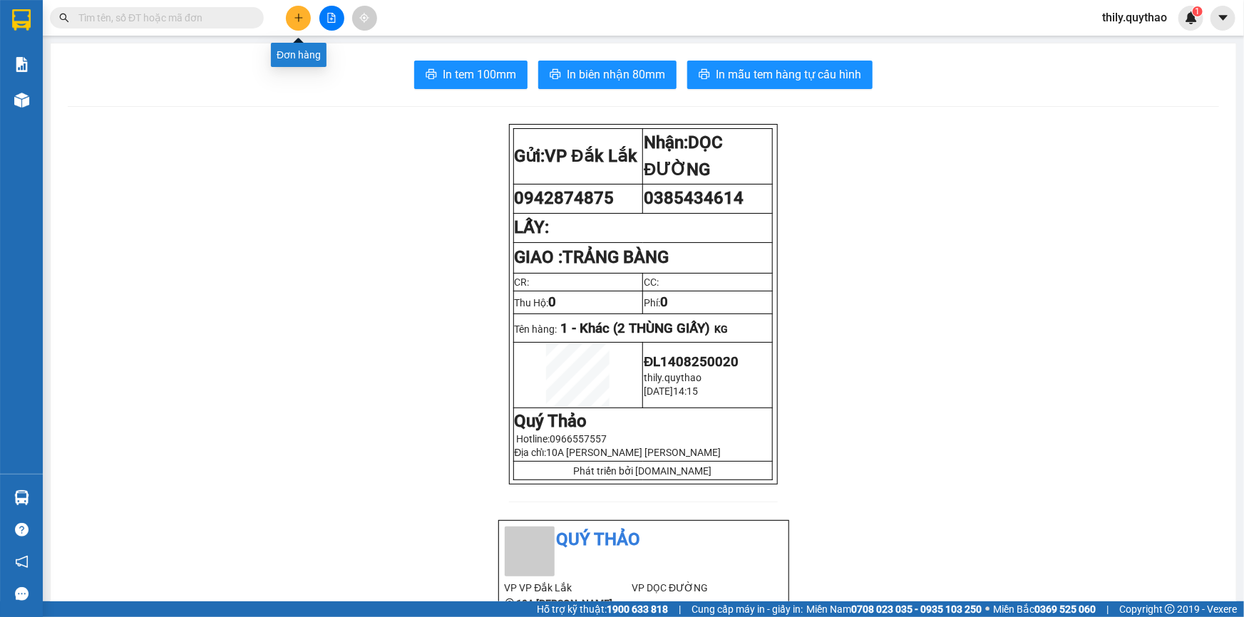
click at [306, 16] on button at bounding box center [298, 18] width 25 height 25
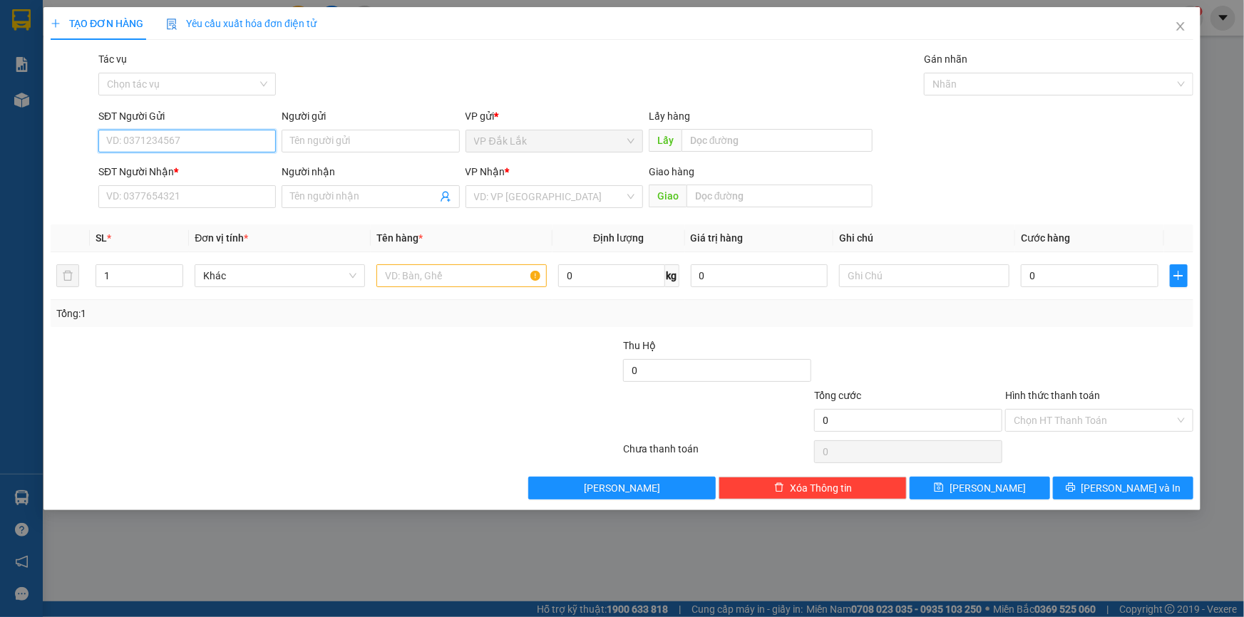
click at [175, 143] on input "SĐT Người Gửi" at bounding box center [187, 141] width 178 height 23
click at [188, 176] on div "0843474466 - CÔ SEN" at bounding box center [187, 170] width 160 height 16
type input "0843474466"
type input "CÔ SEN"
type input "0974643463"
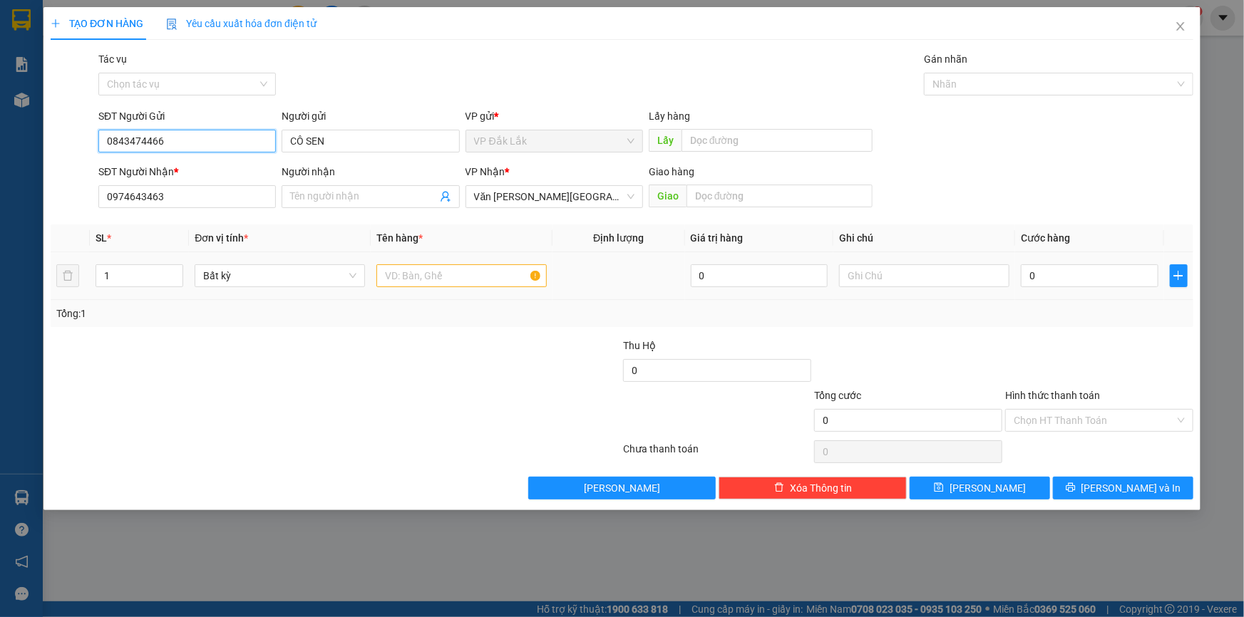
type input "0843474466"
click at [471, 279] on input "text" at bounding box center [461, 275] width 170 height 23
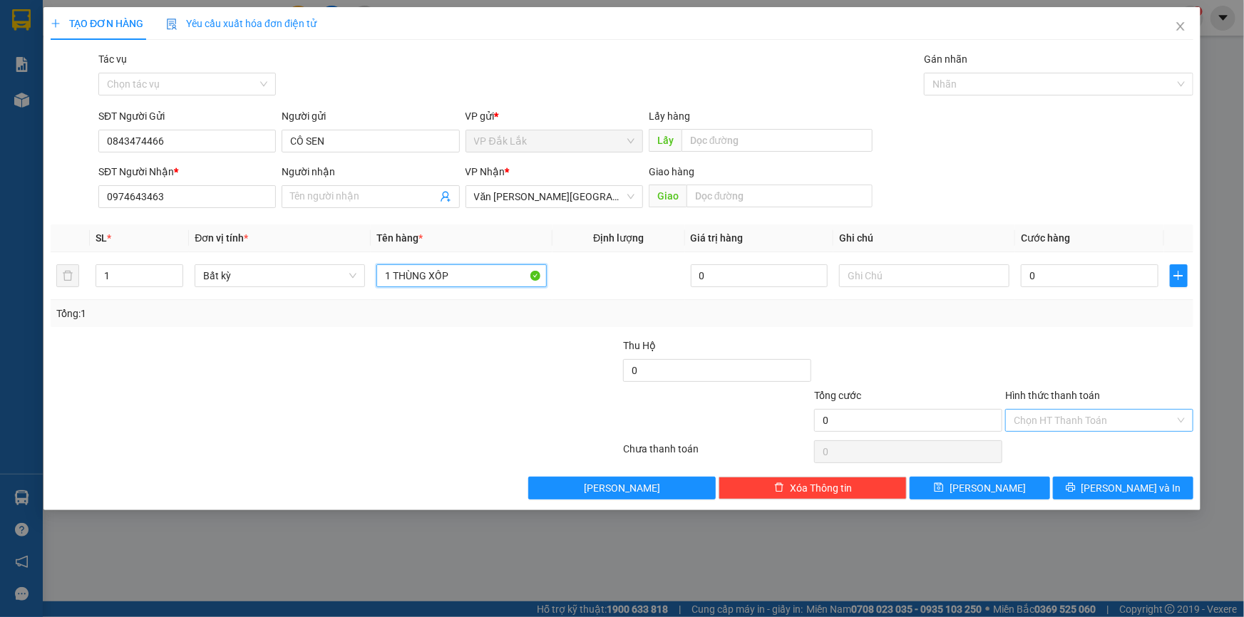
type input "1 THÙNG XỐP"
click at [1076, 416] on input "Hình thức thanh toán" at bounding box center [1094, 420] width 161 height 21
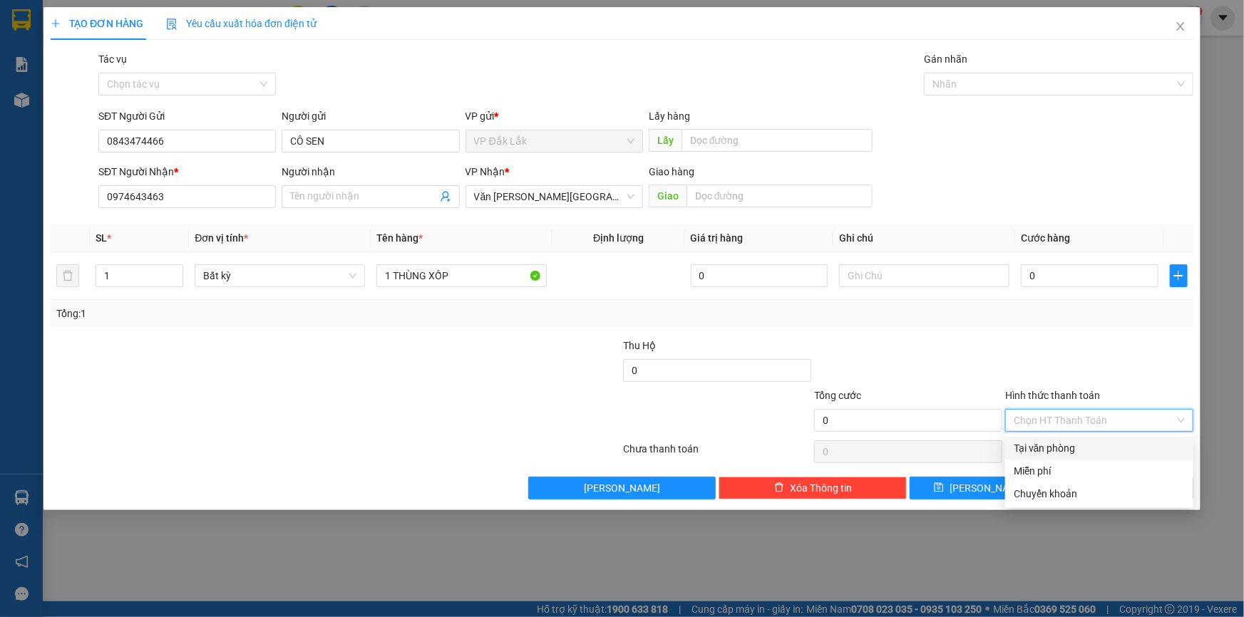
click at [1076, 451] on div "Tại văn phòng" at bounding box center [1099, 449] width 171 height 16
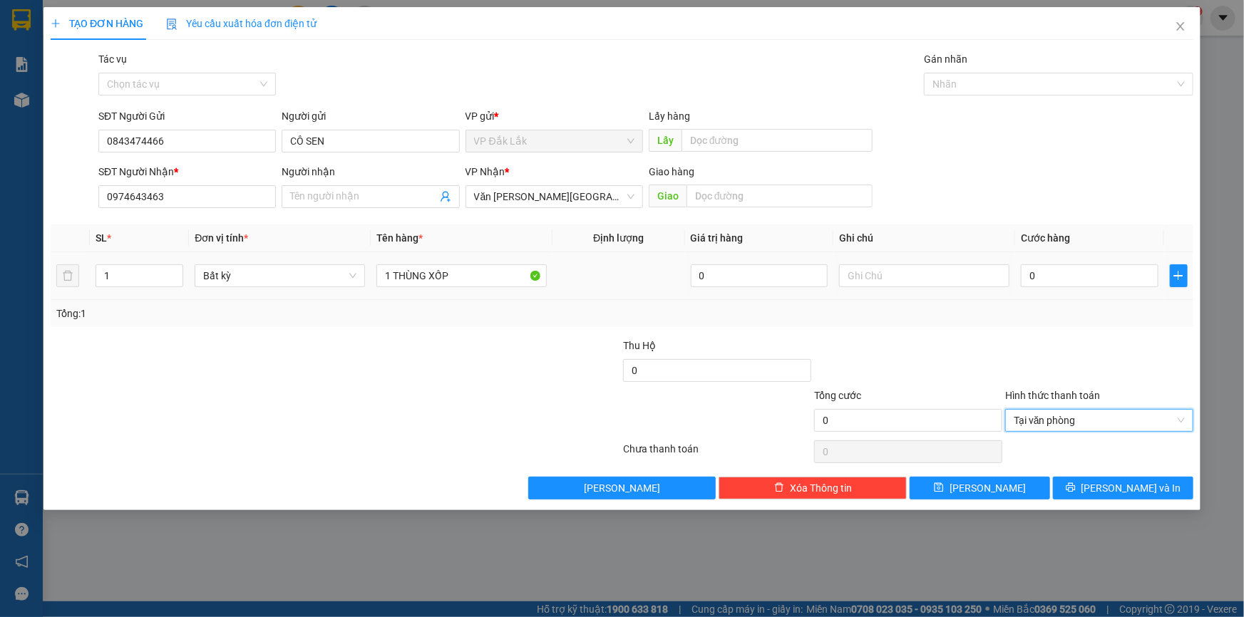
click at [1025, 287] on div "0" at bounding box center [1090, 276] width 138 height 29
click at [1028, 276] on input "0" at bounding box center [1090, 275] width 138 height 23
type input "8"
type input "80"
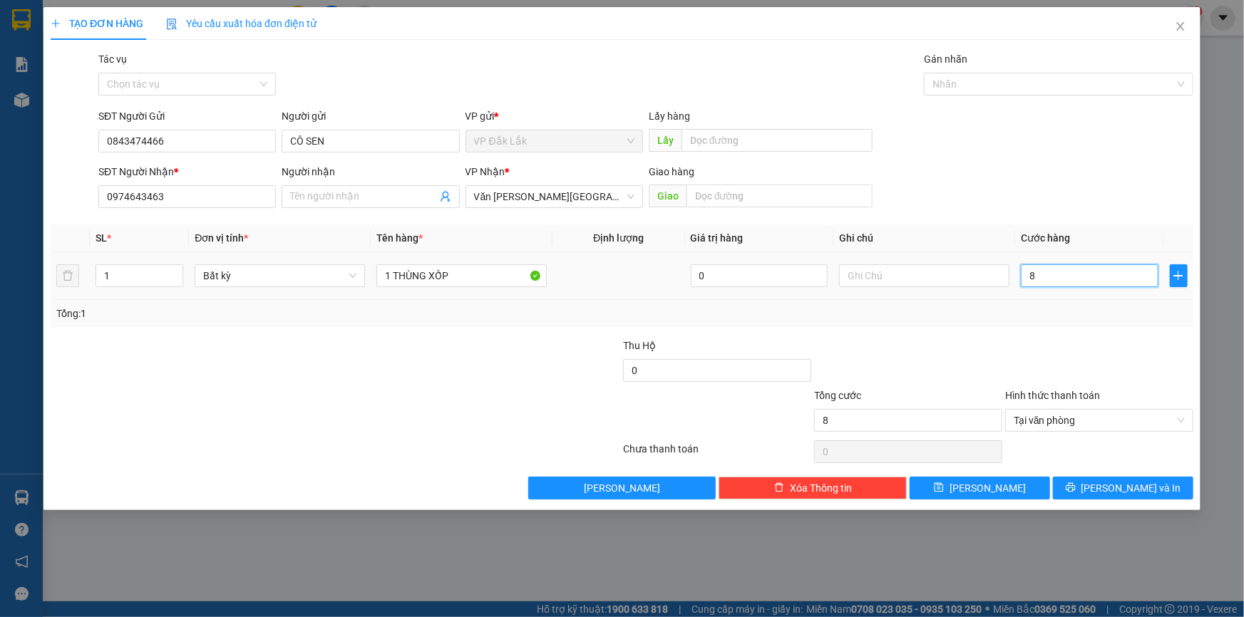
type input "80"
type input "800"
type input "8.000"
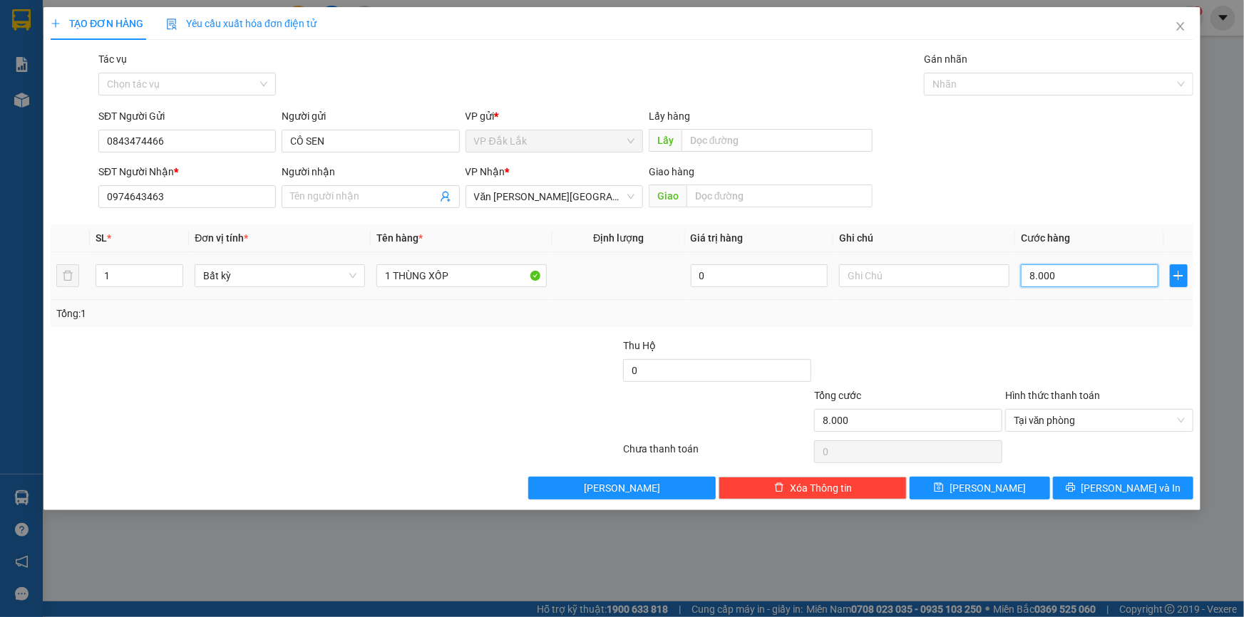
type input "80.000"
click at [1122, 485] on span "Lưu và In" at bounding box center [1131, 488] width 100 height 16
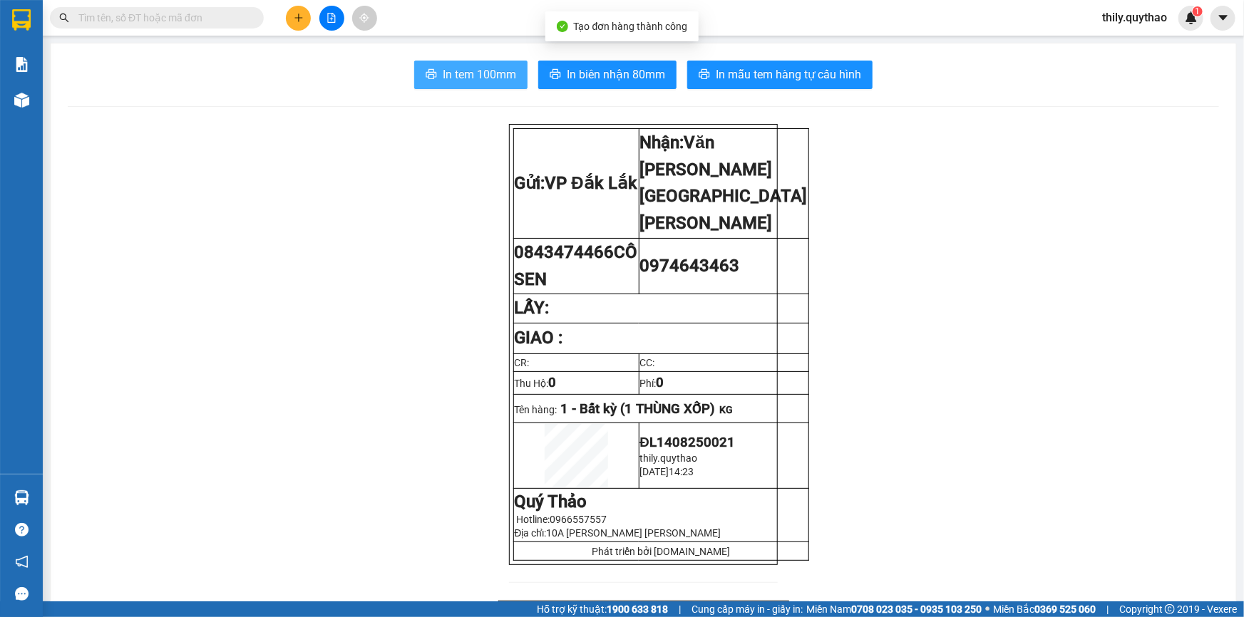
click at [482, 78] on span "In tem 100mm" at bounding box center [479, 75] width 73 height 18
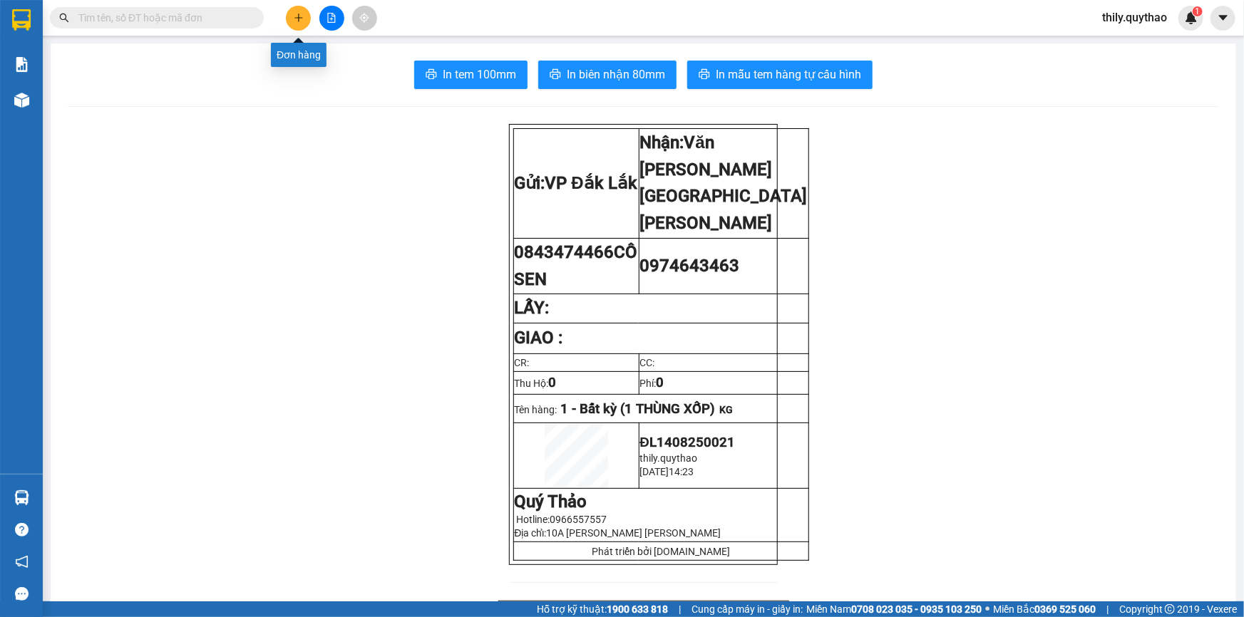
click at [294, 19] on icon "plus" at bounding box center [299, 18] width 10 height 10
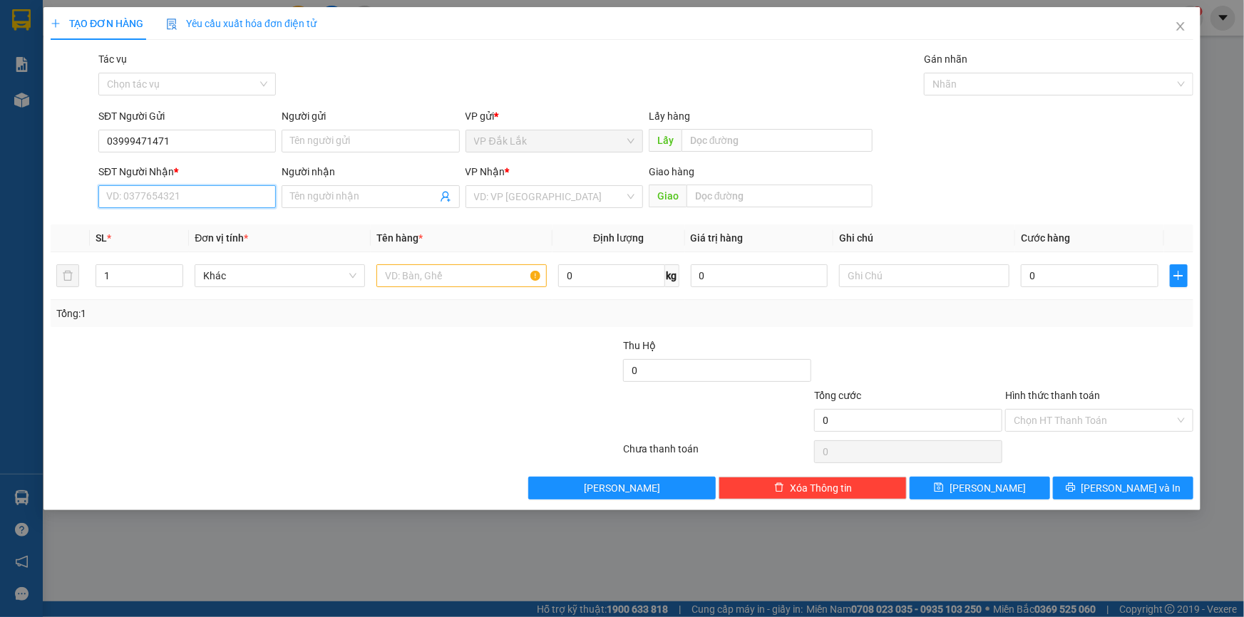
click at [156, 197] on input "SĐT Người Nhận *" at bounding box center [187, 196] width 178 height 23
click at [150, 140] on input "03999471471" at bounding box center [187, 141] width 178 height 23
click at [155, 143] on input "03999471471" at bounding box center [187, 141] width 178 height 23
type input "0399947171"
click at [147, 198] on input "SĐT Người Nhận *" at bounding box center [187, 196] width 178 height 23
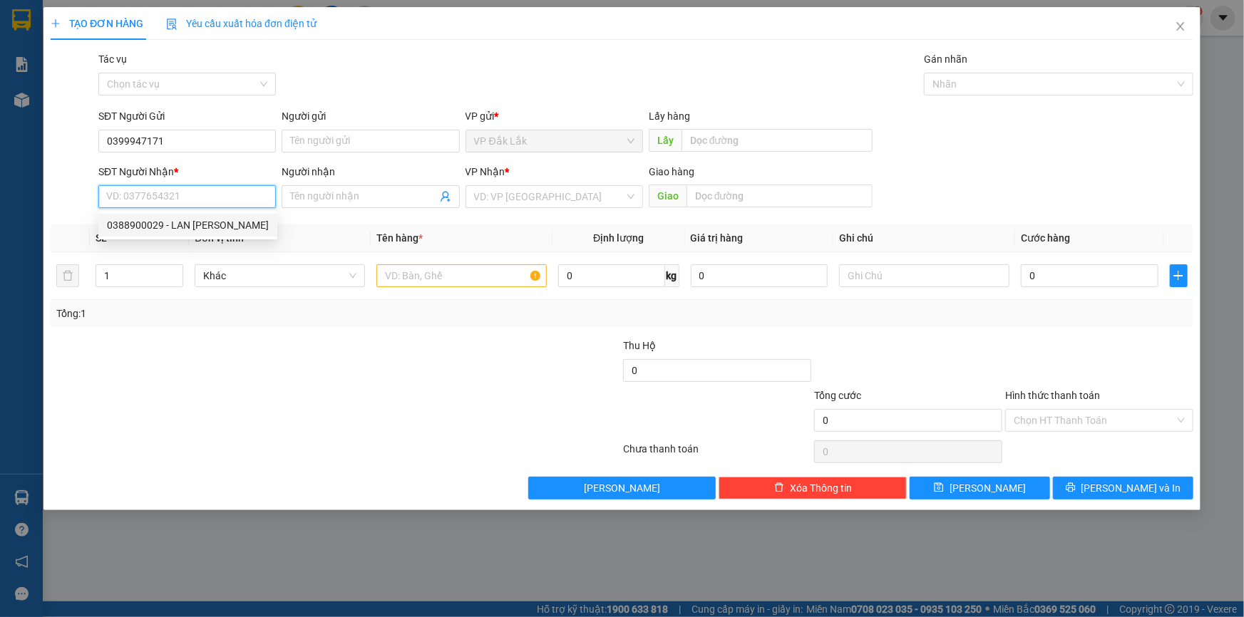
click at [153, 227] on div "0388900029 - LAN ANH" at bounding box center [188, 225] width 162 height 16
type input "0388900029"
type input "LAN ANH"
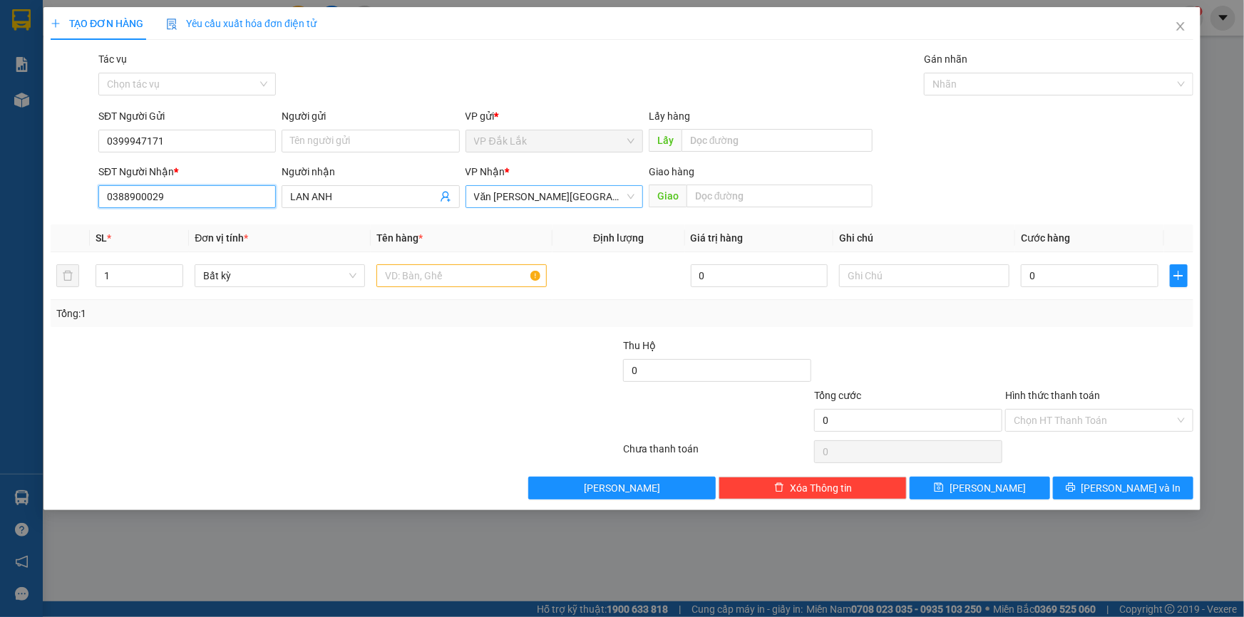
click at [580, 202] on span "Văn [PERSON_NAME][GEOGRAPHIC_DATA][PERSON_NAME]" at bounding box center [554, 196] width 160 height 21
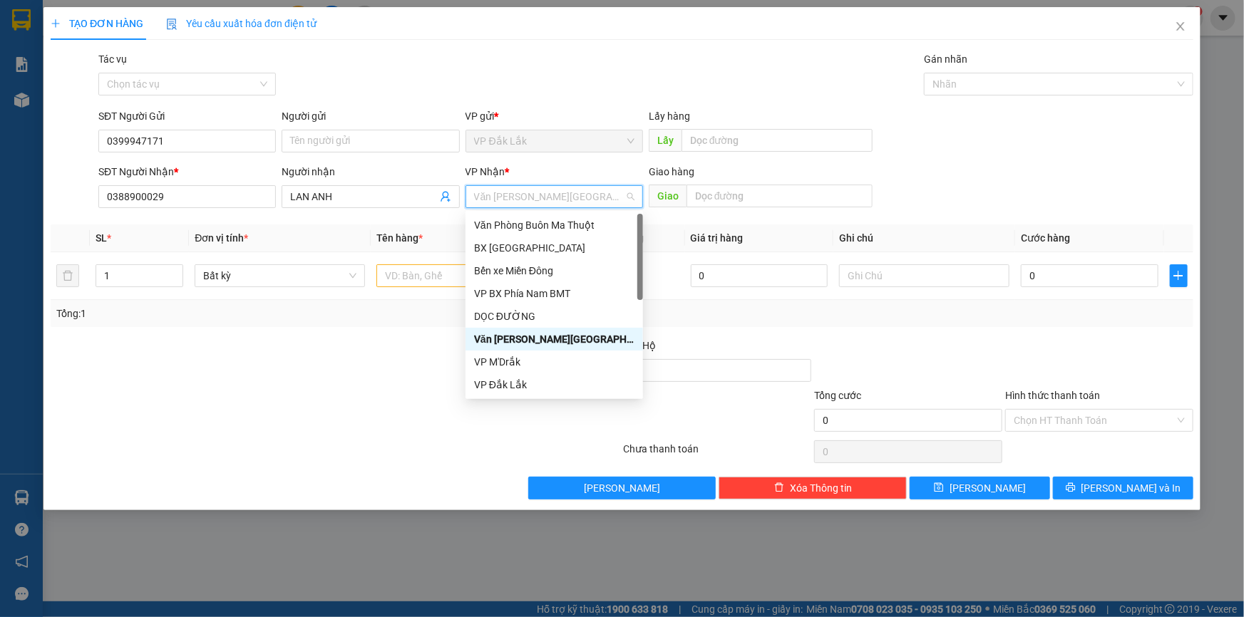
click at [520, 335] on div "Văn [PERSON_NAME][GEOGRAPHIC_DATA][PERSON_NAME]" at bounding box center [554, 340] width 160 height 16
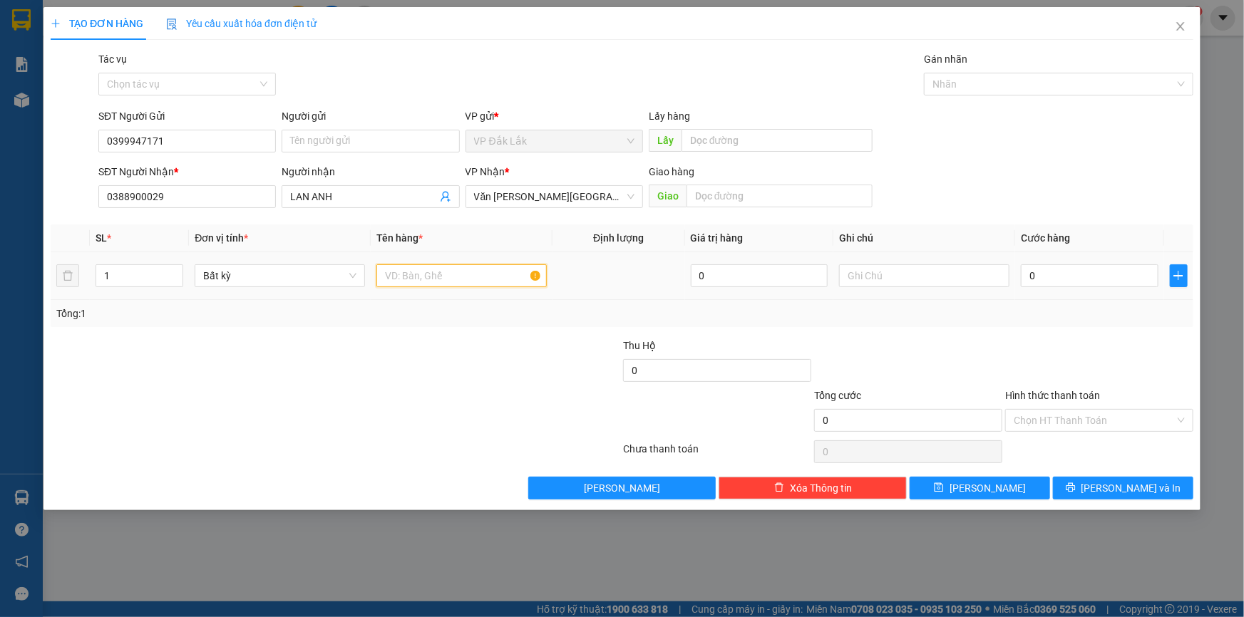
click at [471, 276] on input "text" at bounding box center [461, 275] width 170 height 23
type input "1 THÙNG GIẤY"
click at [1080, 424] on input "Hình thức thanh toán" at bounding box center [1094, 420] width 161 height 21
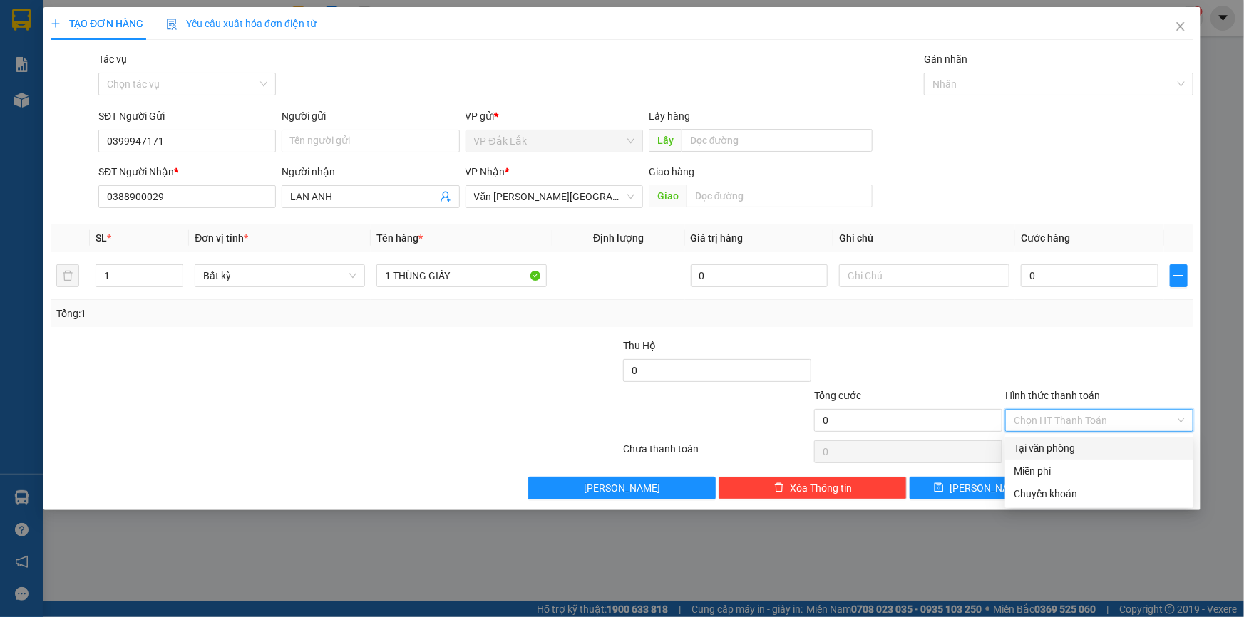
click at [1078, 443] on div "Tại văn phòng" at bounding box center [1099, 449] width 171 height 16
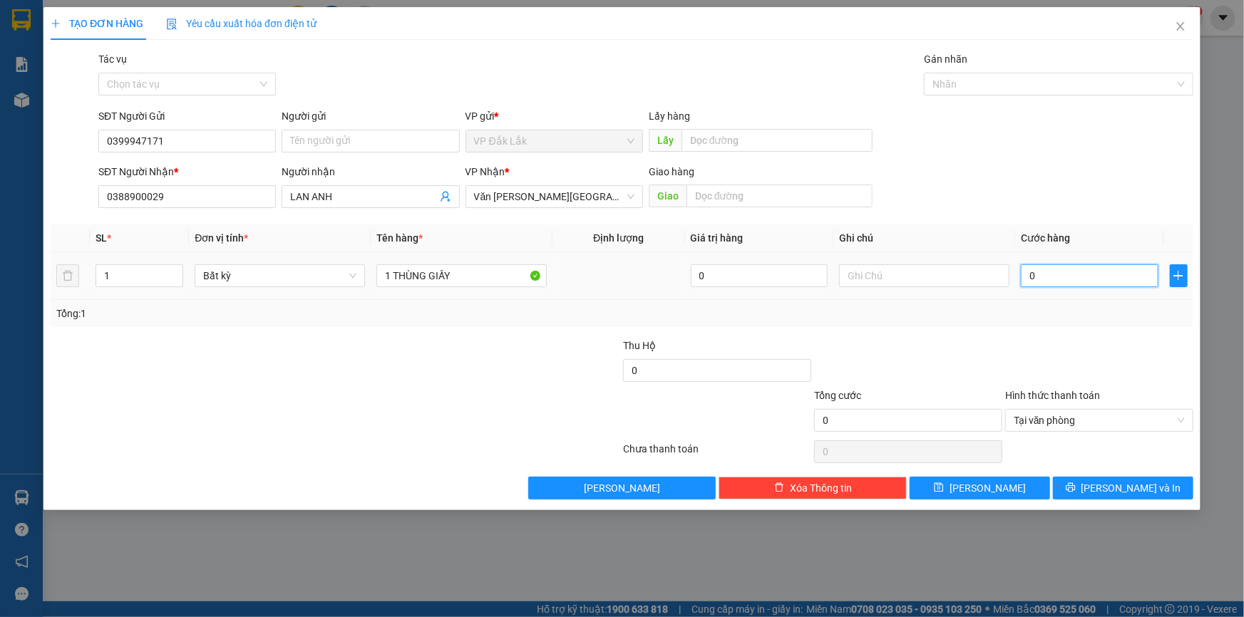
click at [1027, 271] on input "0" at bounding box center [1090, 275] width 138 height 23
type input "6"
type input "60"
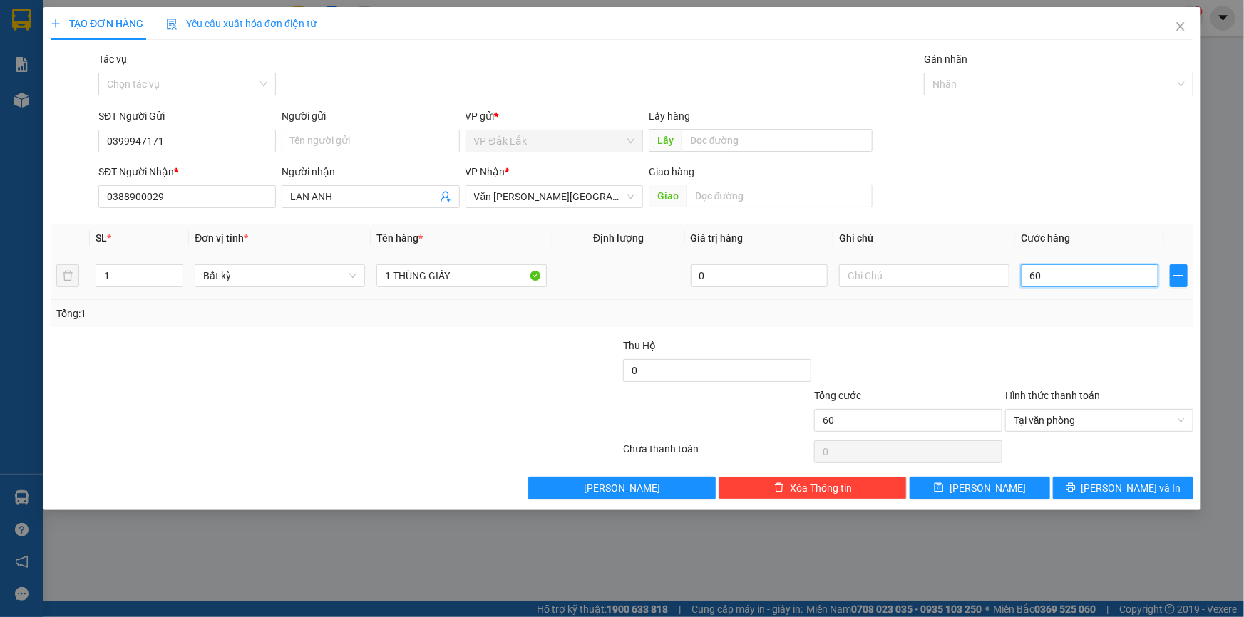
type input "600"
type input "6.000"
type input "60.000"
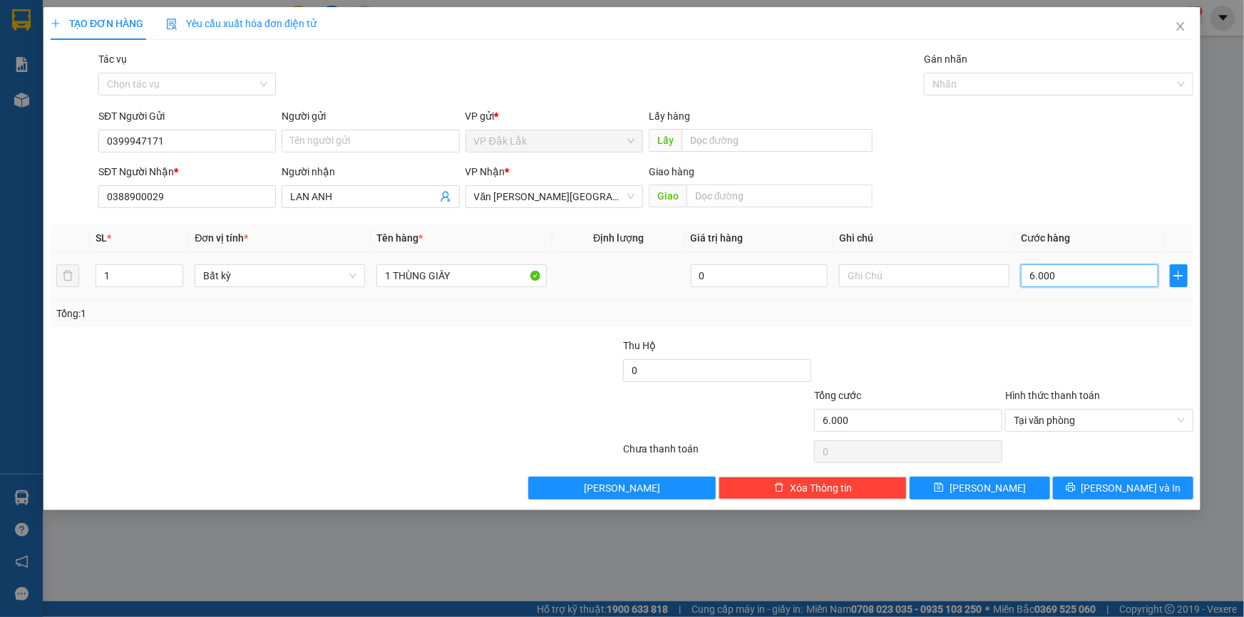
type input "60.000"
click at [1083, 478] on button "Lưu và In" at bounding box center [1123, 488] width 140 height 23
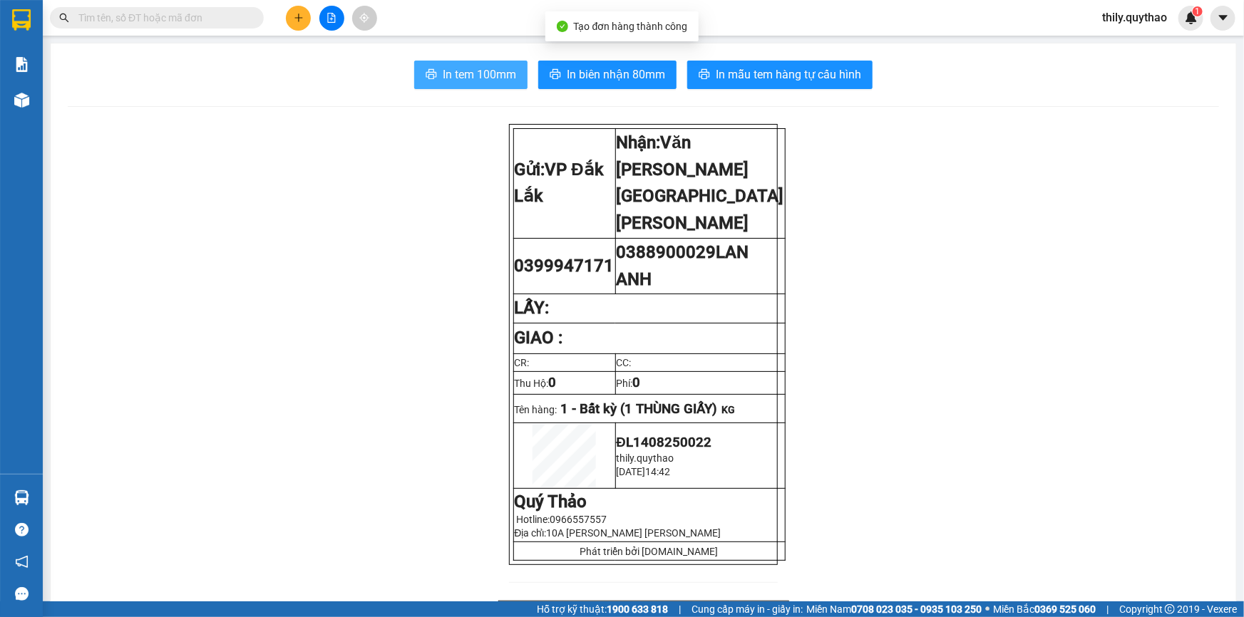
click at [490, 75] on span "In tem 100mm" at bounding box center [479, 75] width 73 height 18
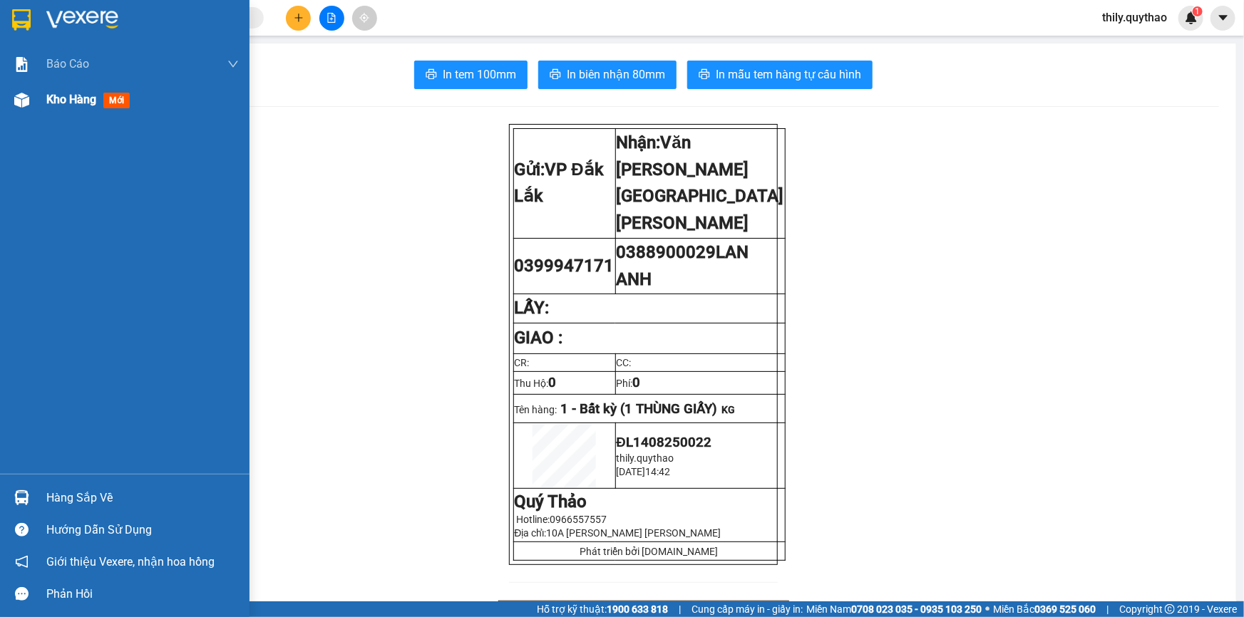
click at [21, 105] on img at bounding box center [21, 100] width 15 height 15
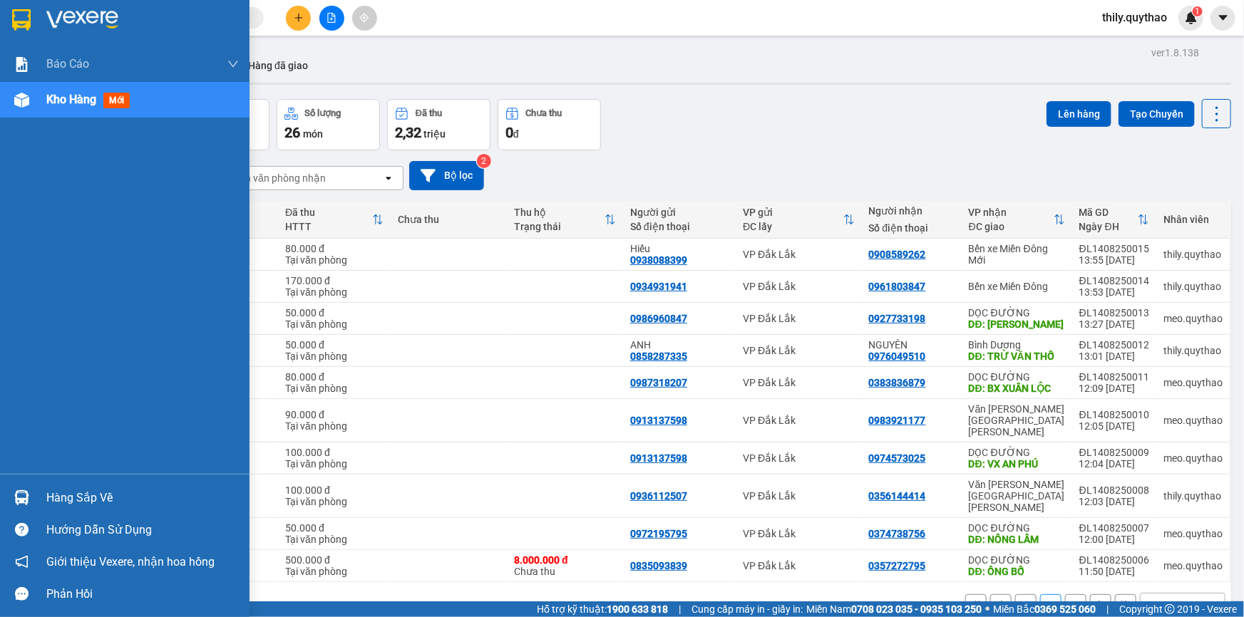
click at [37, 96] on div "Kho hàng mới" at bounding box center [125, 100] width 250 height 36
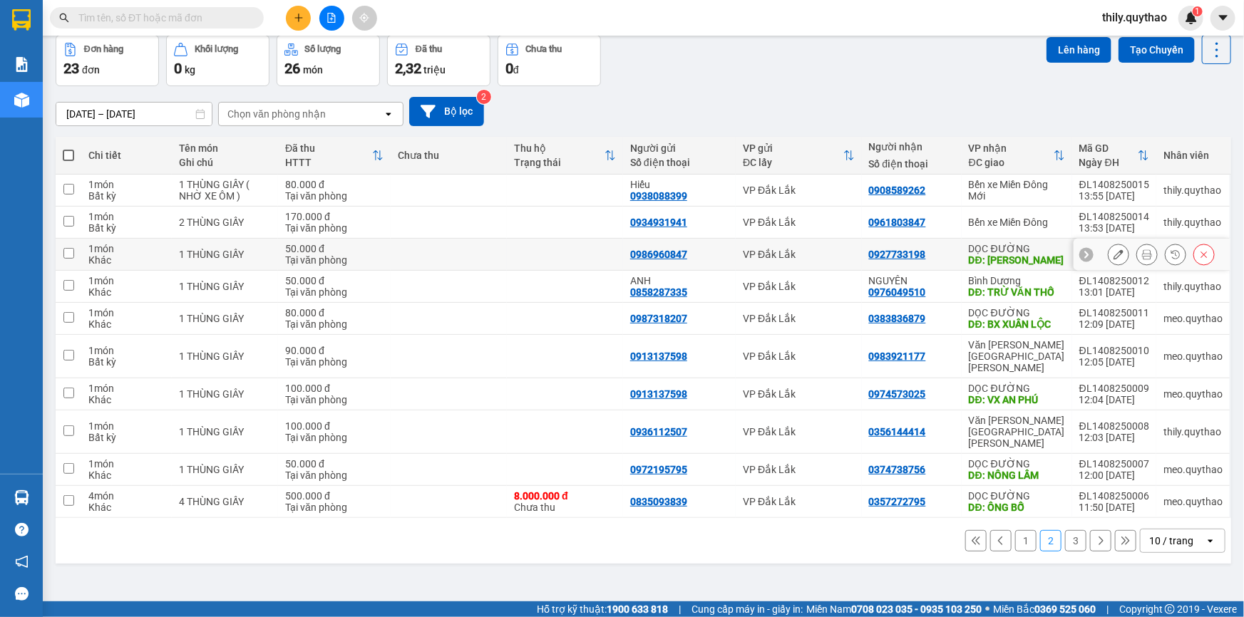
scroll to position [65, 0]
click at [1018, 530] on button "1" at bounding box center [1025, 540] width 21 height 21
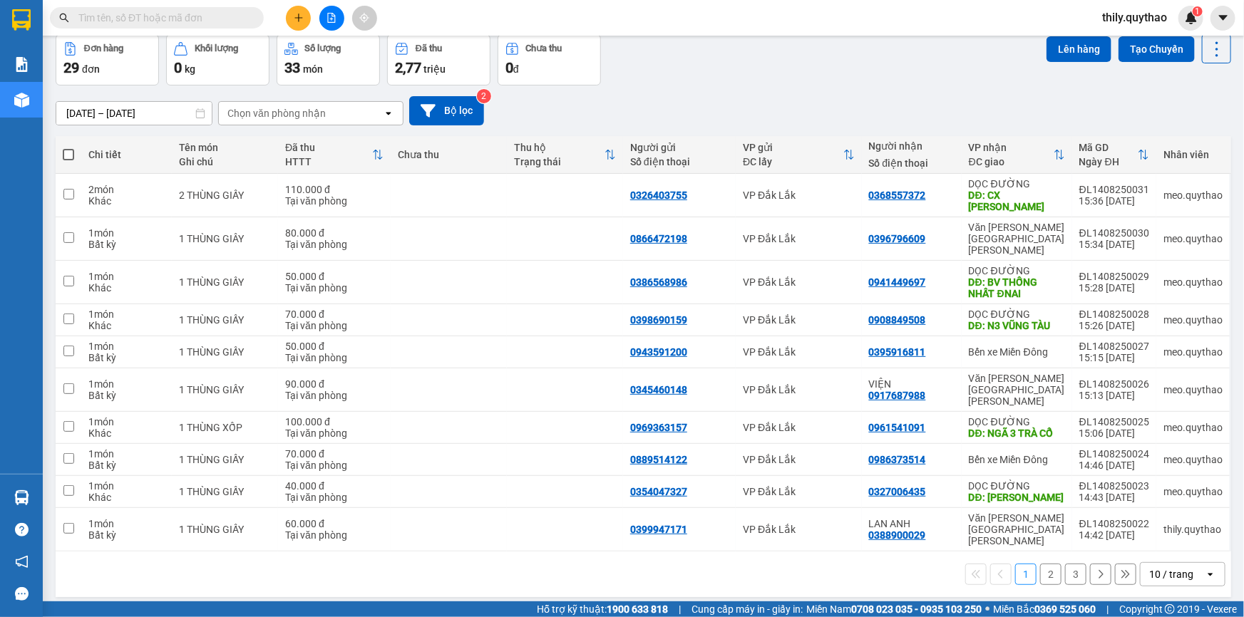
click at [1066, 564] on button "3" at bounding box center [1075, 574] width 21 height 21
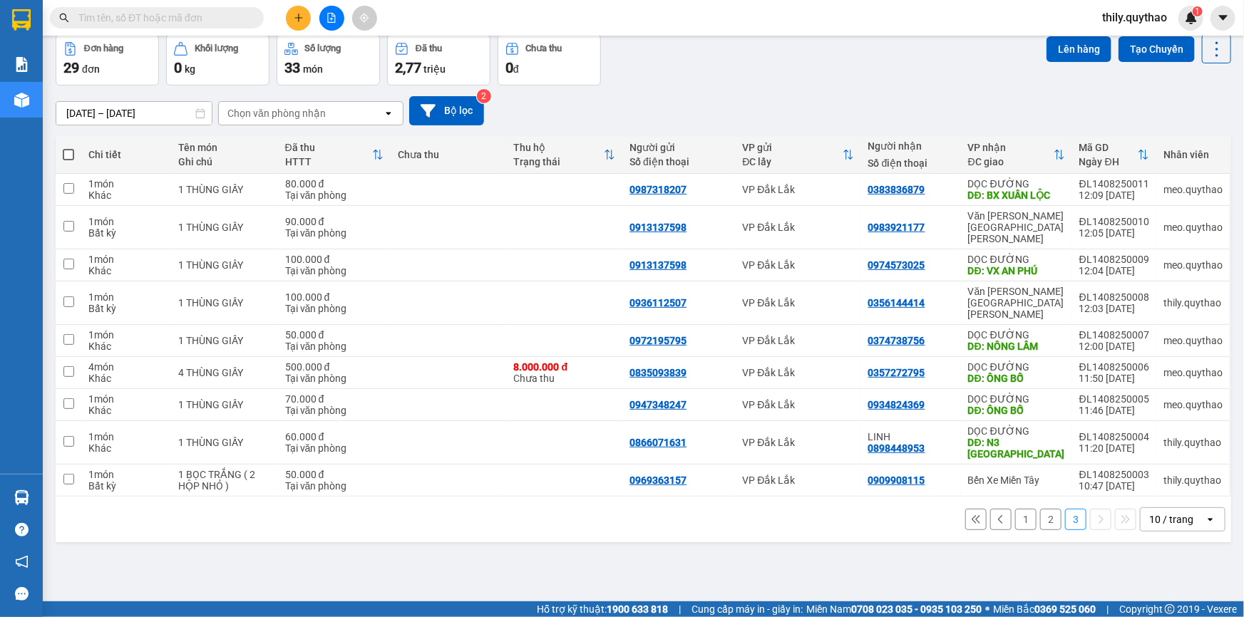
click at [1040, 509] on button "2" at bounding box center [1050, 519] width 21 height 21
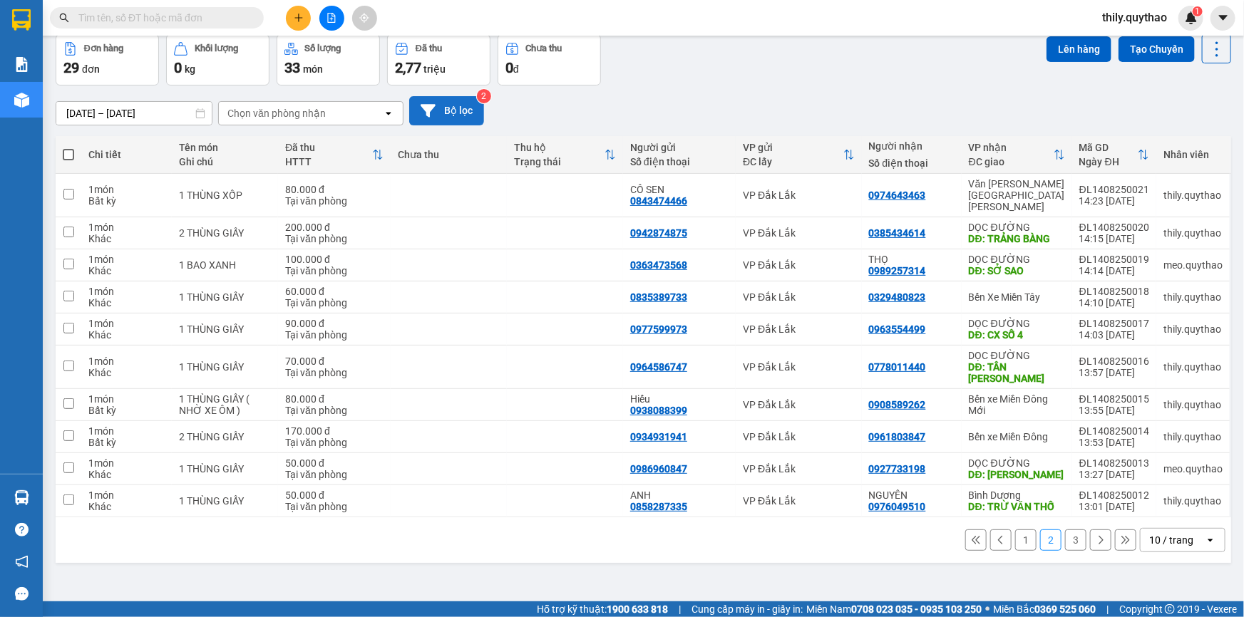
scroll to position [0, 0]
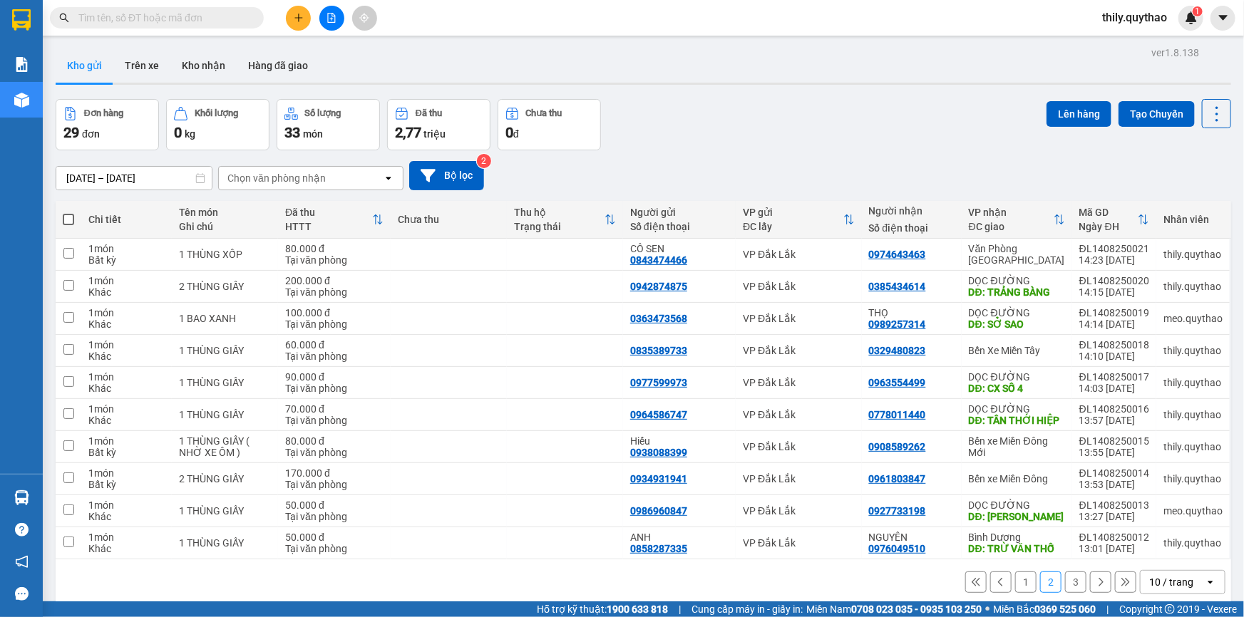
click at [304, 16] on button at bounding box center [298, 18] width 25 height 25
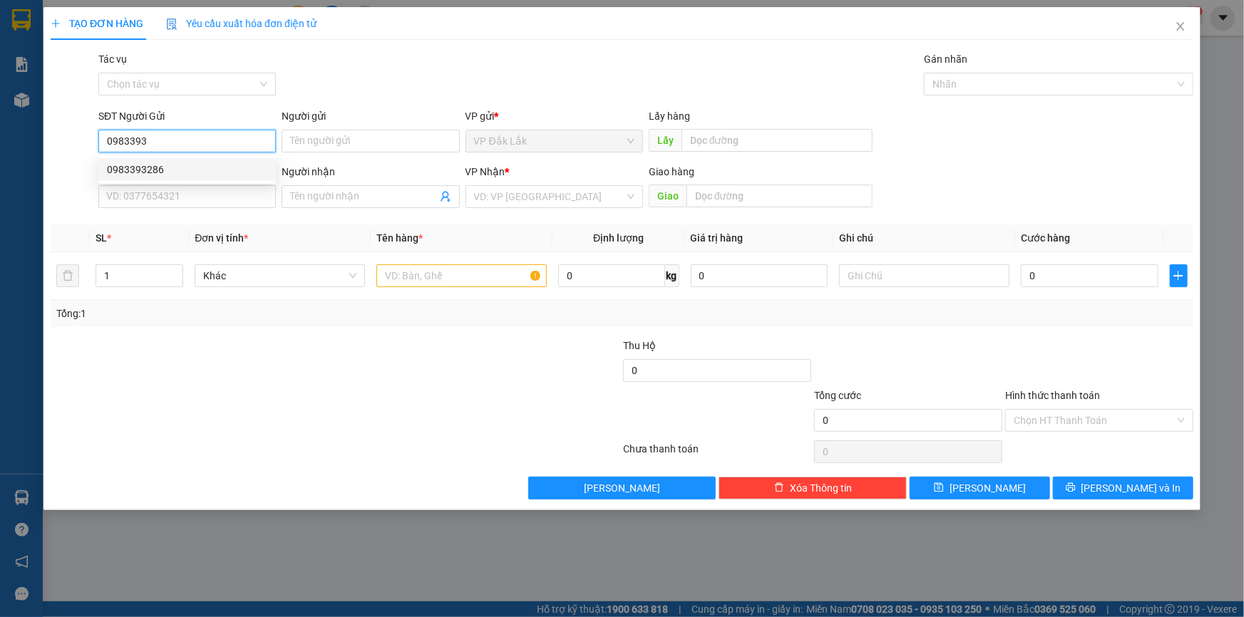
click at [200, 165] on div "0983393286" at bounding box center [187, 170] width 160 height 16
type input "0983393286"
type input "0918636997"
type input "0983393286"
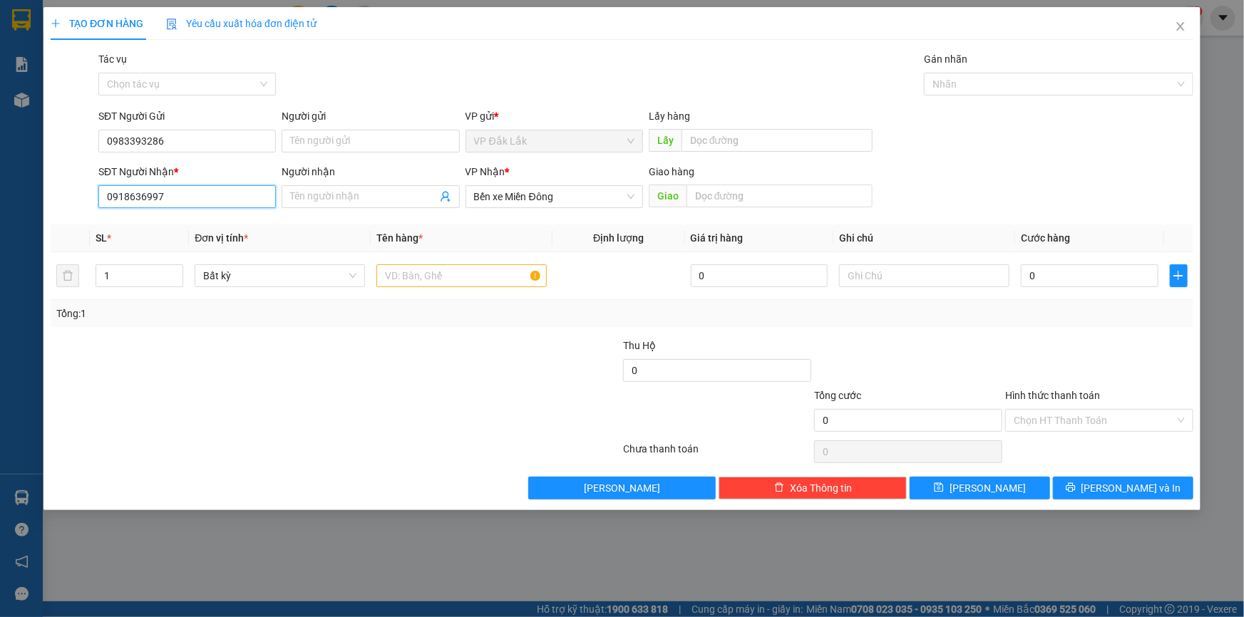
click at [222, 195] on input "0918636997" at bounding box center [187, 196] width 178 height 23
type input "0"
click at [600, 197] on span "Bến xe Miền Đông" at bounding box center [554, 196] width 160 height 21
type input "0985020893"
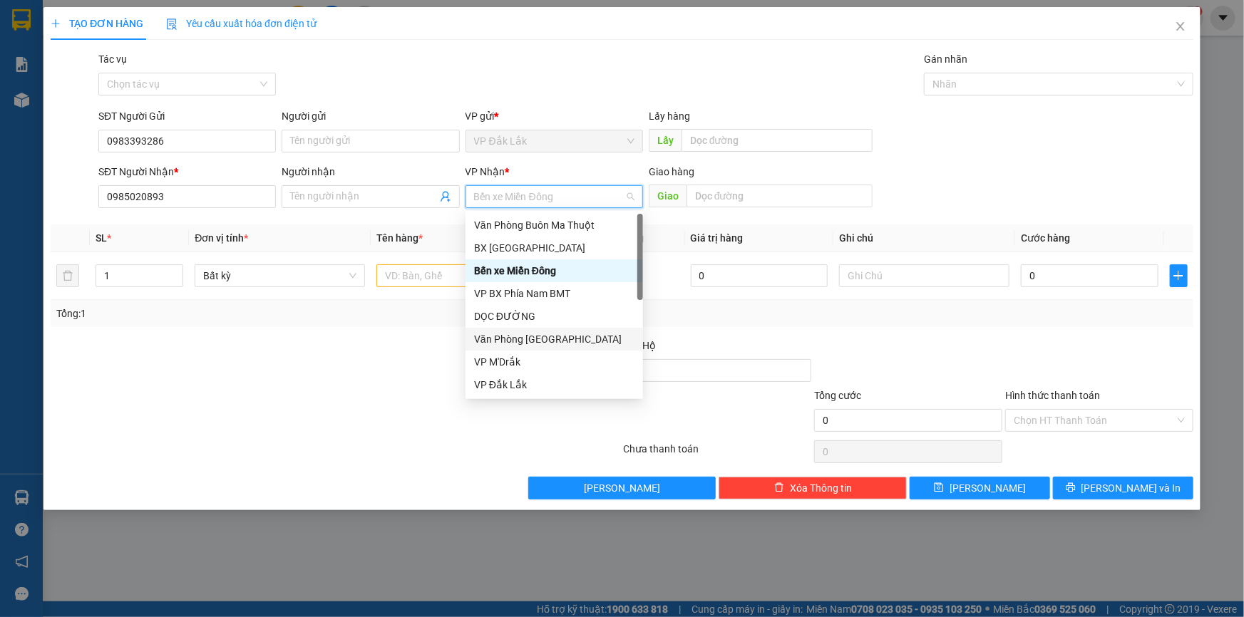
click at [544, 344] on div "Văn Phòng [GEOGRAPHIC_DATA]" at bounding box center [554, 340] width 160 height 16
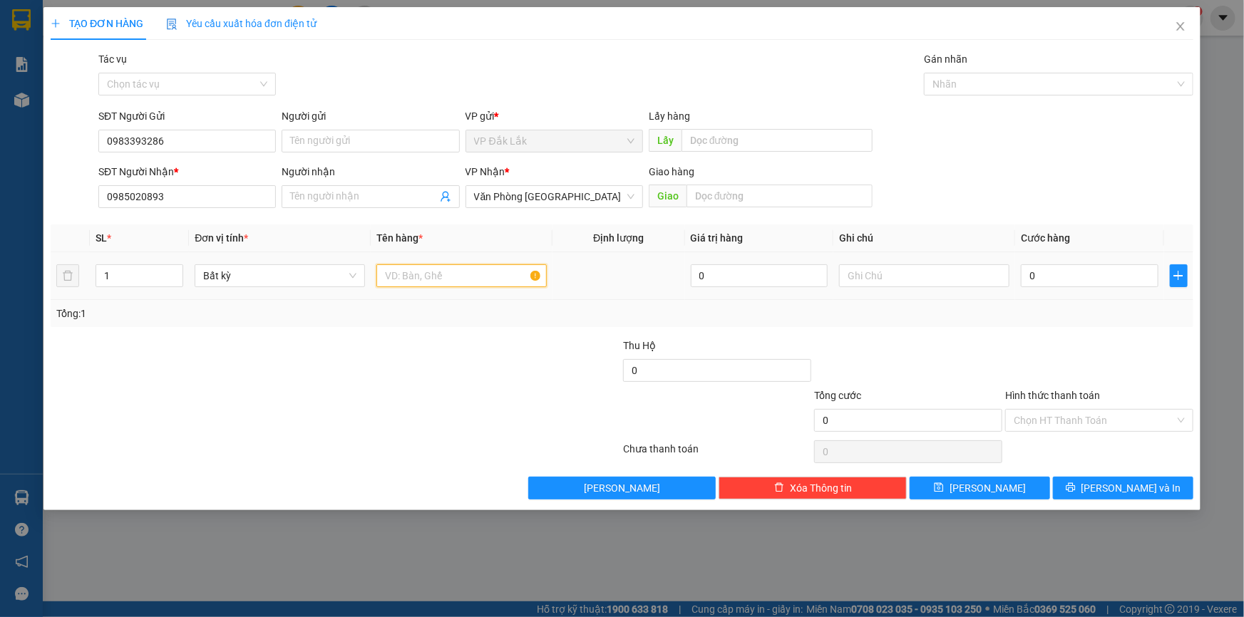
click at [476, 279] on input "text" at bounding box center [461, 275] width 170 height 23
type input "1 THÙNG GIẤY ( NHỜ XE ÔM )"
click at [1069, 417] on input "Hình thức thanh toán" at bounding box center [1094, 420] width 161 height 21
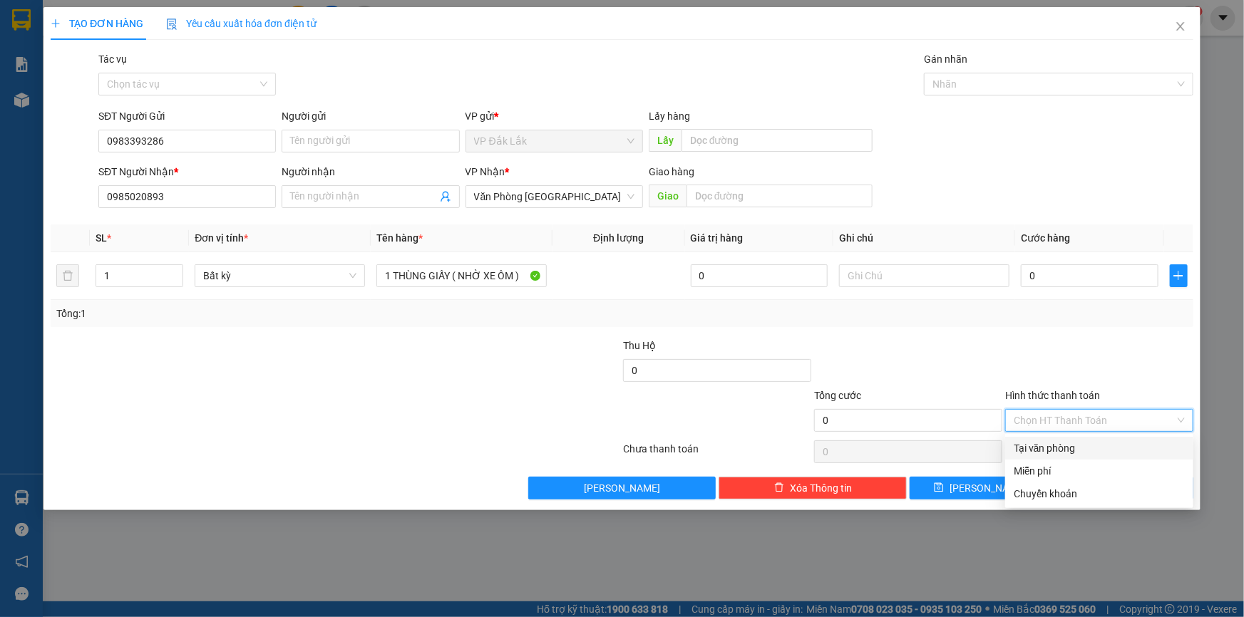
click at [1064, 456] on div "Tại văn phòng" at bounding box center [1099, 448] width 188 height 23
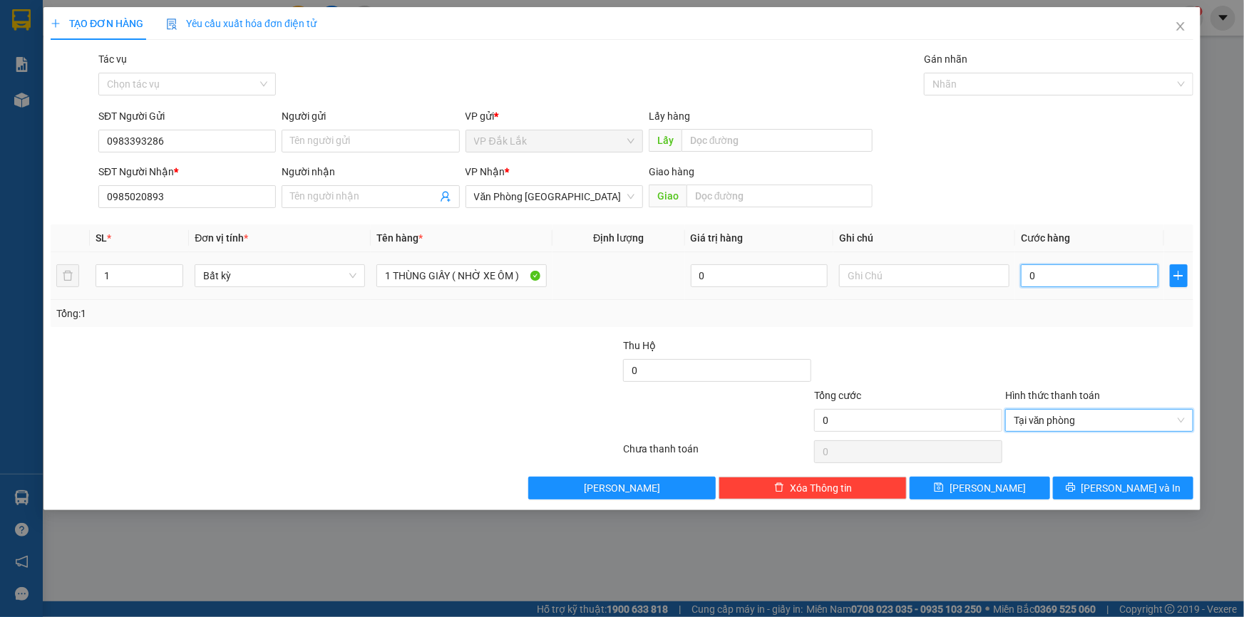
click at [1027, 278] on input "0" at bounding box center [1090, 275] width 138 height 23
type input "5"
type input "50"
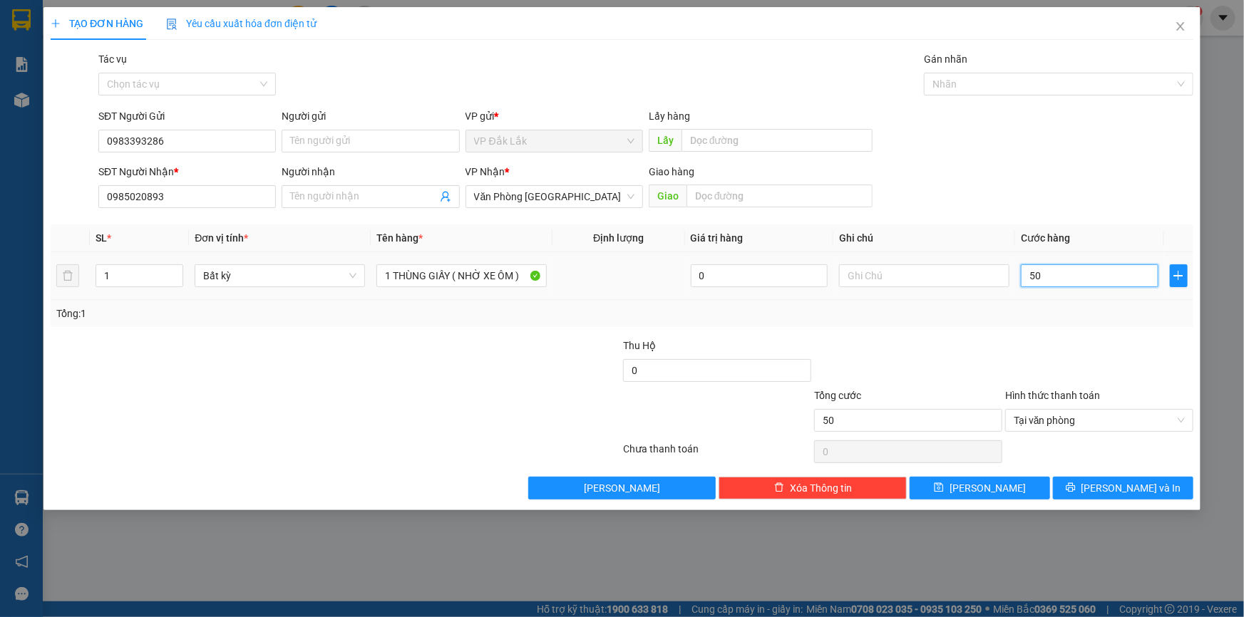
type input "500"
type input "5.000"
type input "50.000"
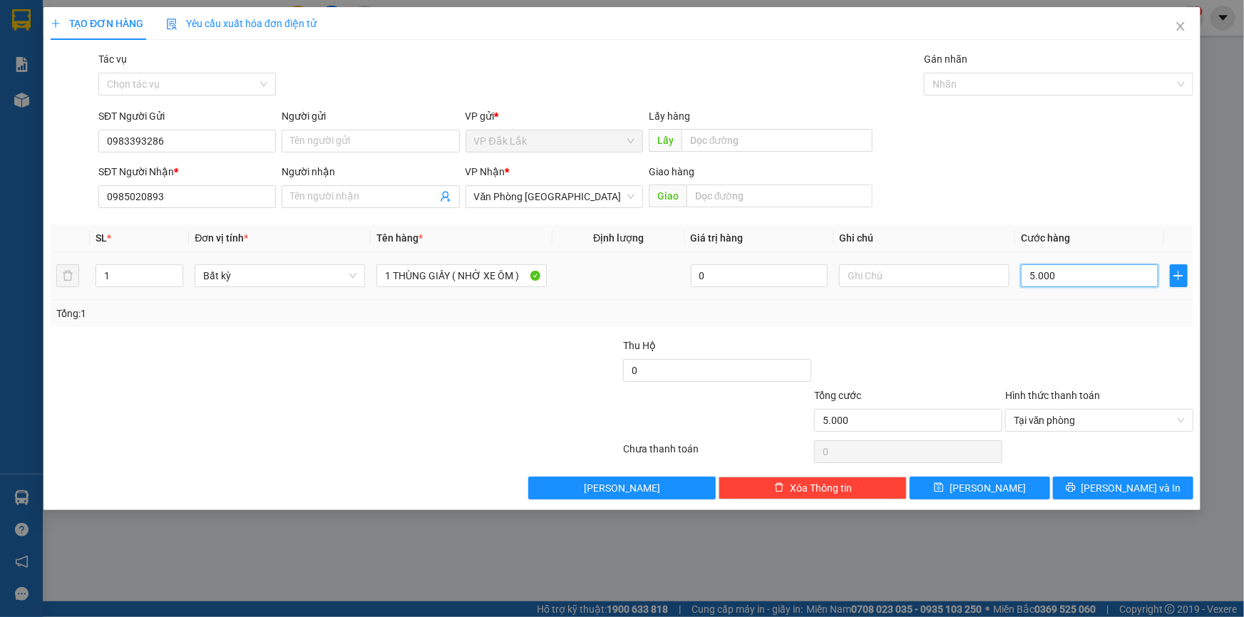
type input "50.000"
click at [1096, 499] on div "TẠO ĐƠN HÀNG Yêu cầu xuất hóa đơn điện tử Transit Pickup Surcharge Ids Transit …" at bounding box center [621, 258] width 1157 height 503
click at [1113, 486] on span "Lưu và In" at bounding box center [1131, 488] width 100 height 16
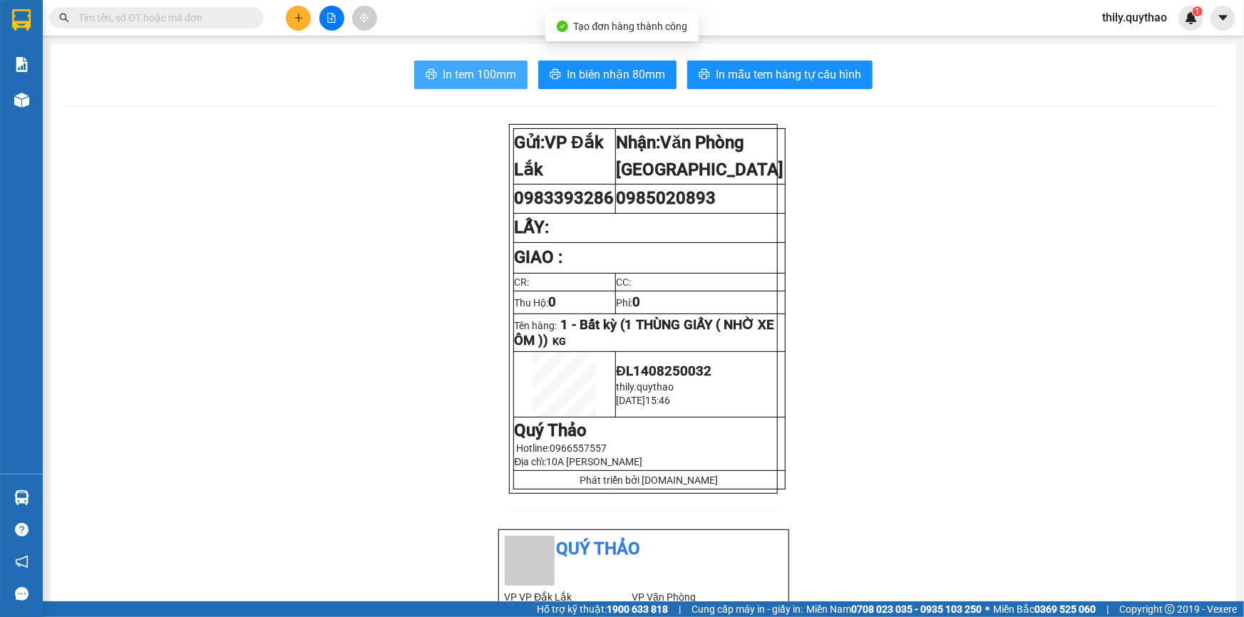
click at [494, 73] on span "In tem 100mm" at bounding box center [479, 75] width 73 height 18
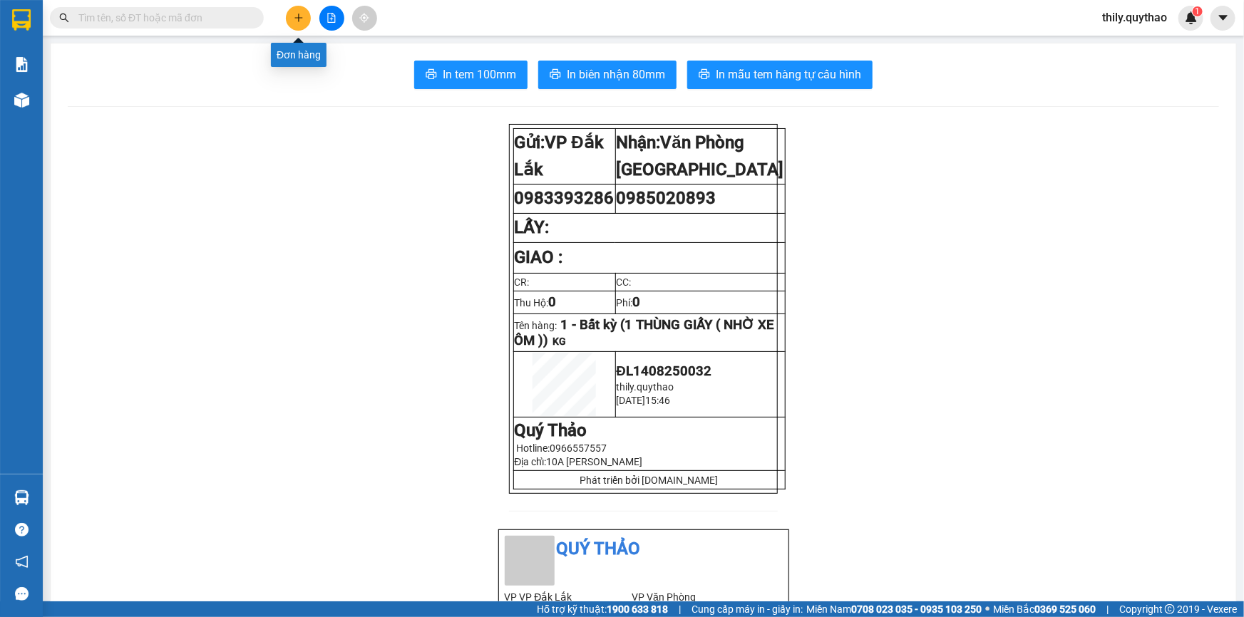
click at [300, 21] on icon "plus" at bounding box center [299, 18] width 10 height 10
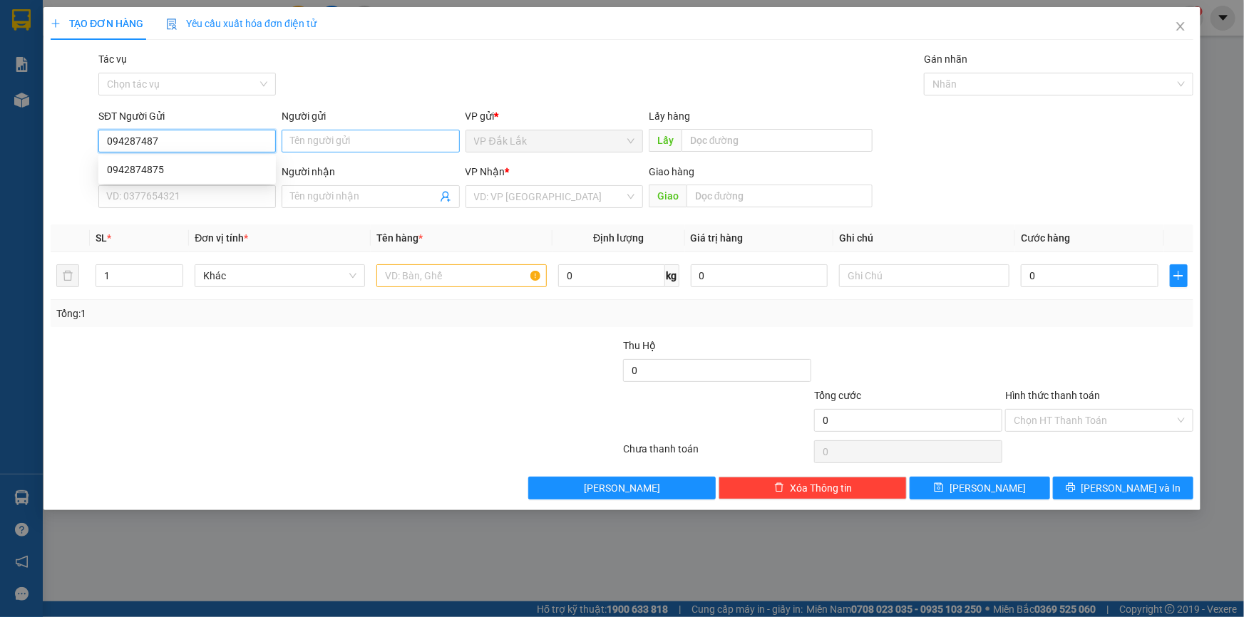
type input "0942874875"
drag, startPoint x: 226, startPoint y: 164, endPoint x: 223, endPoint y: 178, distance: 14.5
click at [225, 164] on div "0942874875" at bounding box center [187, 170] width 160 height 16
type input "0385434614"
type input "TRẢNG BÀNG"
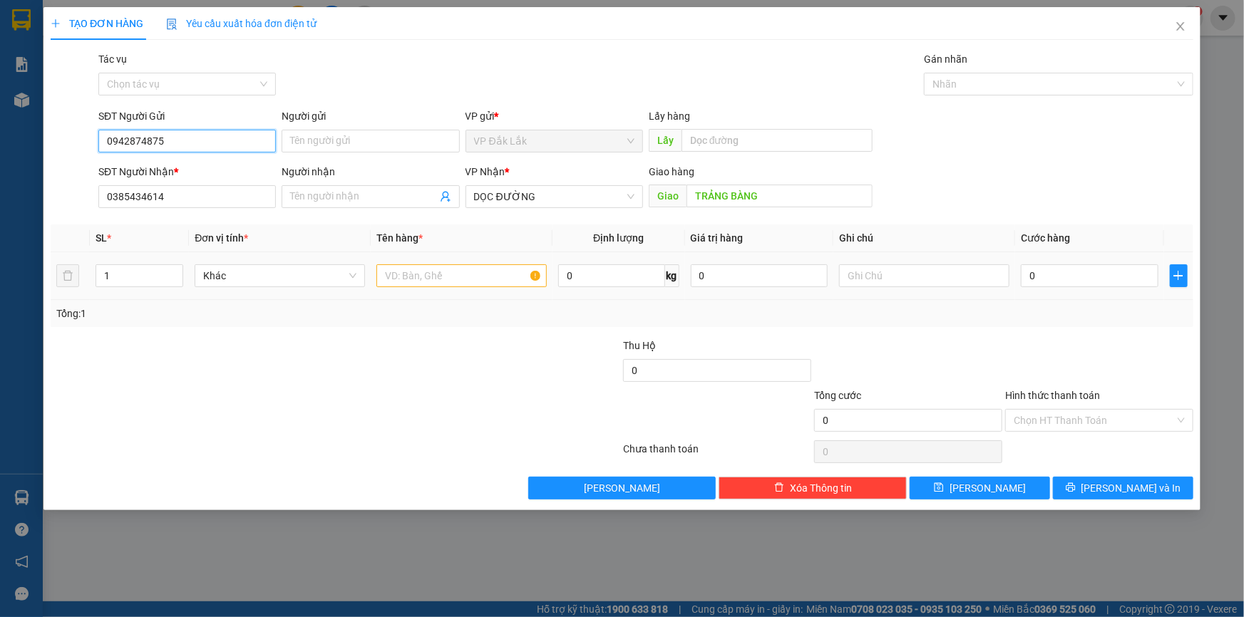
type input "0942874875"
click at [499, 271] on input "text" at bounding box center [461, 275] width 170 height 23
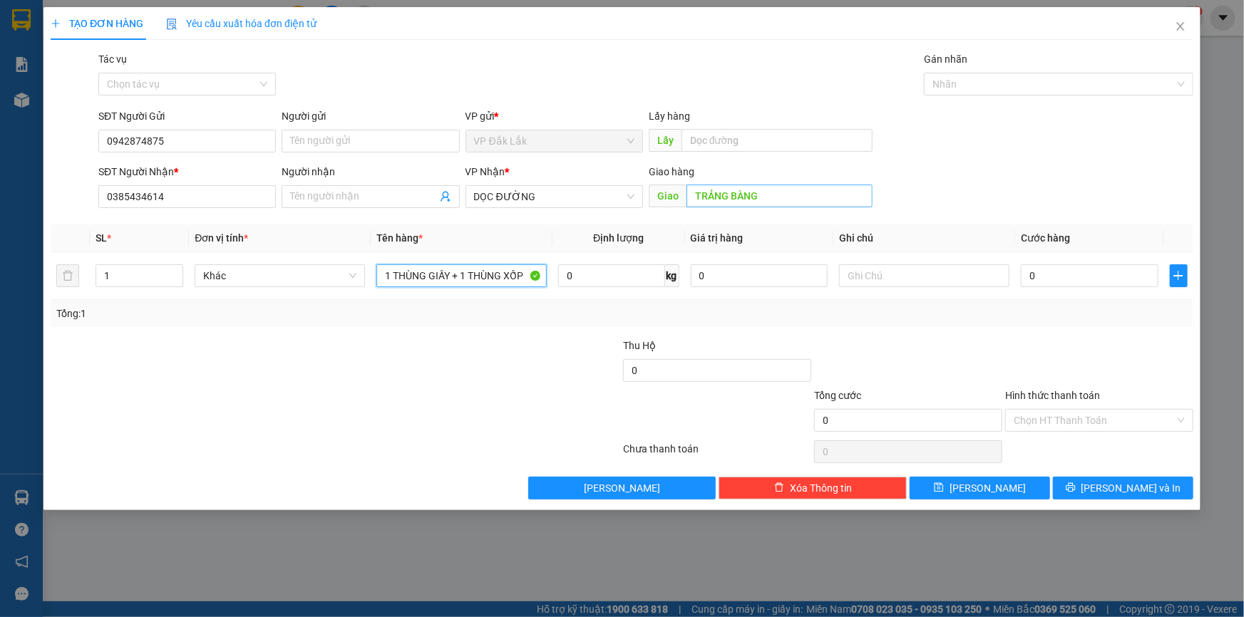
type input "1 THÙNG GIẤY + 1 THÙNG XỐP"
click at [759, 201] on input "TRẢNG BÀNG" at bounding box center [780, 196] width 186 height 23
click at [701, 200] on input "TRẢNG BÀNG" at bounding box center [780, 196] width 186 height 23
click at [695, 196] on input "TRẢNG BÀNG" at bounding box center [780, 196] width 186 height 23
type input "N4 AN BÌNH -TRẢNG BÀNG"
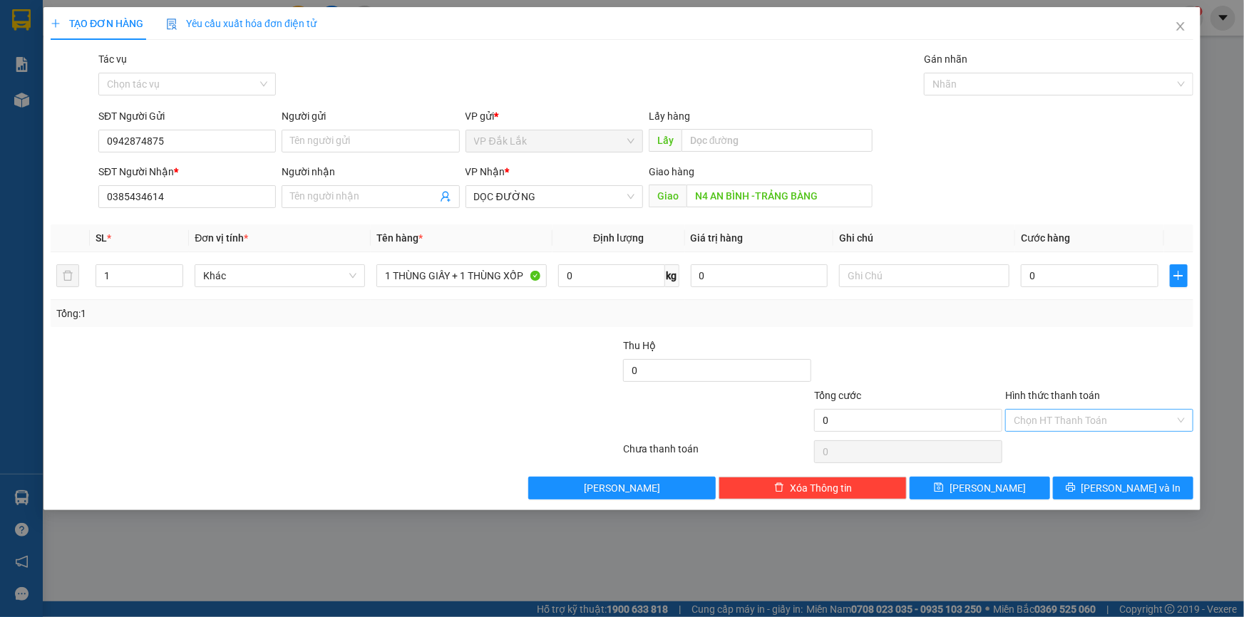
click at [1024, 415] on input "Hình thức thanh toán" at bounding box center [1094, 420] width 161 height 21
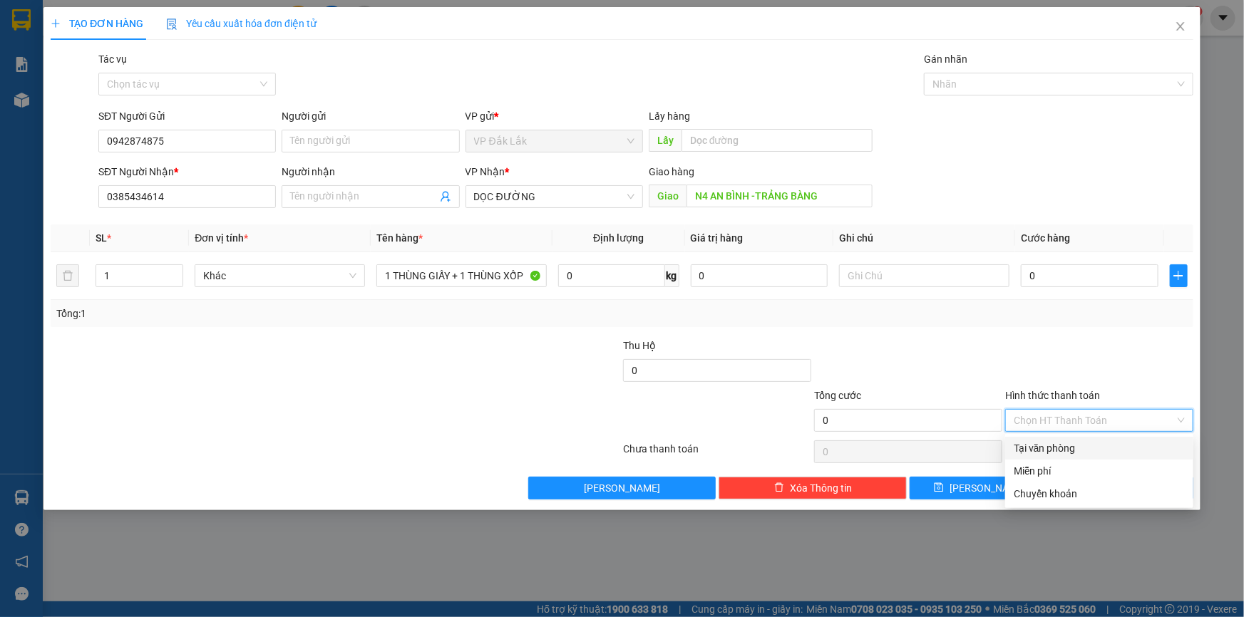
click at [1042, 449] on div "Tại văn phòng" at bounding box center [1099, 449] width 171 height 16
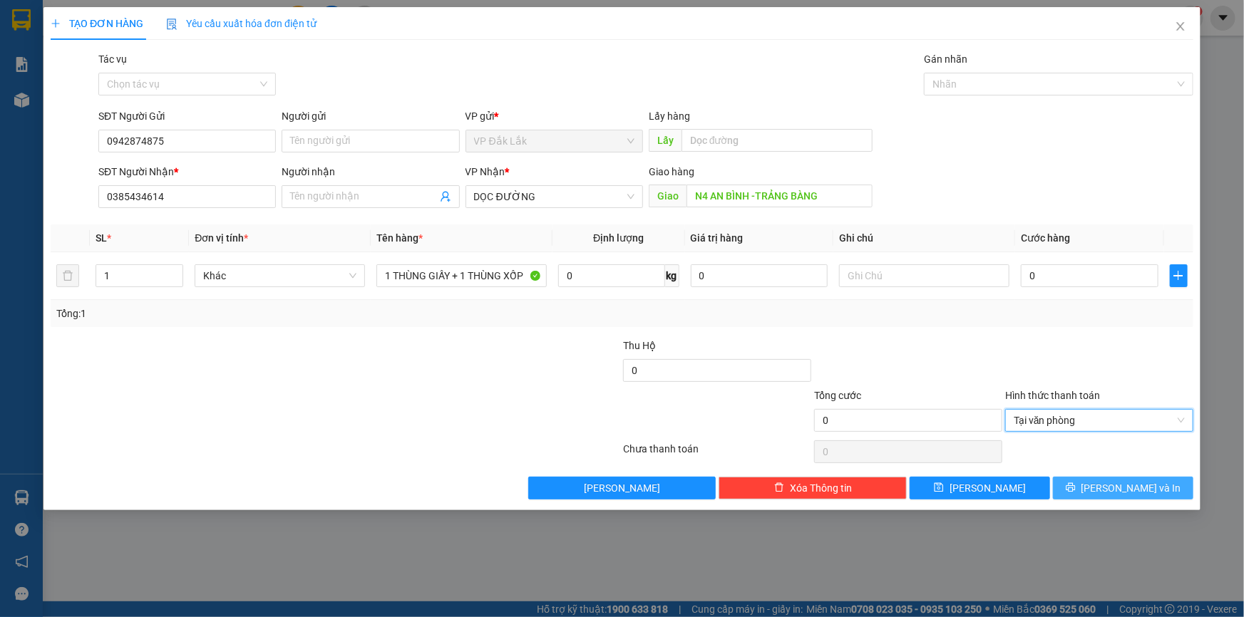
click at [1084, 486] on button "Lưu và In" at bounding box center [1123, 488] width 140 height 23
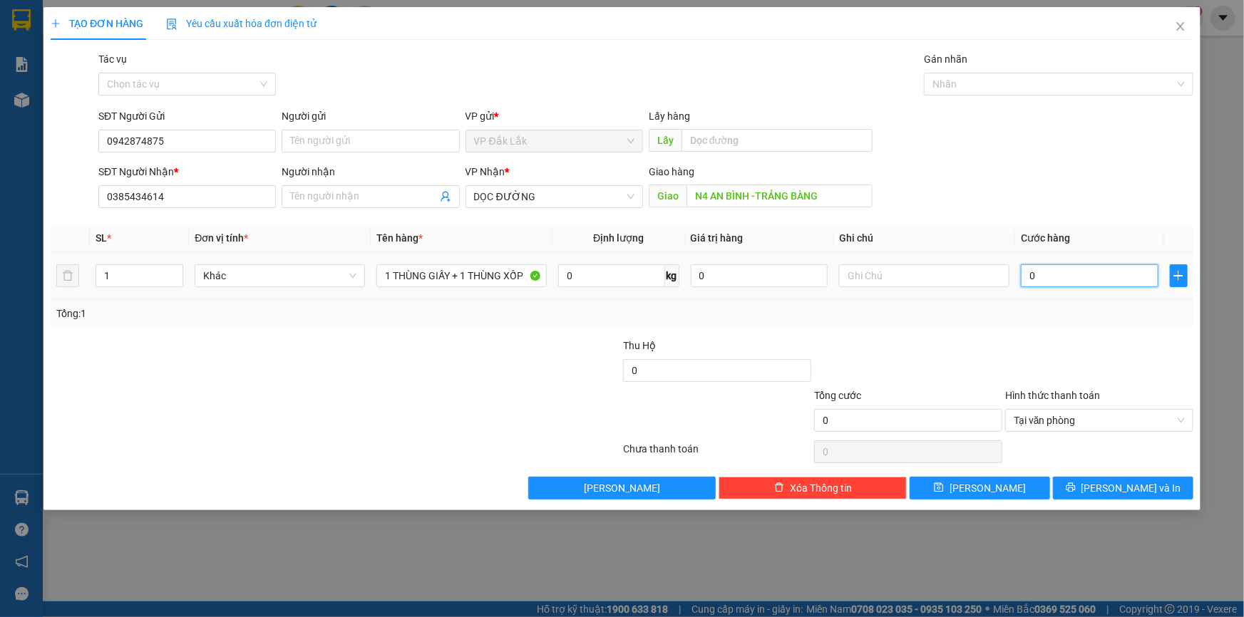
click at [1028, 277] on input "0" at bounding box center [1090, 275] width 138 height 23
type input "2"
type input "21"
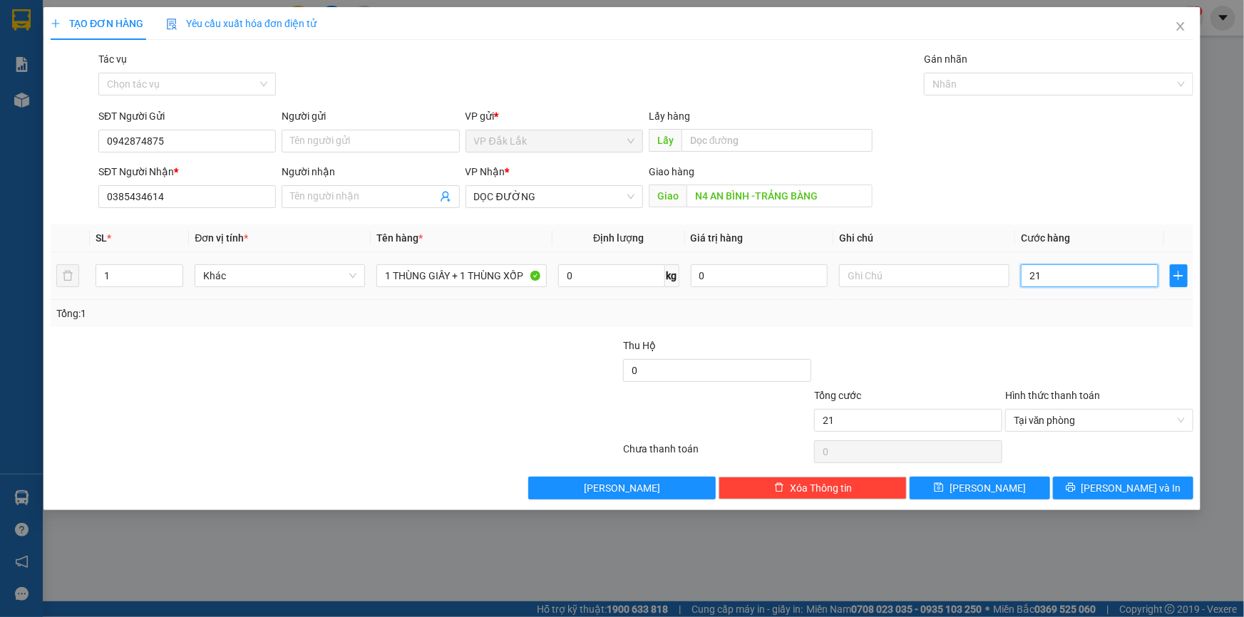
type input "210"
type input "2.100"
type input "21.000"
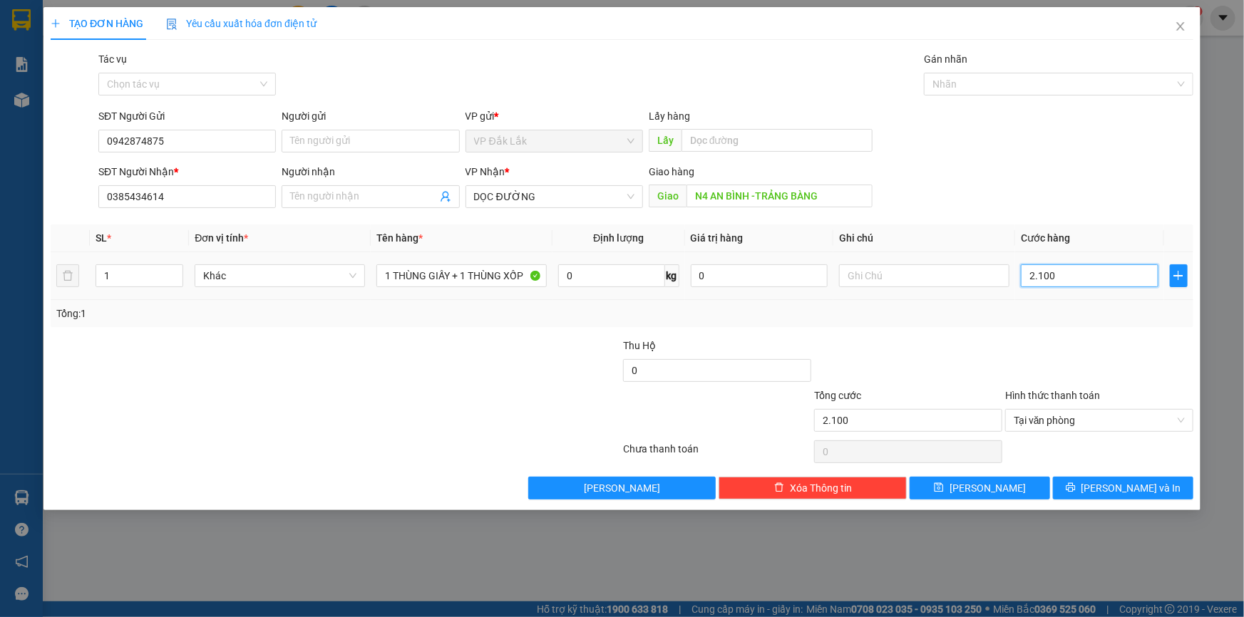
type input "21.000"
type input "210.000"
click at [1115, 490] on span "Lưu và In" at bounding box center [1131, 488] width 100 height 16
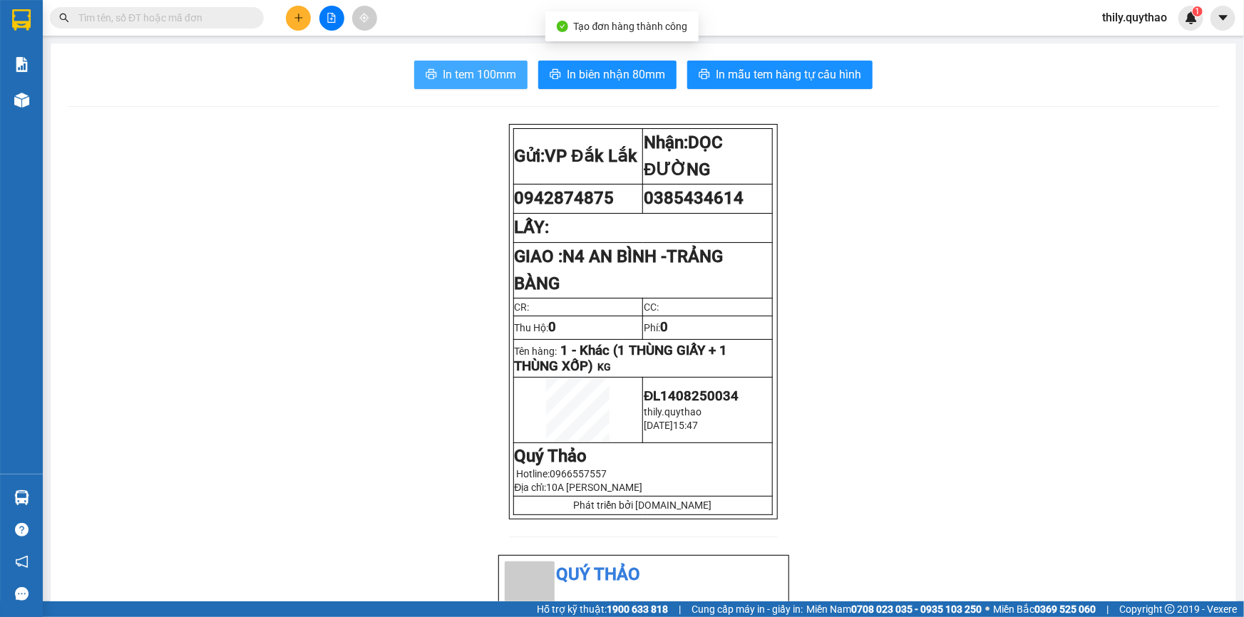
click at [490, 64] on button "In tem 100mm" at bounding box center [470, 75] width 113 height 29
click at [478, 71] on span "In tem 100mm" at bounding box center [479, 75] width 73 height 18
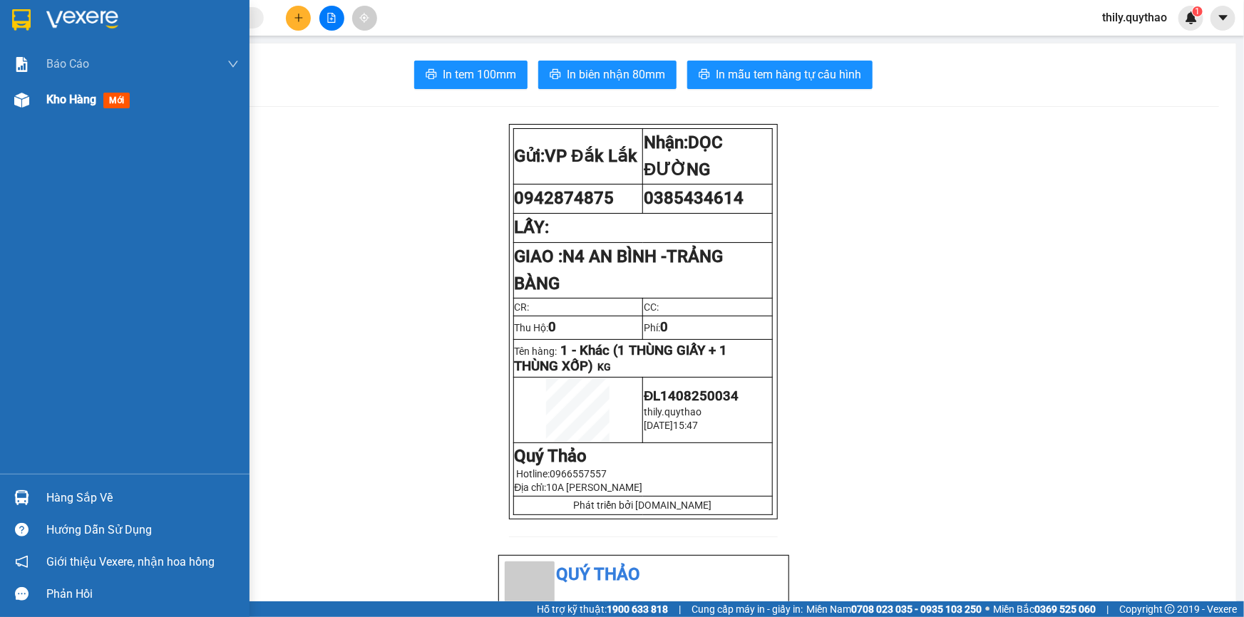
click at [36, 90] on div "Kho hàng mới" at bounding box center [125, 100] width 250 height 36
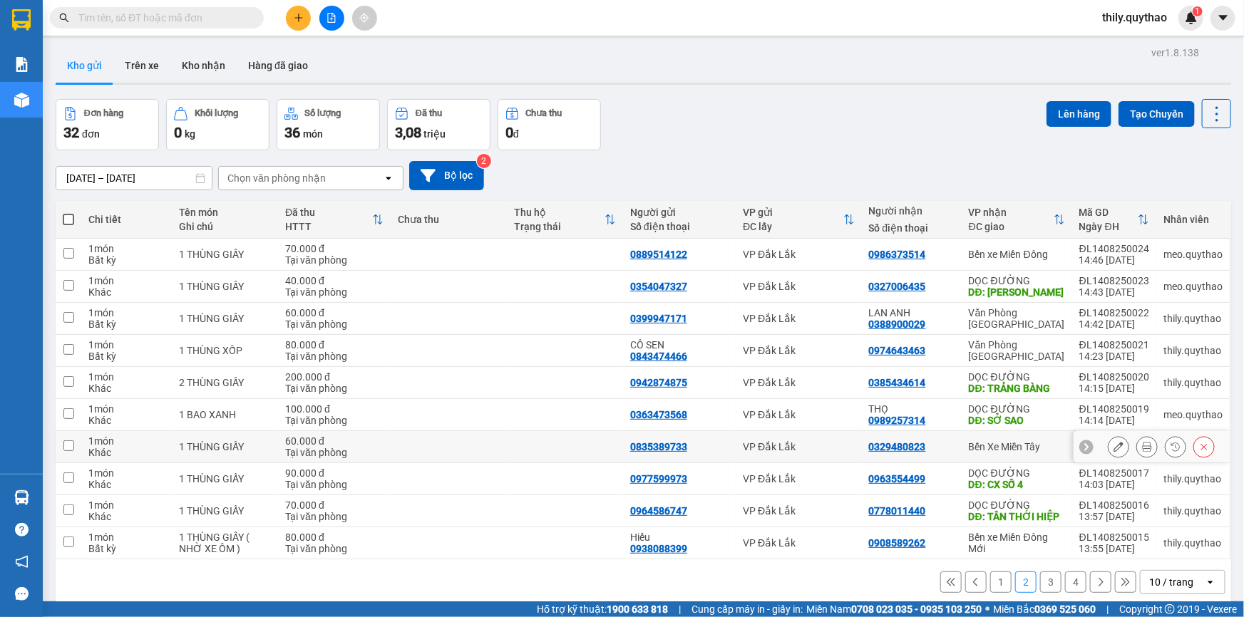
scroll to position [64, 0]
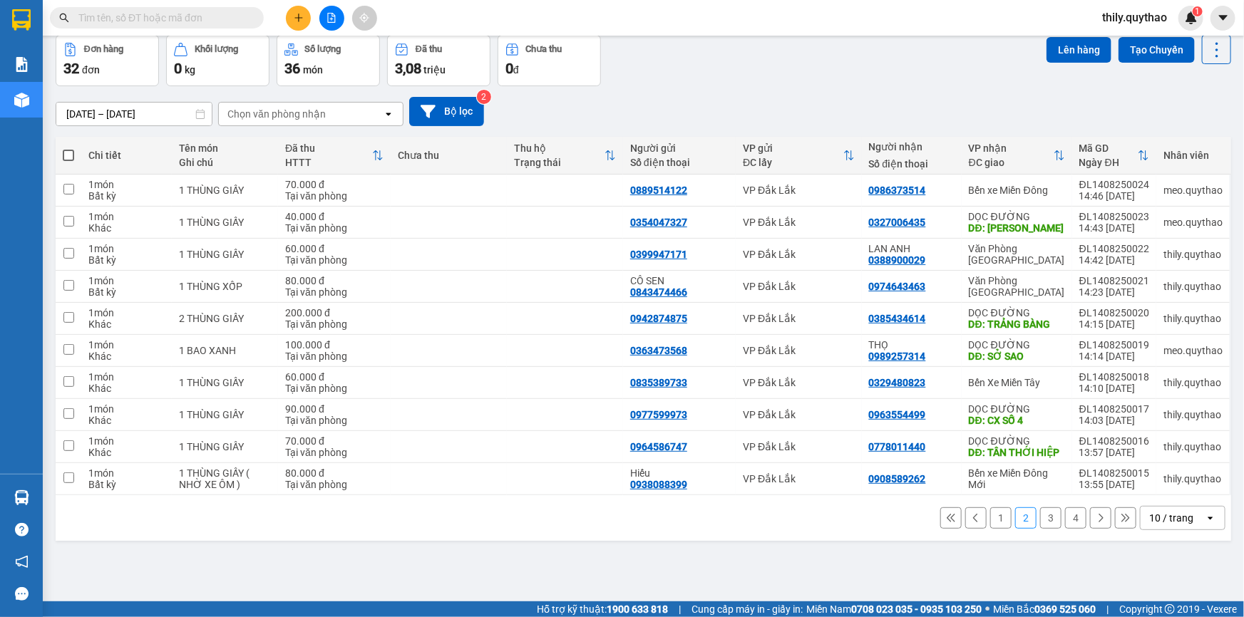
click at [1040, 516] on button "3" at bounding box center [1050, 518] width 21 height 21
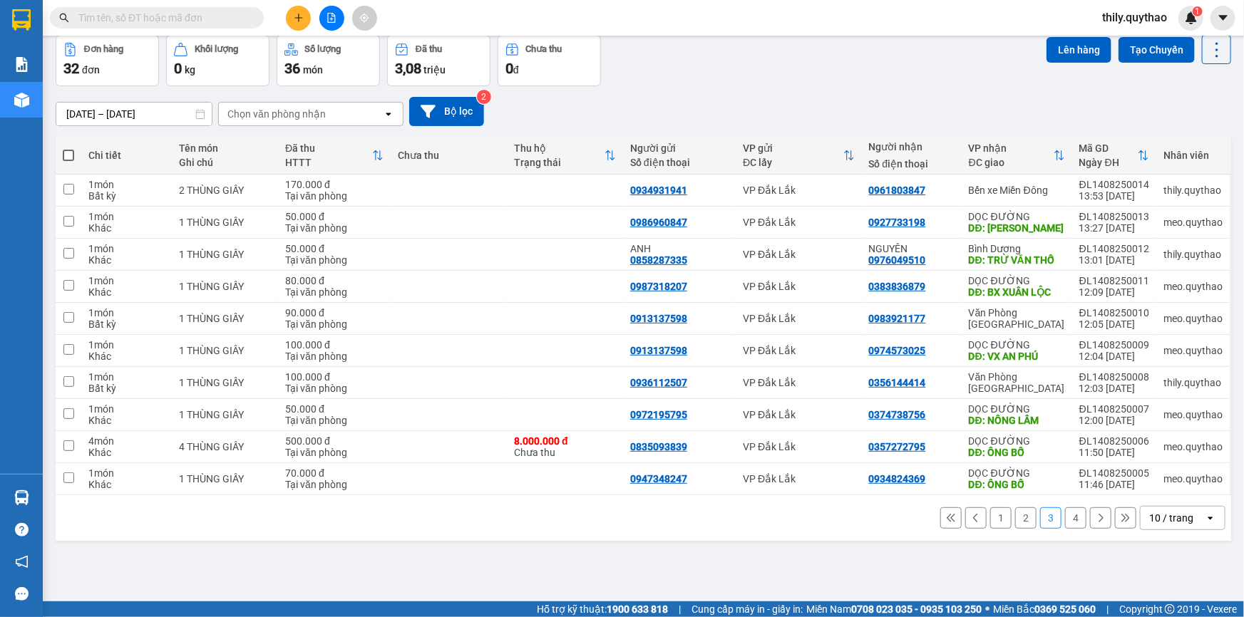
click at [1015, 515] on button "2" at bounding box center [1025, 518] width 21 height 21
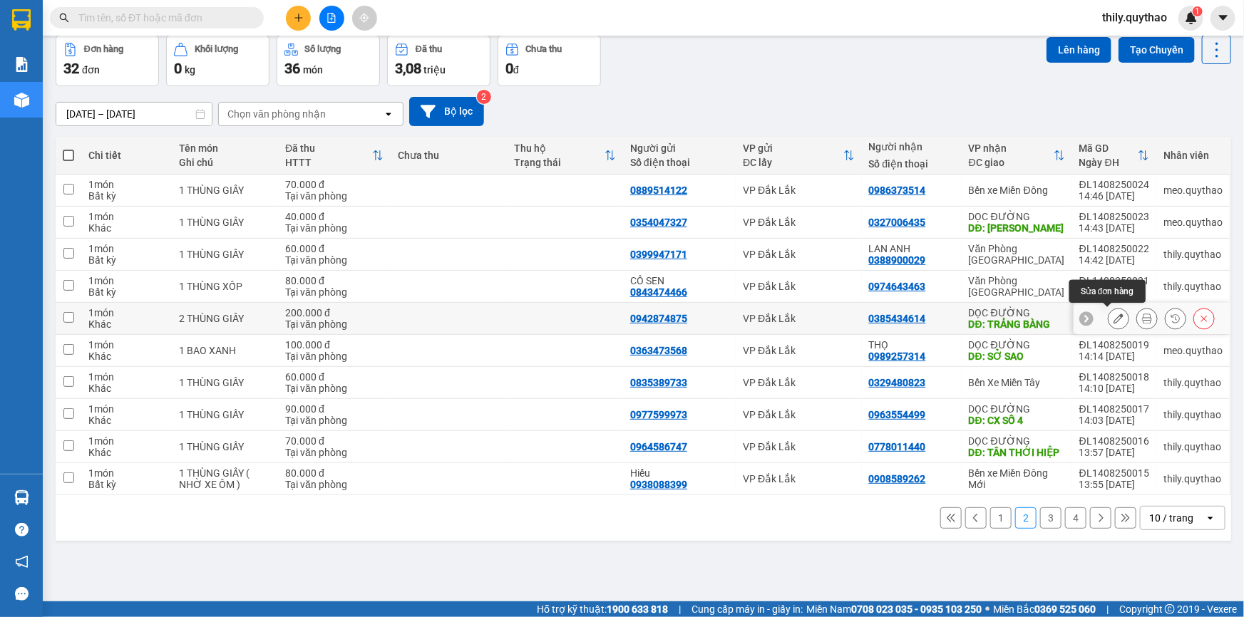
click at [1114, 319] on button at bounding box center [1119, 319] width 20 height 25
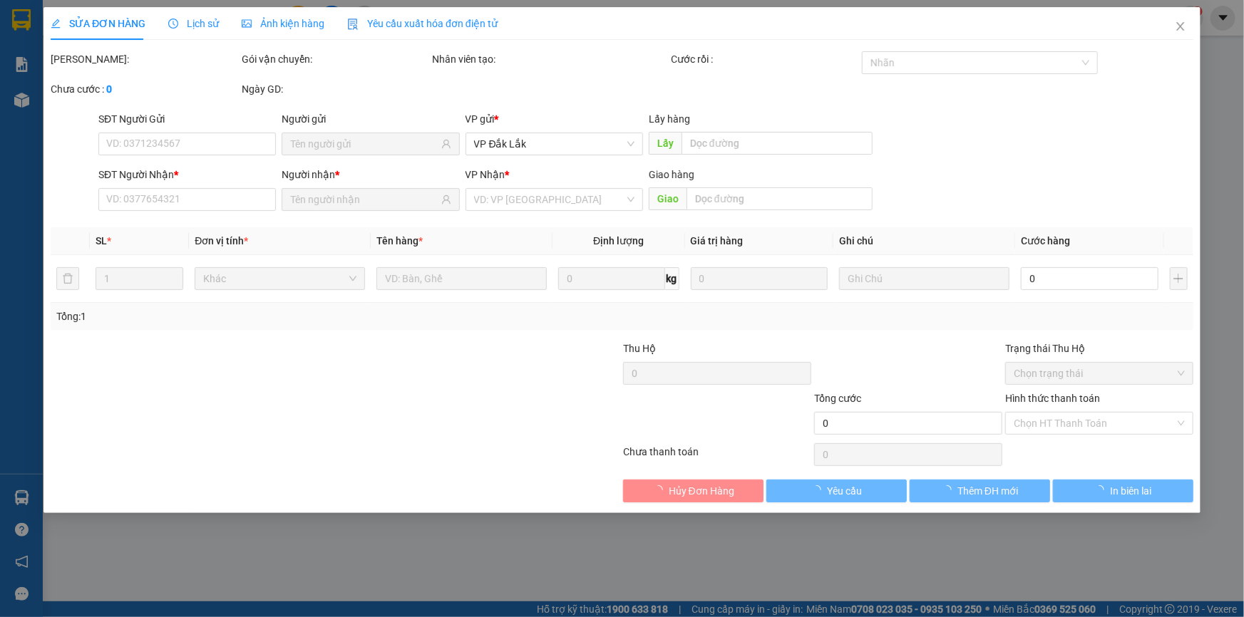
type input "0942874875"
type input "0385434614"
type input "TRẢNG BÀNG"
type input "200.000"
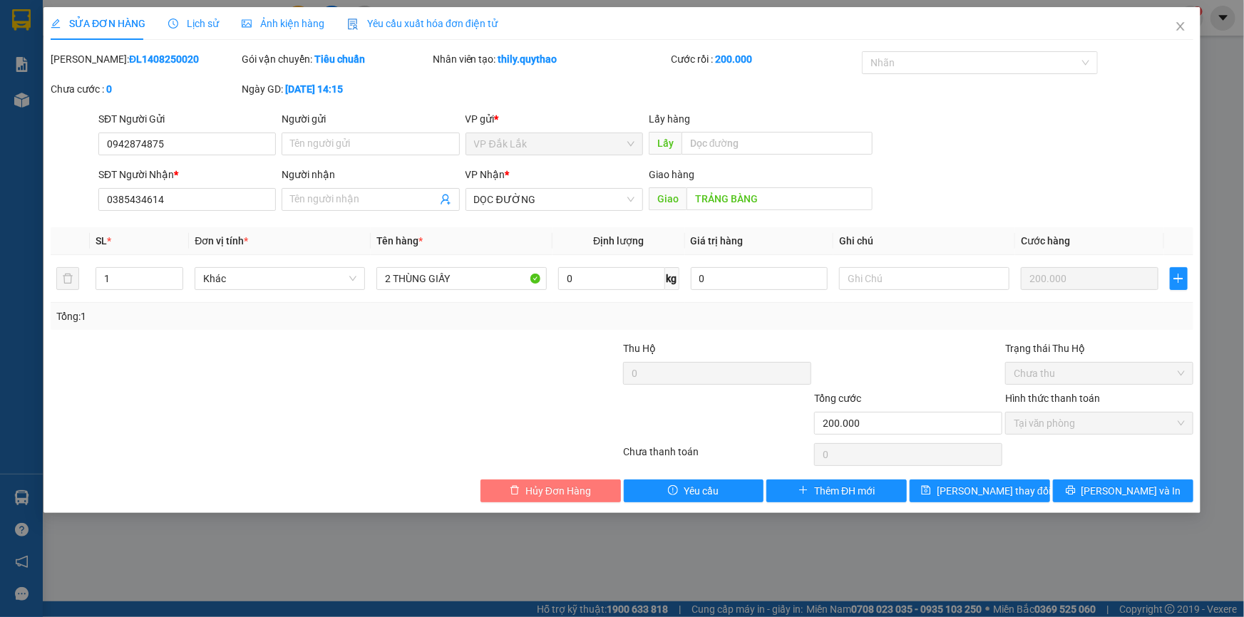
click at [596, 488] on button "Hủy Đơn Hàng" at bounding box center [550, 491] width 140 height 23
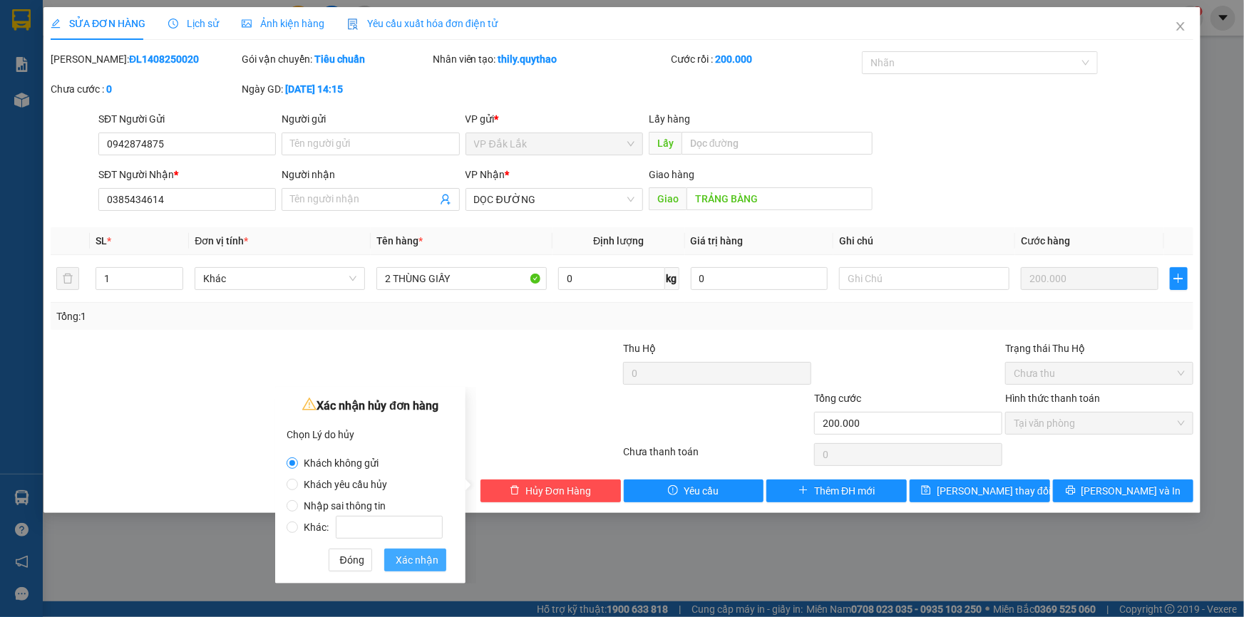
click at [406, 557] on span "Xác nhận" at bounding box center [417, 561] width 43 height 16
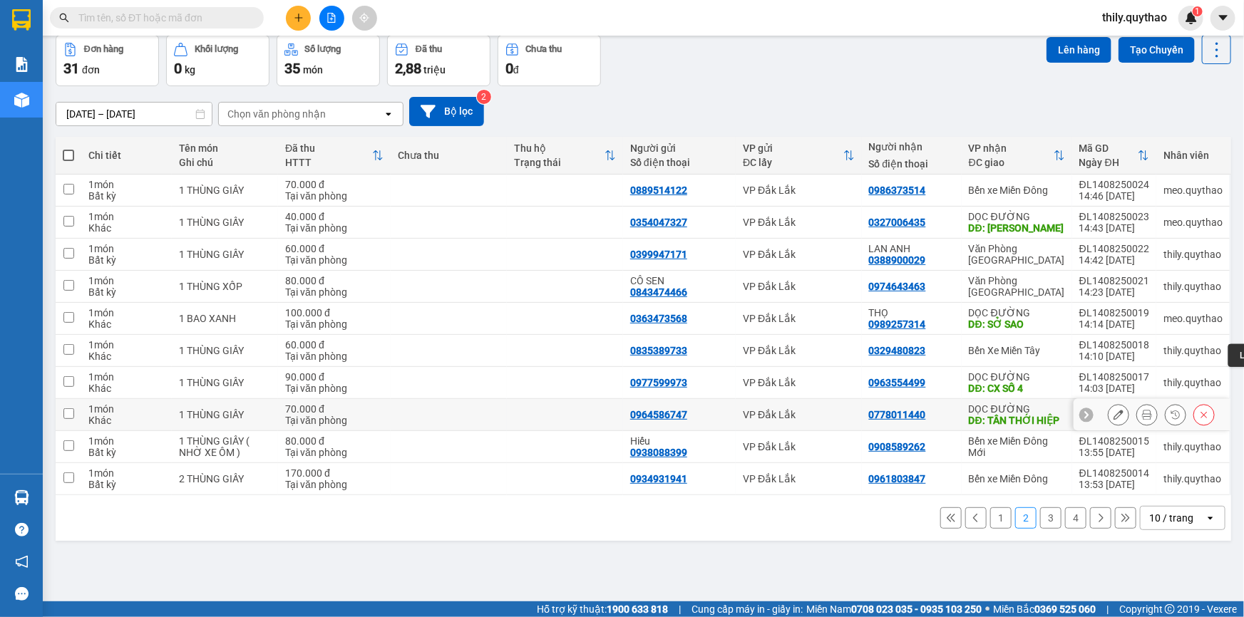
scroll to position [65, 0]
click at [1042, 523] on button "3" at bounding box center [1050, 517] width 21 height 21
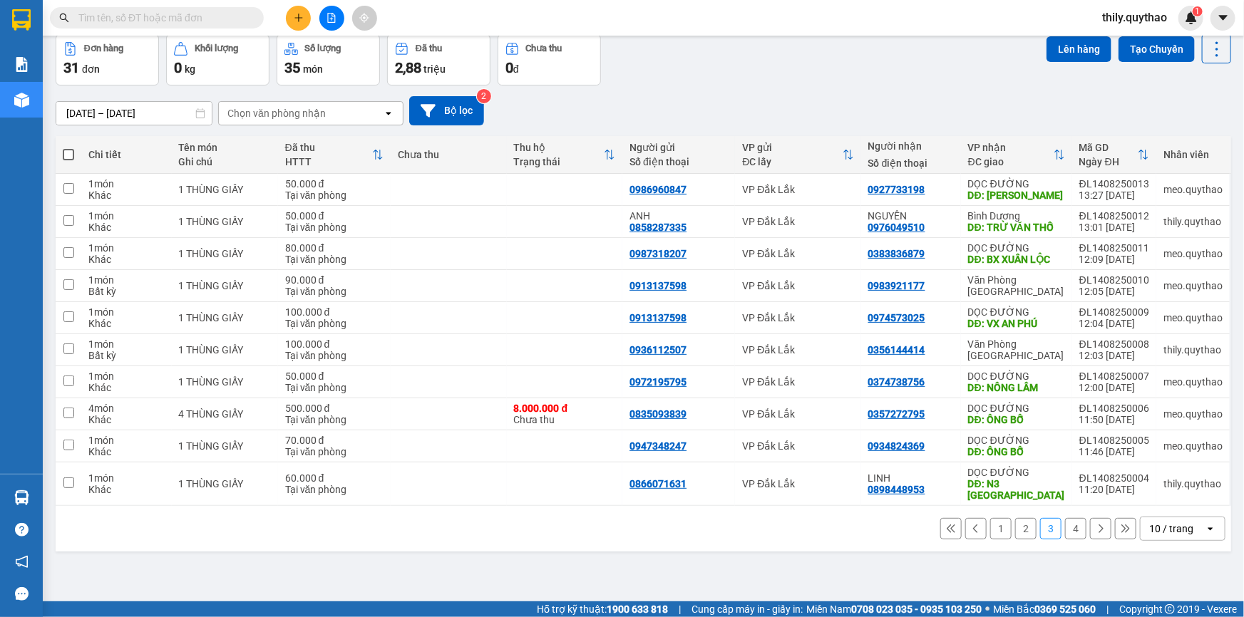
click at [1069, 520] on button "4" at bounding box center [1075, 528] width 21 height 21
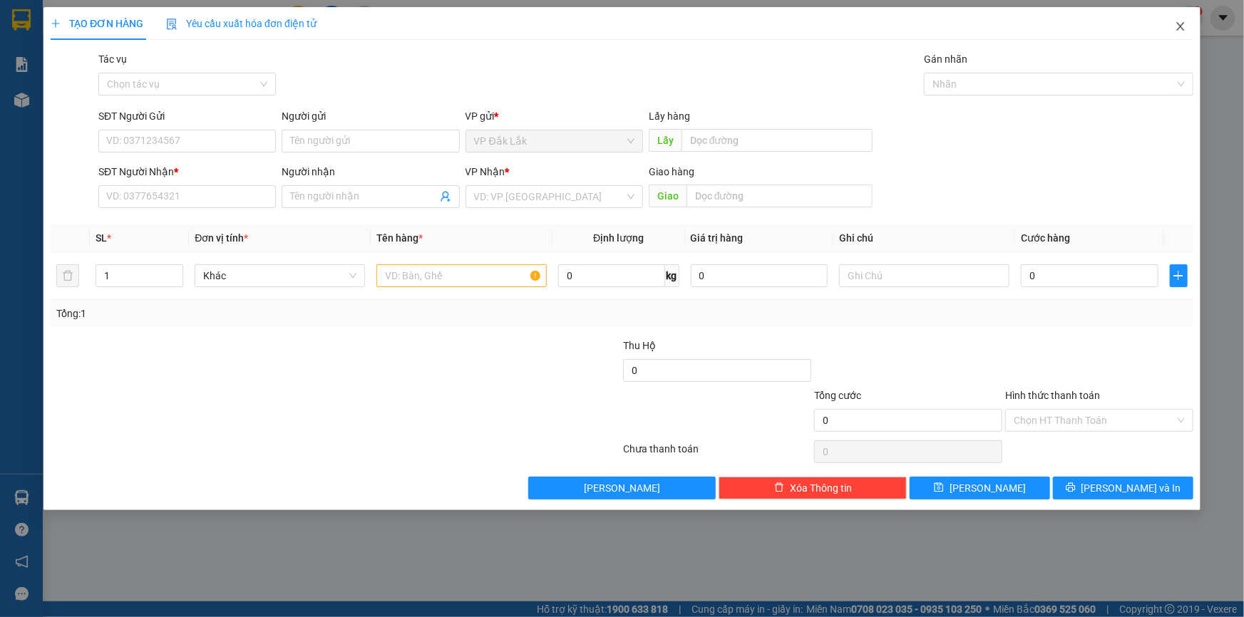
click at [1181, 24] on icon "close" at bounding box center [1180, 26] width 11 height 11
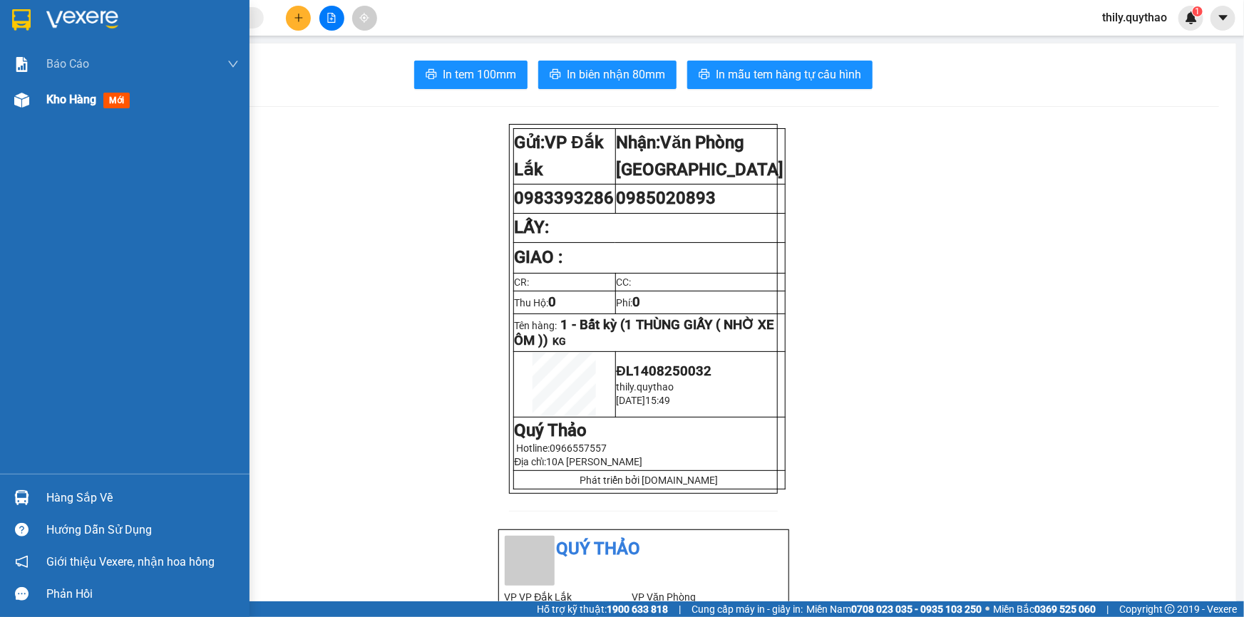
click at [27, 104] on img at bounding box center [21, 100] width 15 height 15
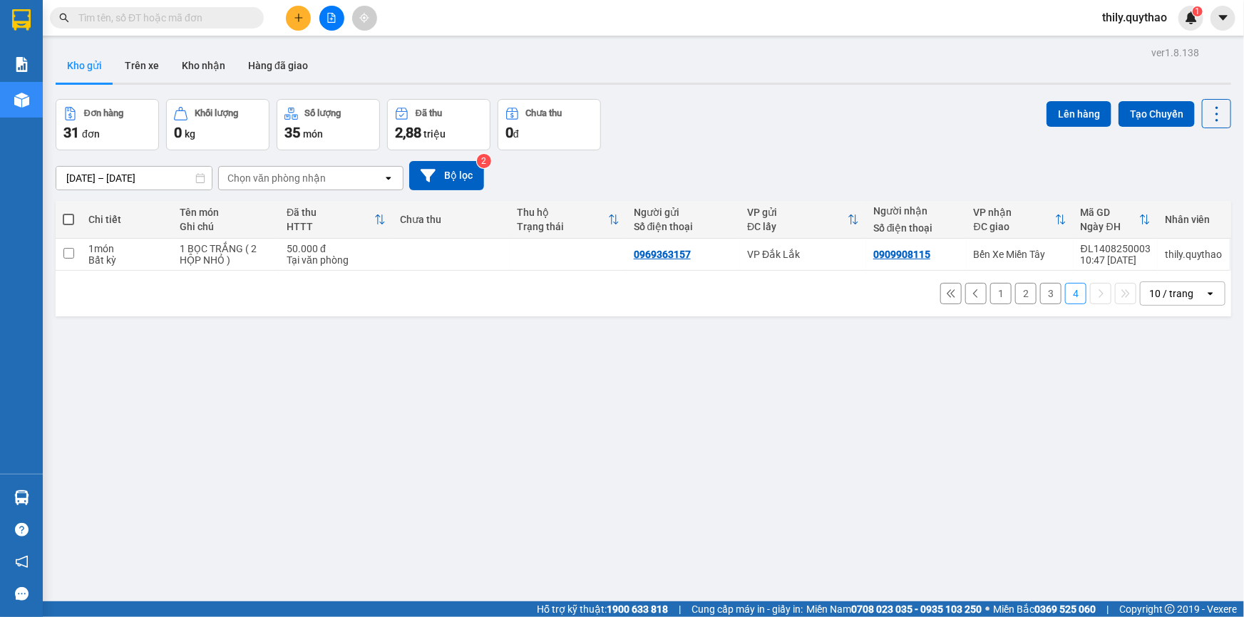
click at [991, 291] on button "1" at bounding box center [1000, 293] width 21 height 21
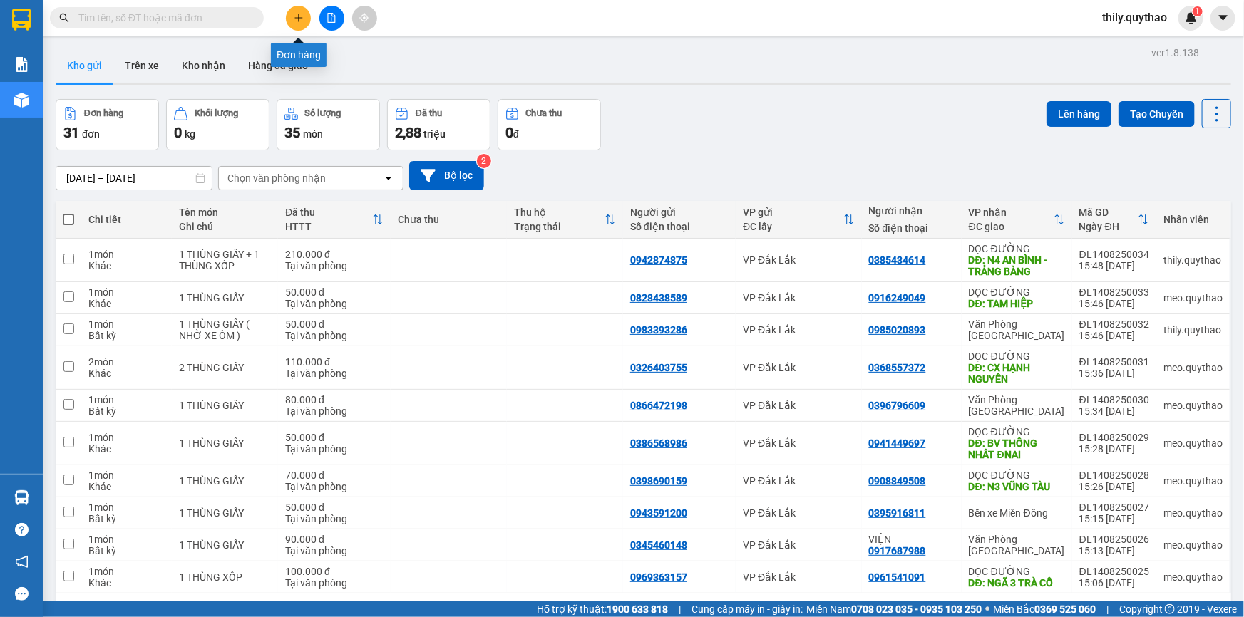
click at [301, 23] on button at bounding box center [298, 18] width 25 height 25
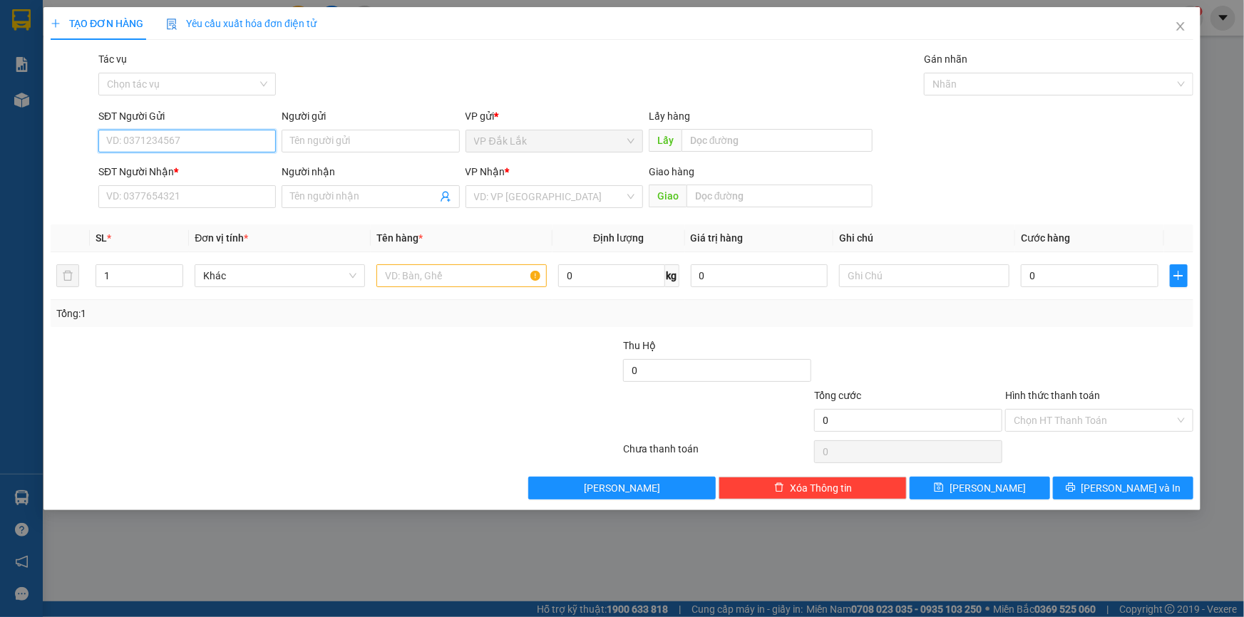
click at [182, 133] on input "SĐT Người Gửi" at bounding box center [187, 141] width 178 height 23
type input "02626535333"
click at [153, 178] on div "02626535333" at bounding box center [187, 169] width 178 height 23
type input "0909976506"
type input "02626535333"
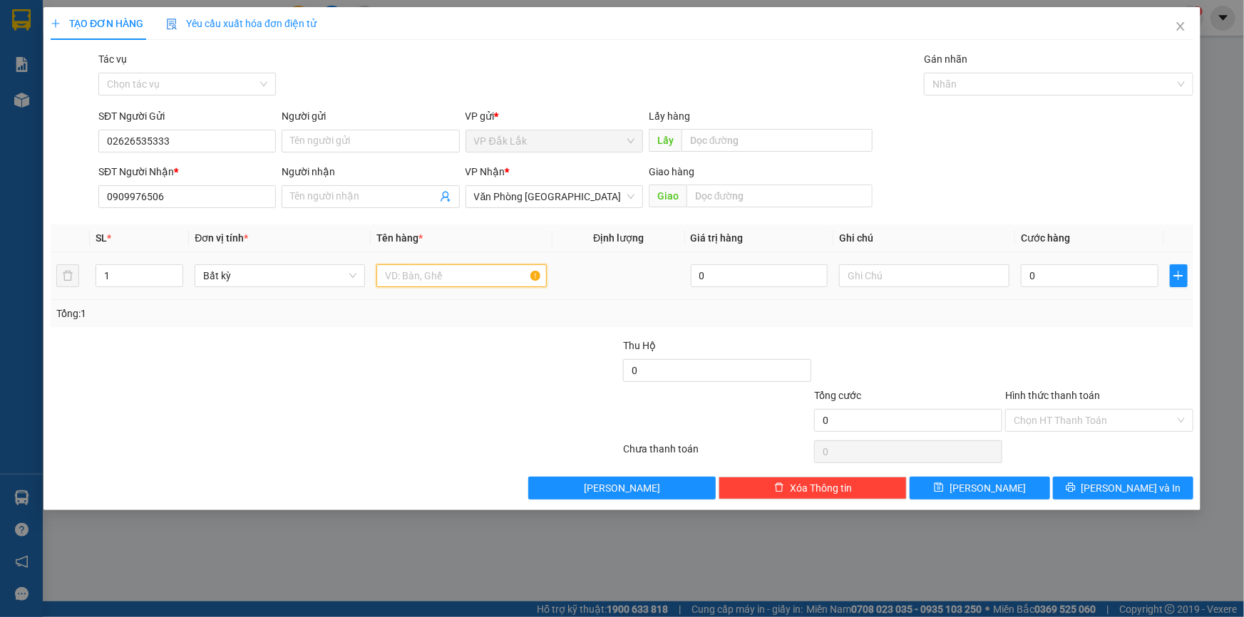
click at [465, 272] on input "text" at bounding box center [461, 275] width 170 height 23
type input "1 BỌC ĐEN"
click at [1071, 413] on input "Hình thức thanh toán" at bounding box center [1094, 420] width 161 height 21
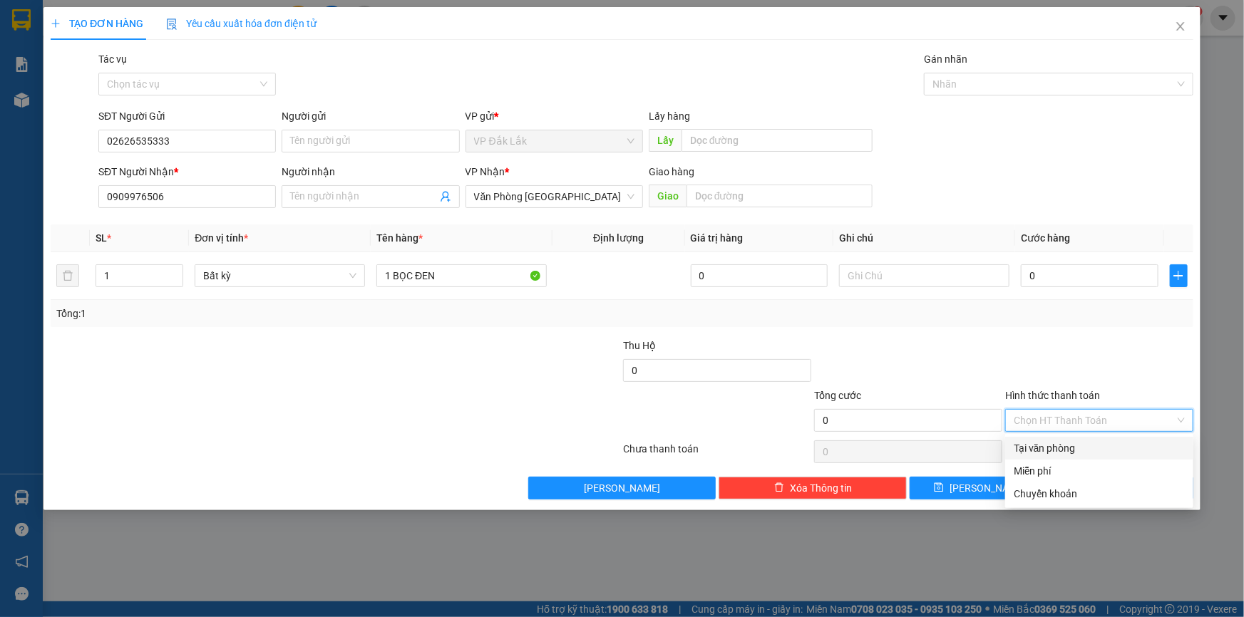
click at [945, 371] on div at bounding box center [908, 363] width 191 height 50
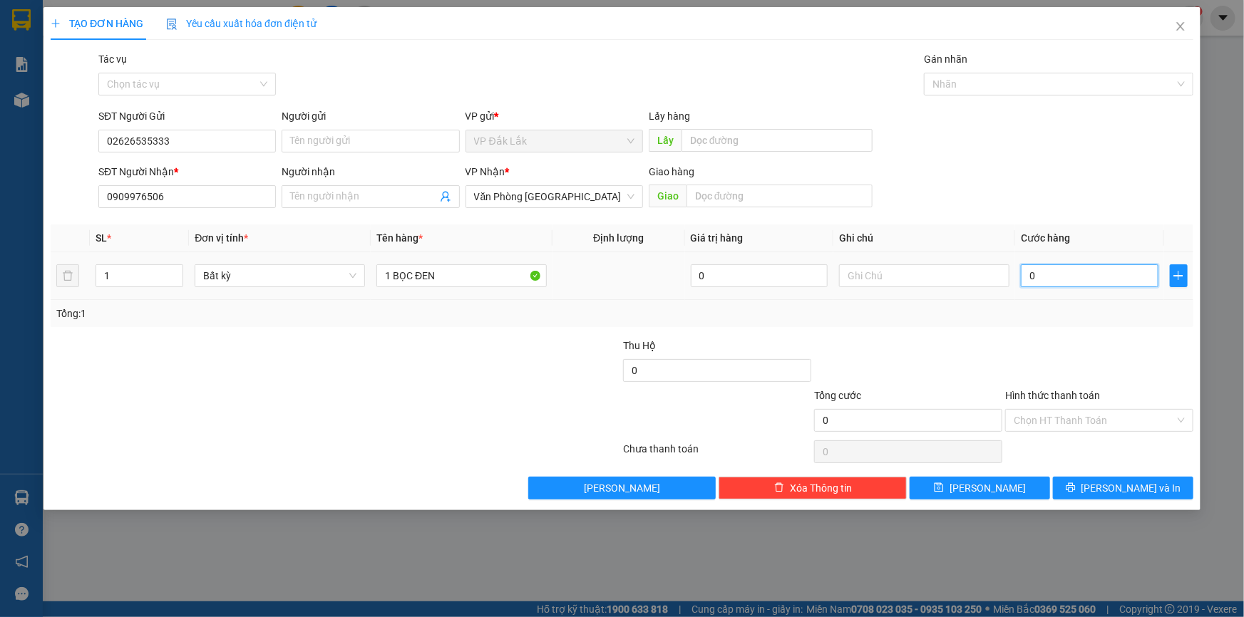
click at [1028, 280] on input "0" at bounding box center [1090, 275] width 138 height 23
type input "3"
type input "30"
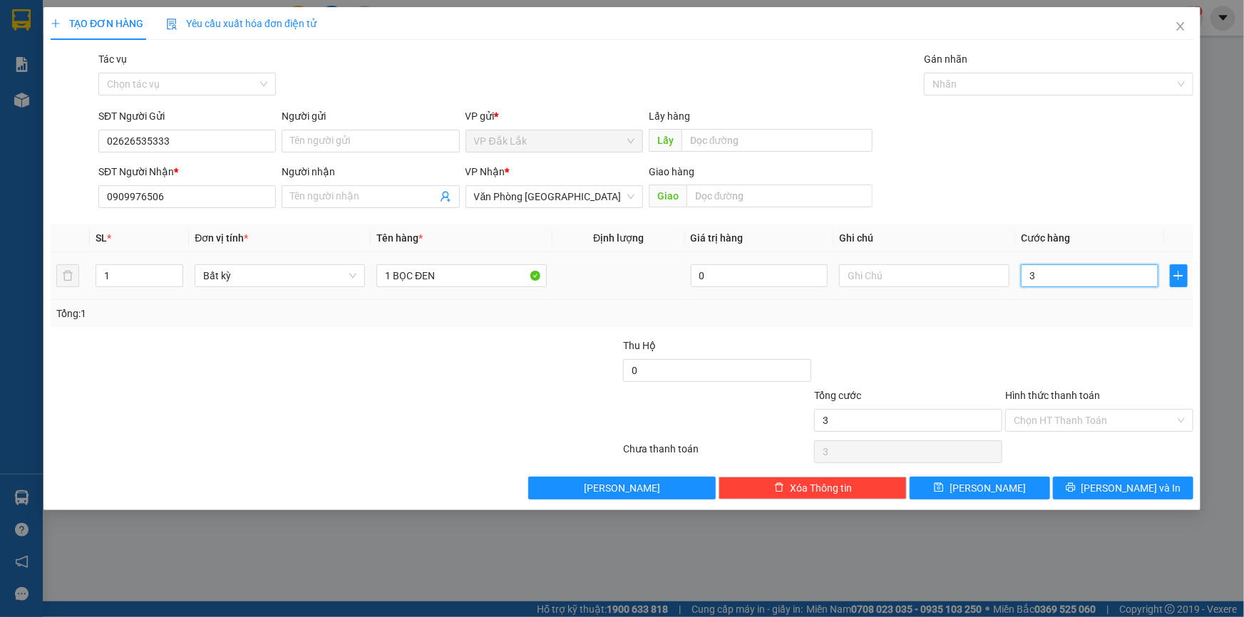
type input "30"
type input "300"
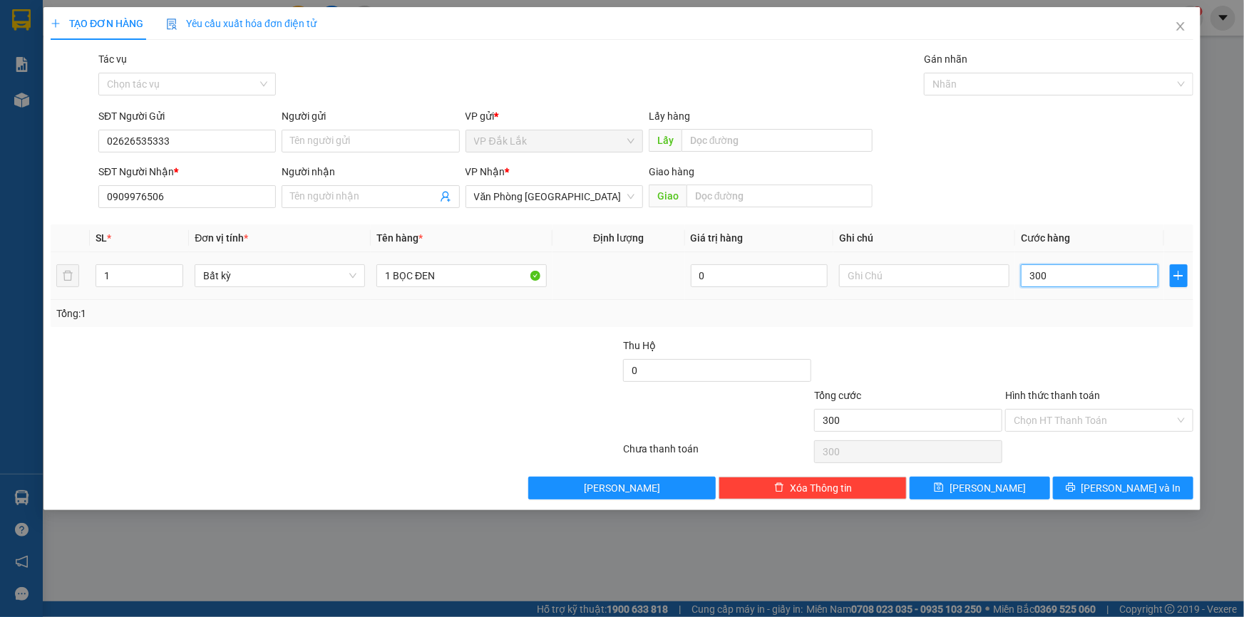
type input "3.000"
type input "30.000"
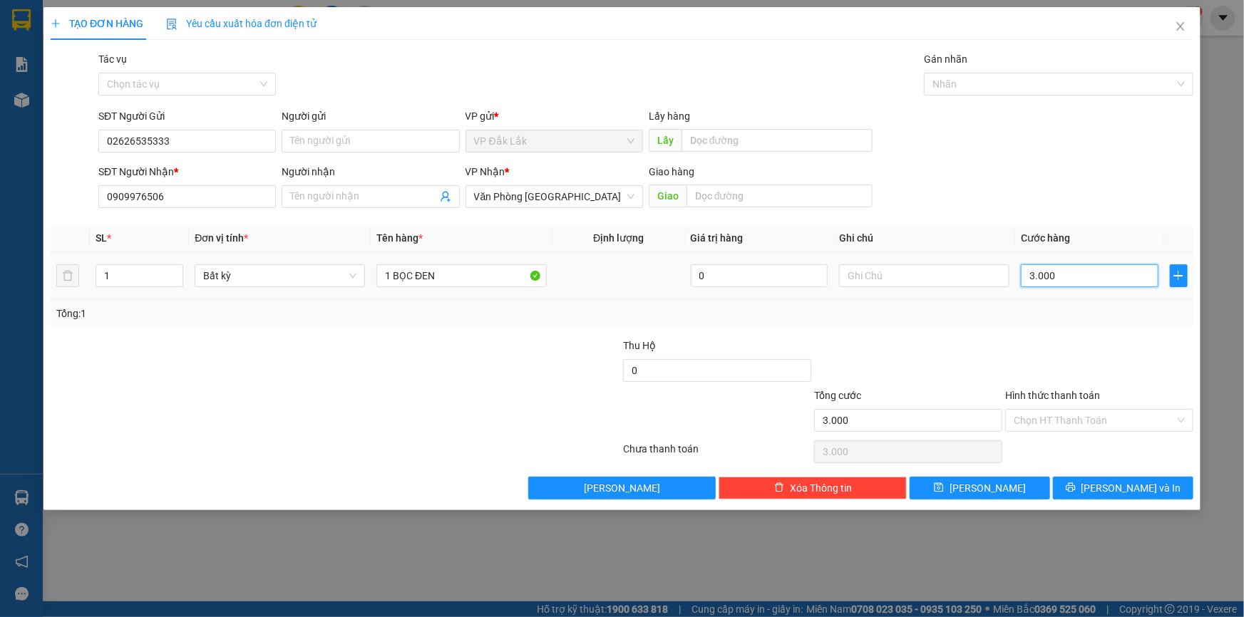
type input "30.000"
click at [1076, 483] on icon "printer" at bounding box center [1071, 488] width 10 height 10
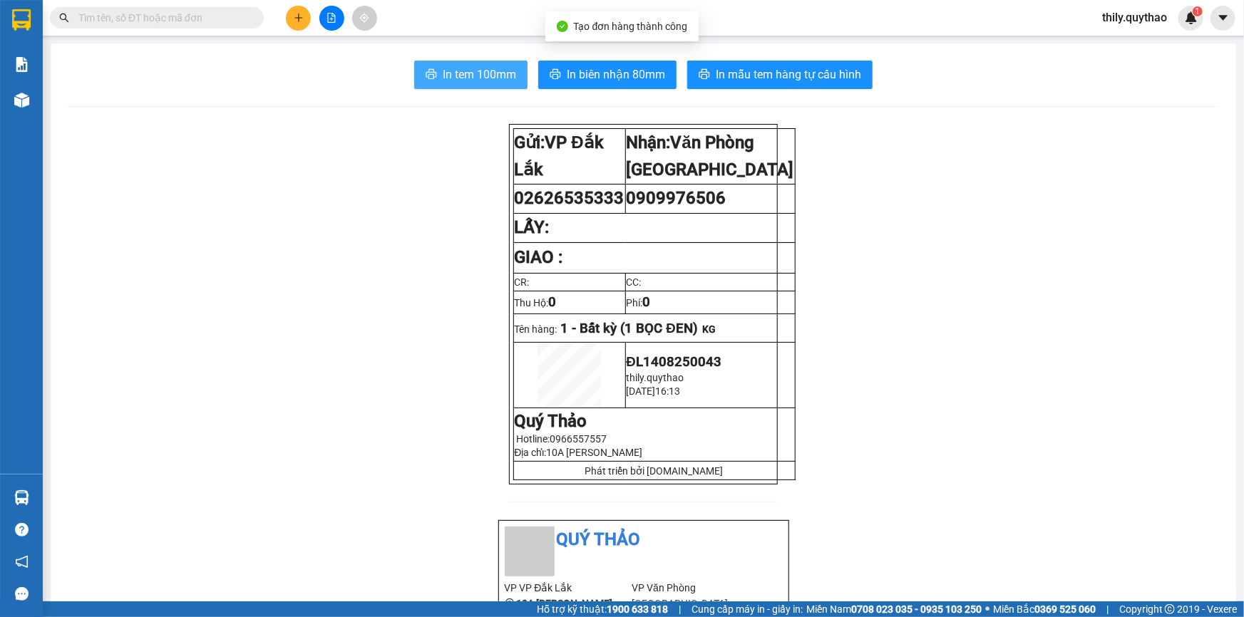
click at [467, 78] on span "In tem 100mm" at bounding box center [479, 75] width 73 height 18
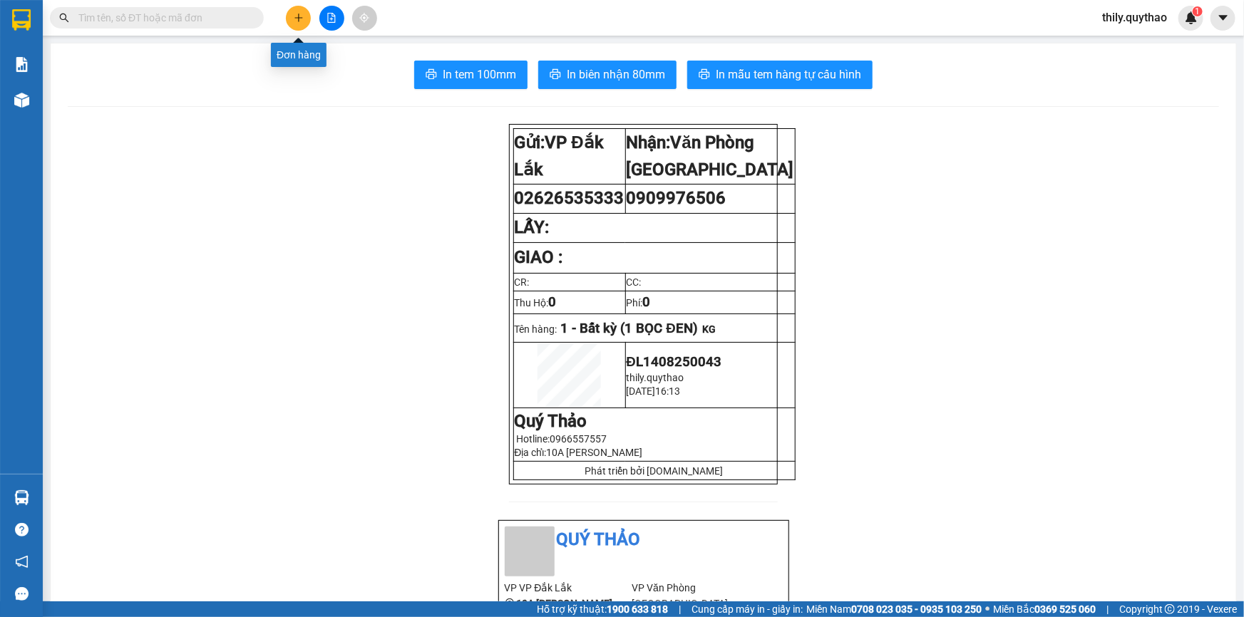
click at [298, 19] on icon "plus" at bounding box center [298, 18] width 1 height 8
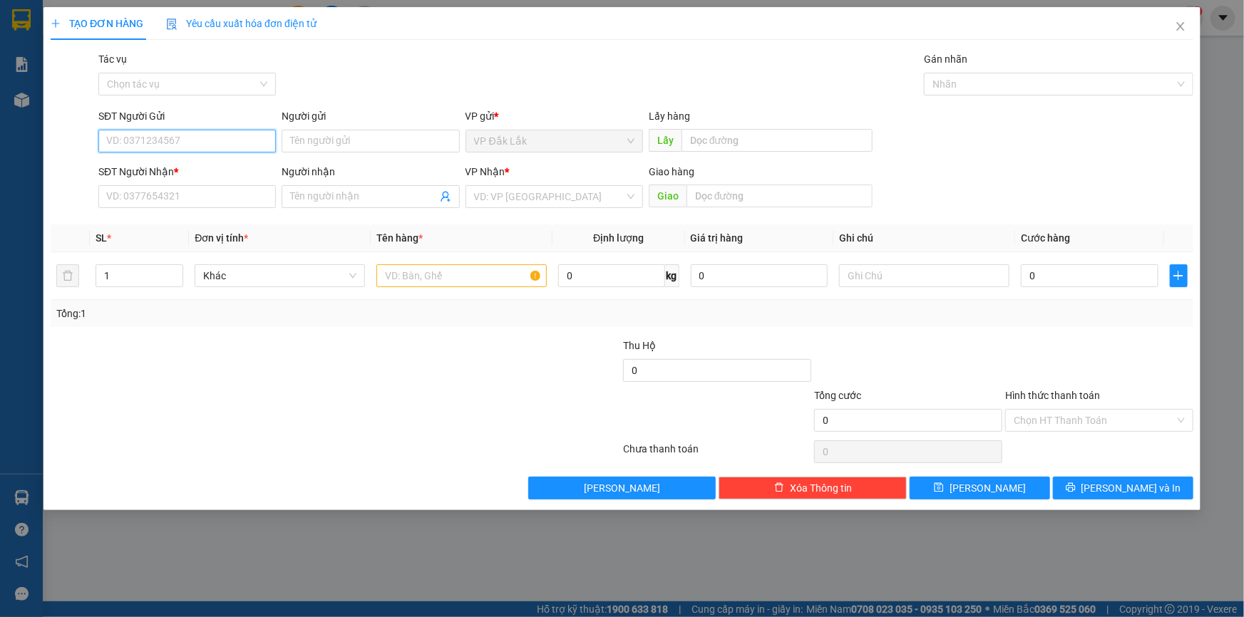
click at [240, 148] on input "SĐT Người Gửi" at bounding box center [187, 141] width 178 height 23
click at [143, 139] on input "0777903919" at bounding box center [187, 141] width 178 height 23
type input "0777908919"
click at [142, 175] on div "0777908919" at bounding box center [187, 170] width 160 height 16
type input "0938054282"
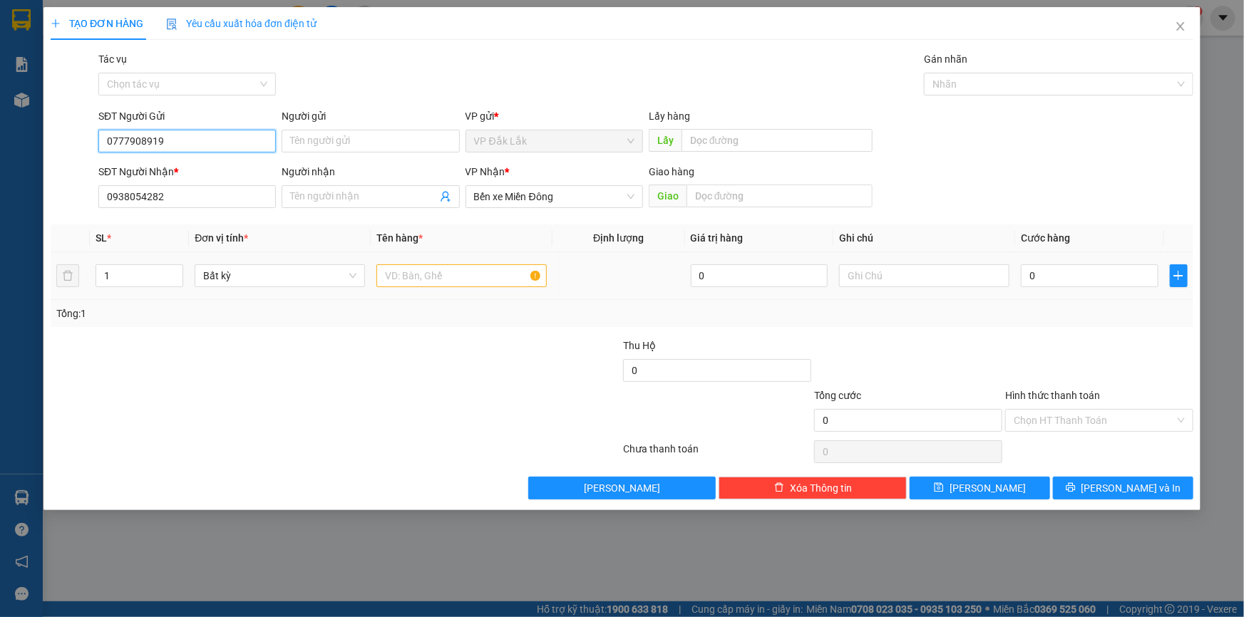
type input "0777908919"
click at [471, 271] on input "text" at bounding box center [461, 275] width 170 height 23
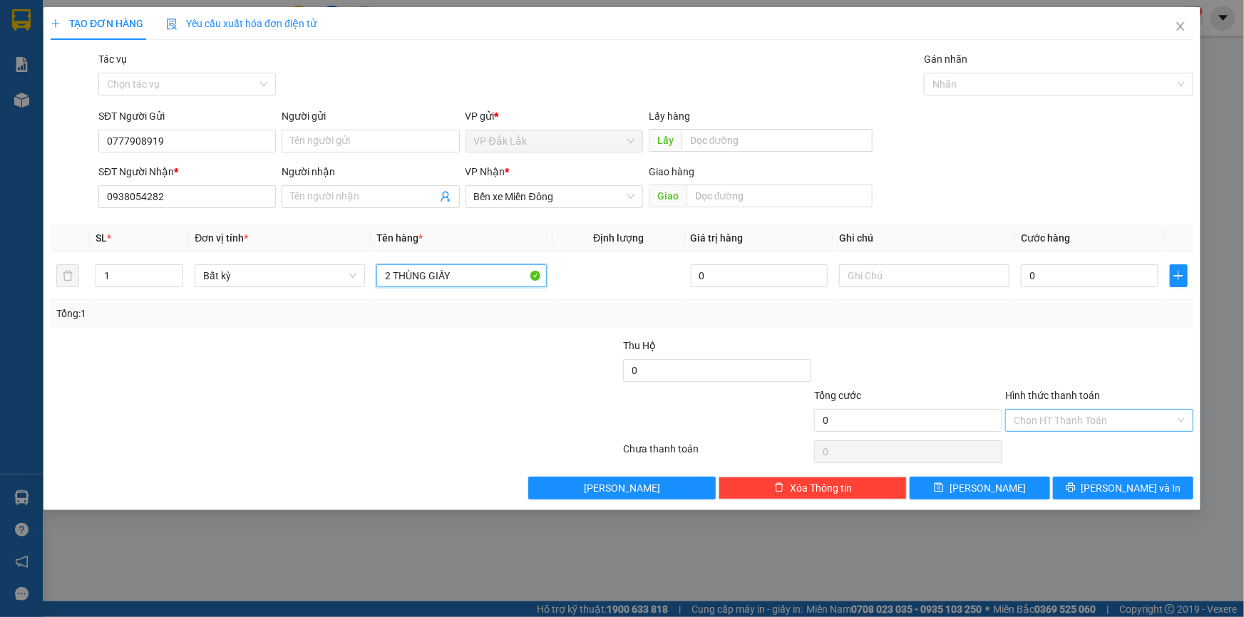
type input "2 THÙNG GIẤY"
click at [1066, 421] on input "Hình thức thanh toán" at bounding box center [1094, 420] width 161 height 21
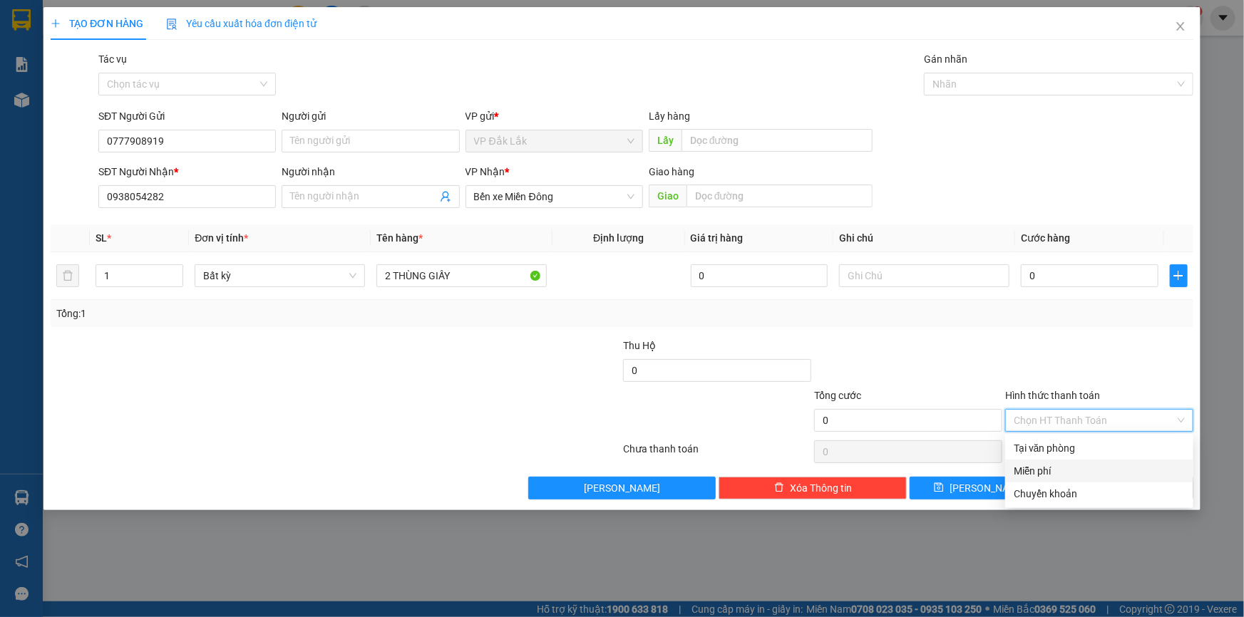
drag, startPoint x: 1066, startPoint y: 461, endPoint x: 1070, endPoint y: 453, distance: 9.6
click at [1068, 458] on div "Tại văn phòng Miễn phí Chuyển khoản" at bounding box center [1099, 471] width 188 height 68
click at [1074, 442] on div "Tại văn phòng" at bounding box center [1099, 449] width 171 height 16
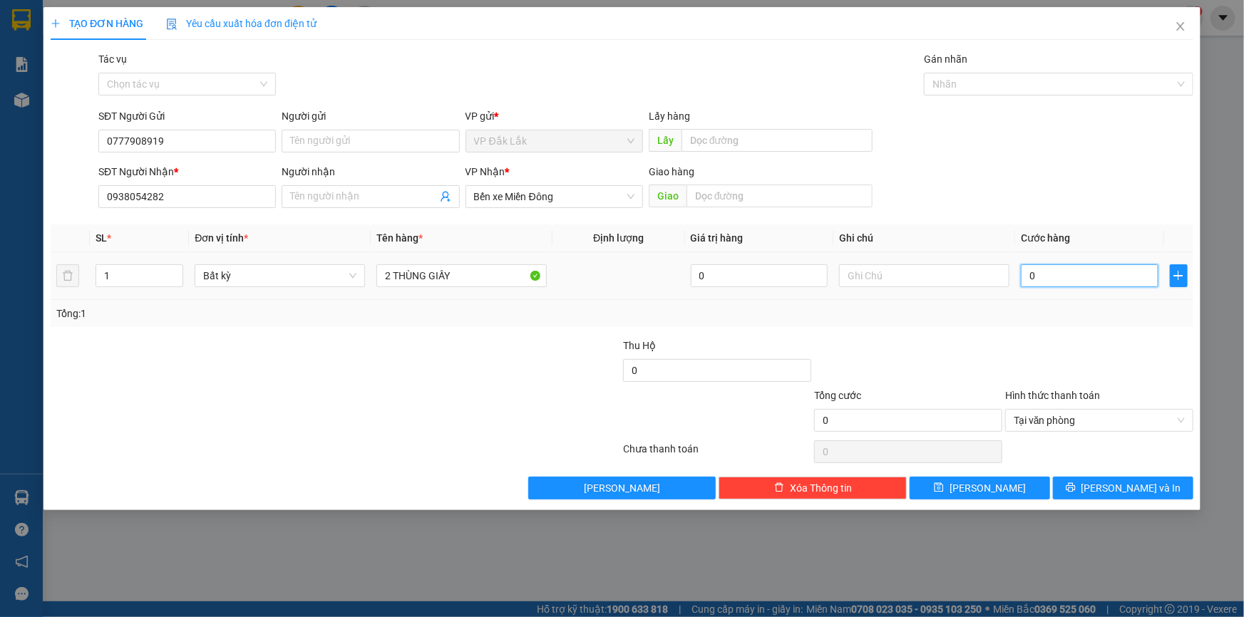
click at [1031, 276] on input "0" at bounding box center [1090, 275] width 138 height 23
type input "1"
type input "10"
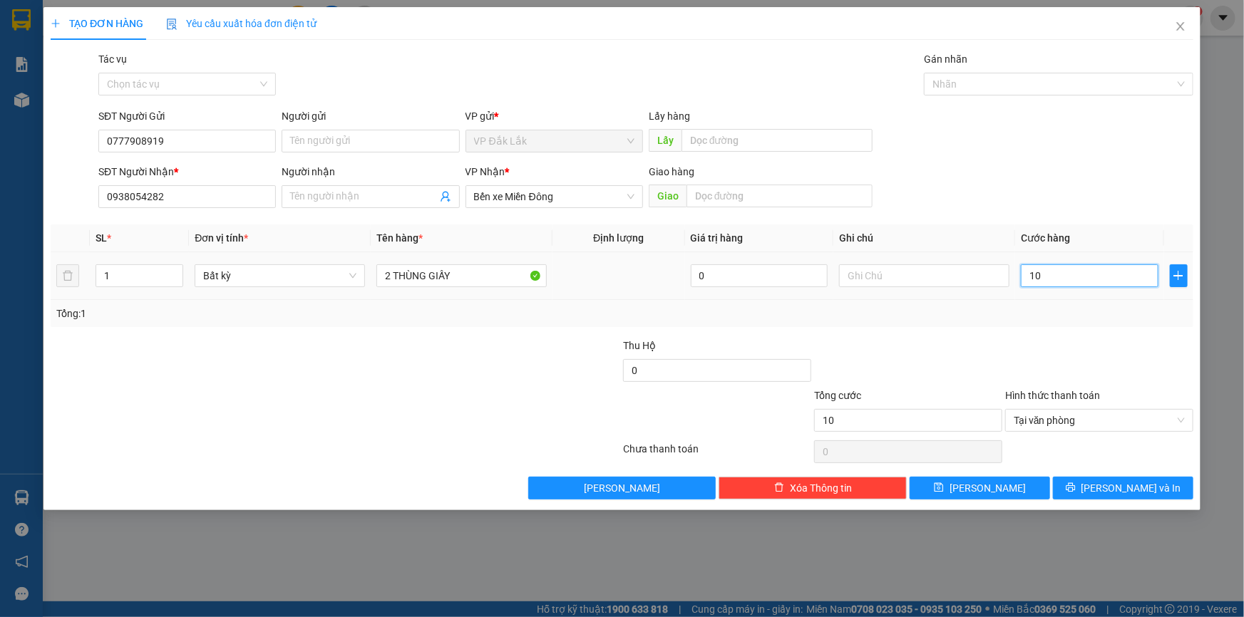
type input "100"
type input "1.000"
type input "10.000"
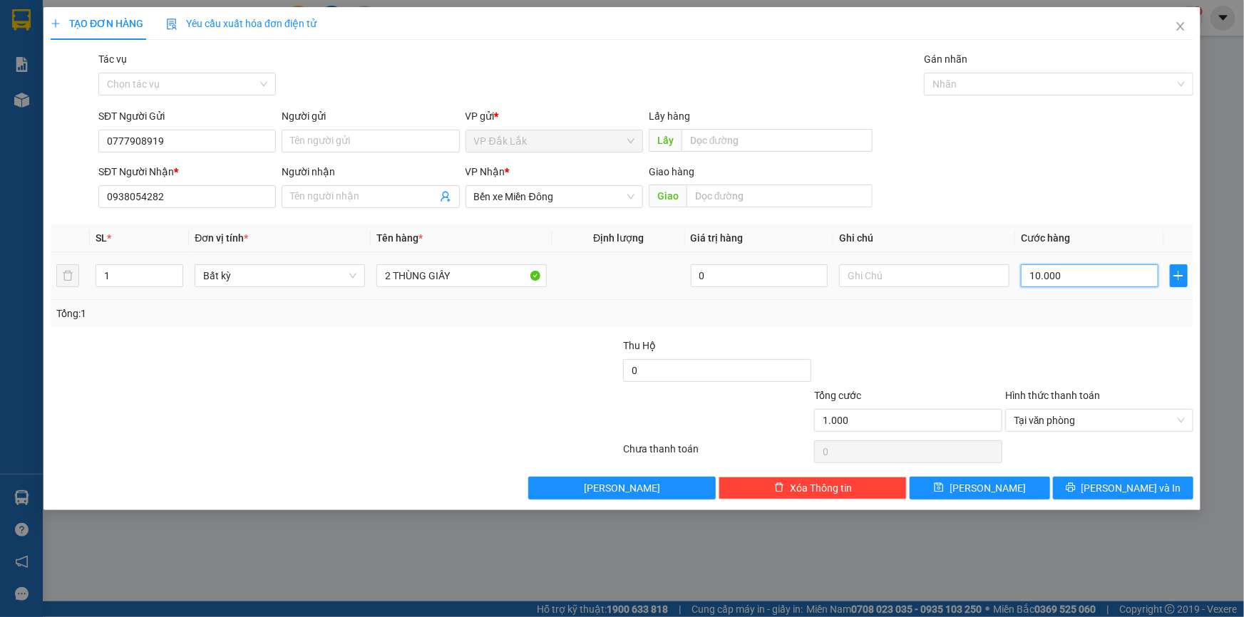
type input "10.000"
type input "100.000"
type input "1.000.000"
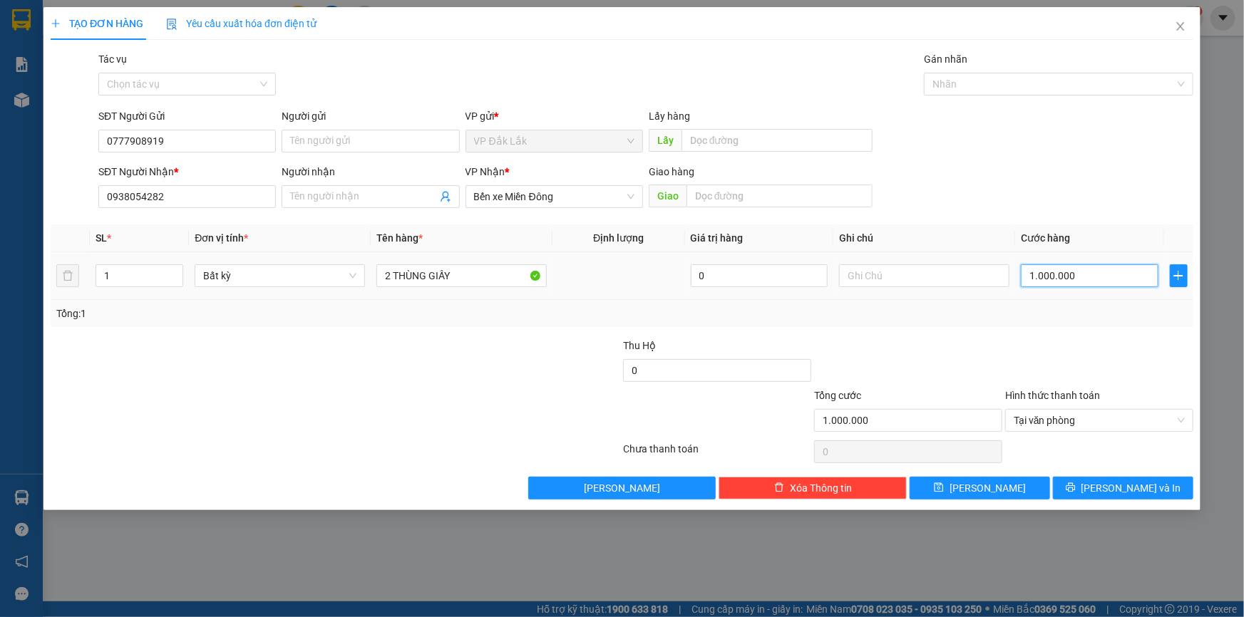
type input "100.000"
click at [1147, 485] on span "Lưu và In" at bounding box center [1131, 488] width 100 height 16
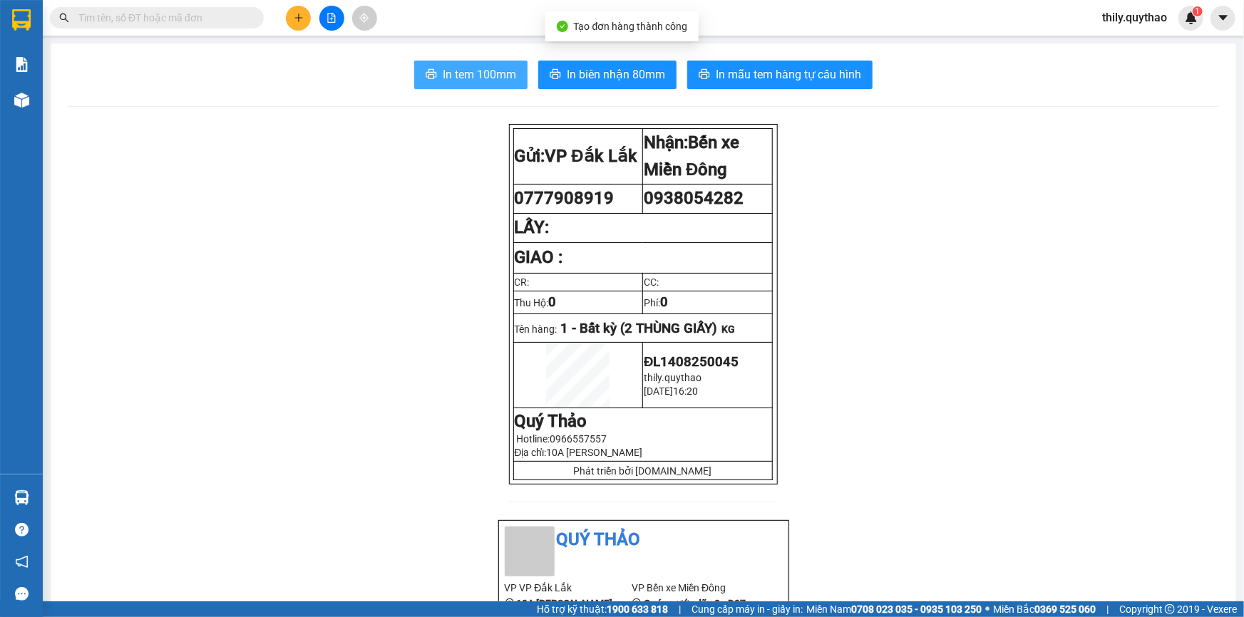
click at [444, 71] on span "In tem 100mm" at bounding box center [479, 75] width 73 height 18
